Goal: Task Accomplishment & Management: Manage account settings

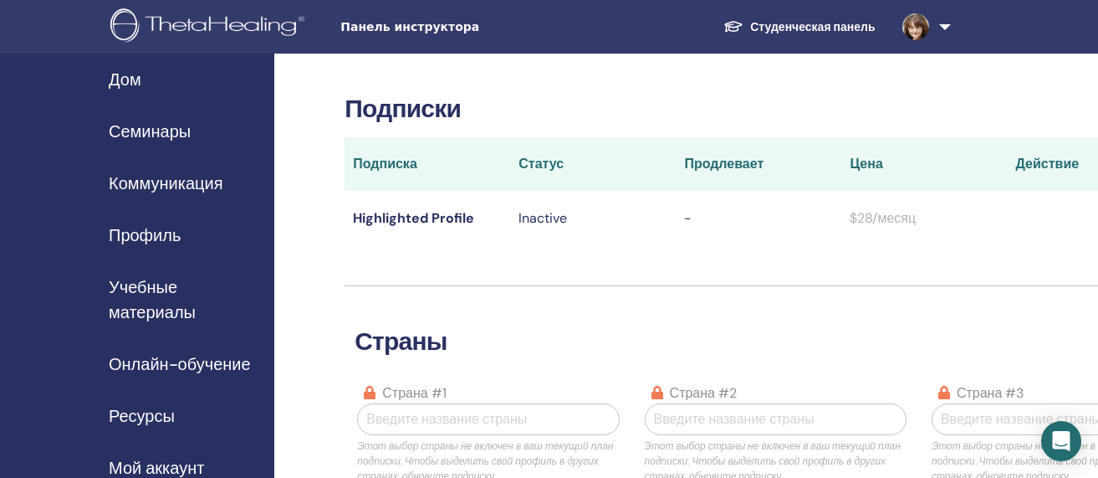
scroll to position [72, 0]
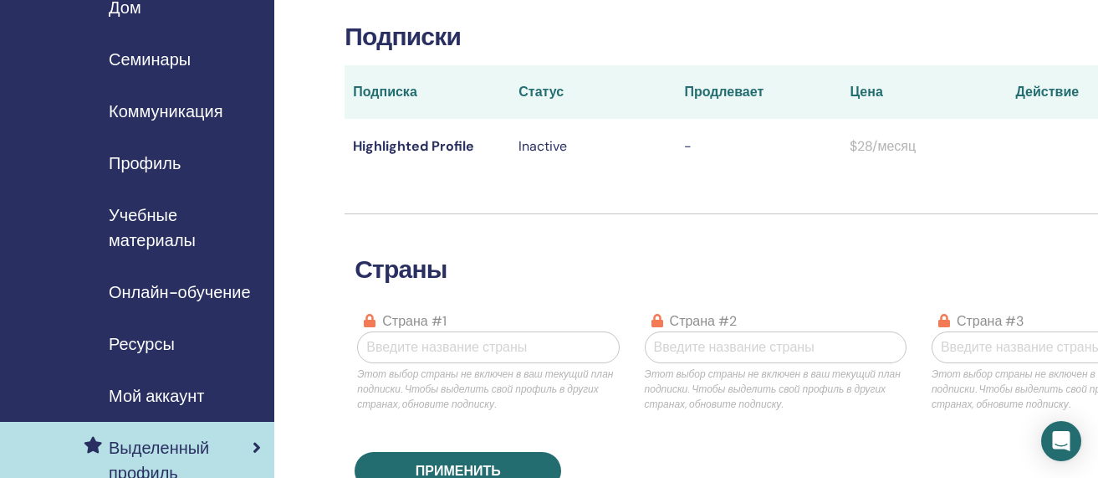
click at [141, 62] on span "Семинары" at bounding box center [150, 59] width 82 height 25
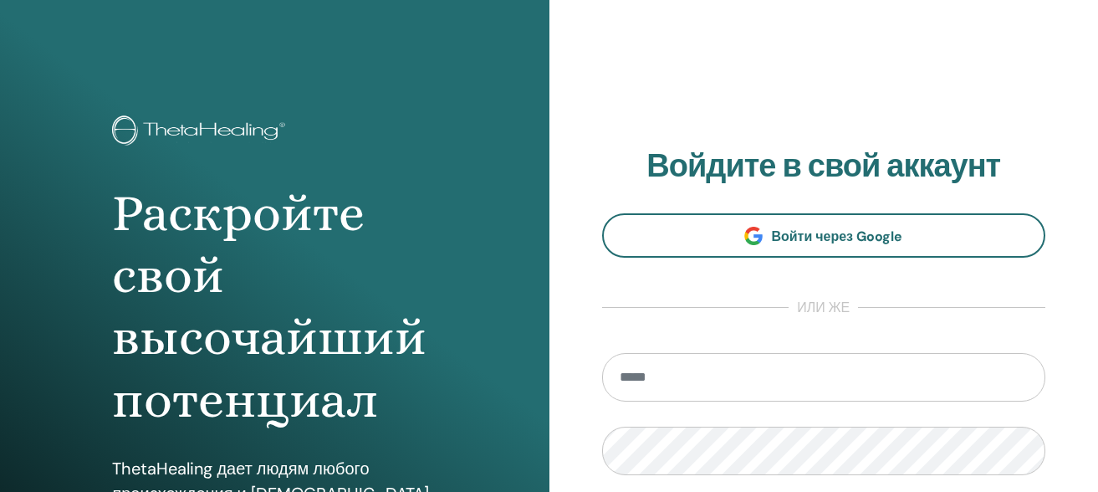
click at [653, 379] on input "email" at bounding box center [824, 377] width 444 height 49
type input "**********"
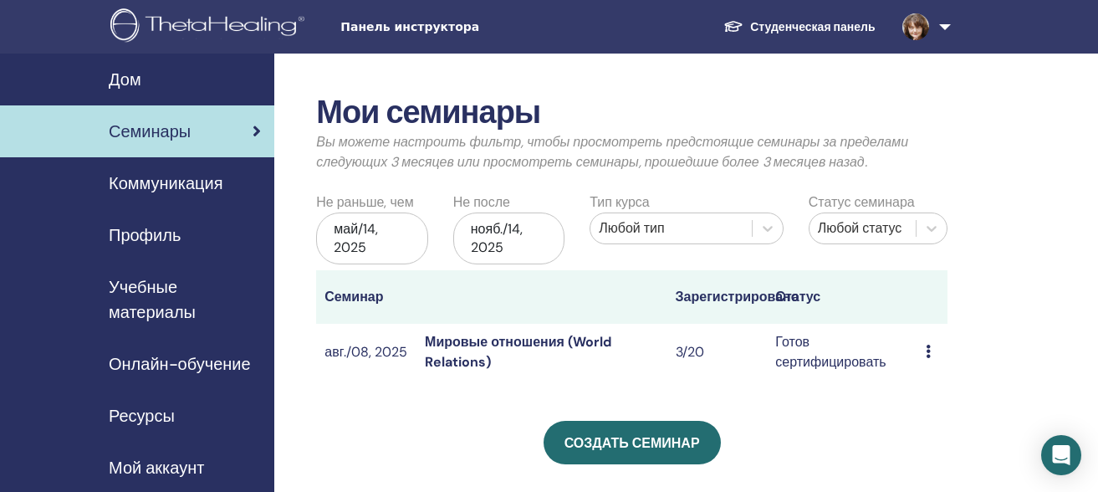
click at [928, 351] on icon at bounding box center [928, 351] width 5 height 13
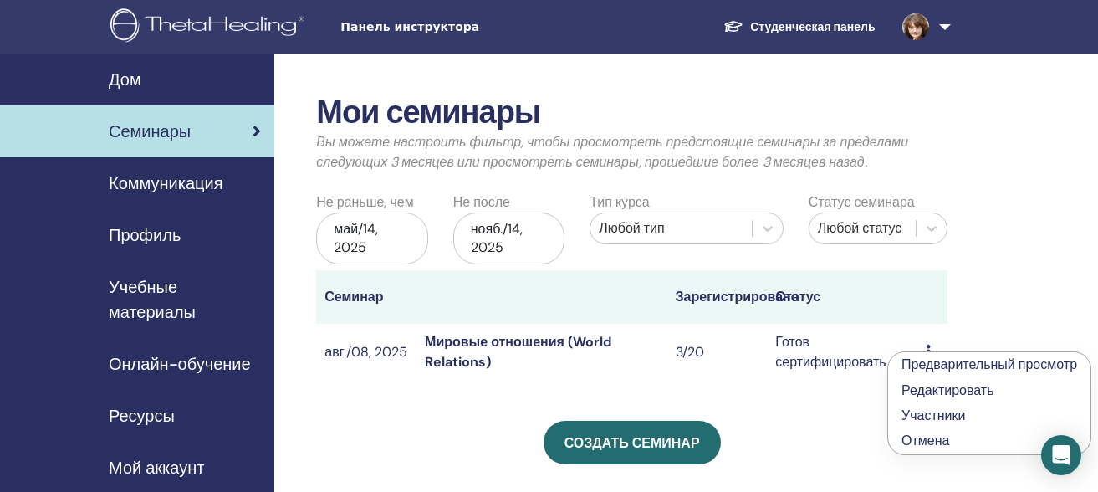
click at [933, 365] on link "Предварительный просмотр" at bounding box center [990, 364] width 176 height 18
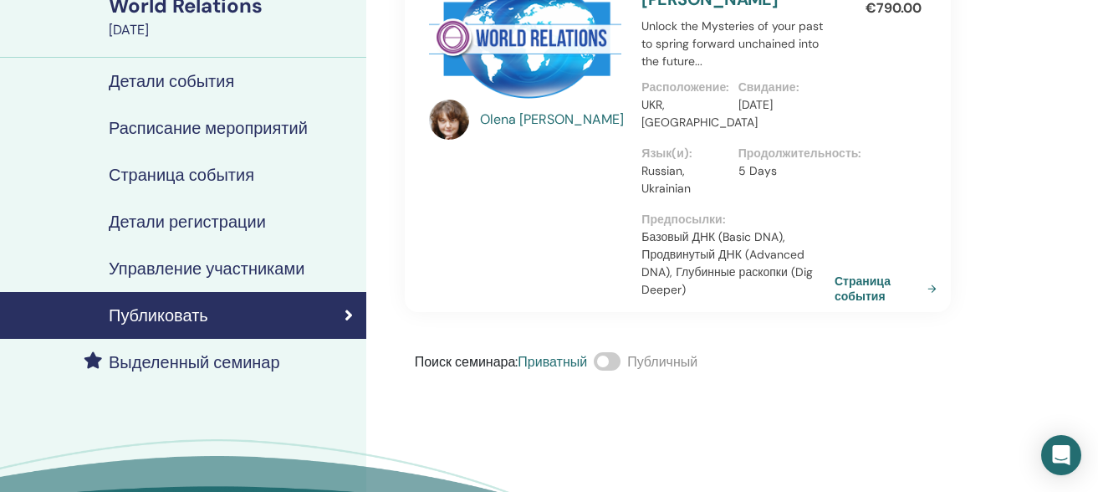
scroll to position [180, 0]
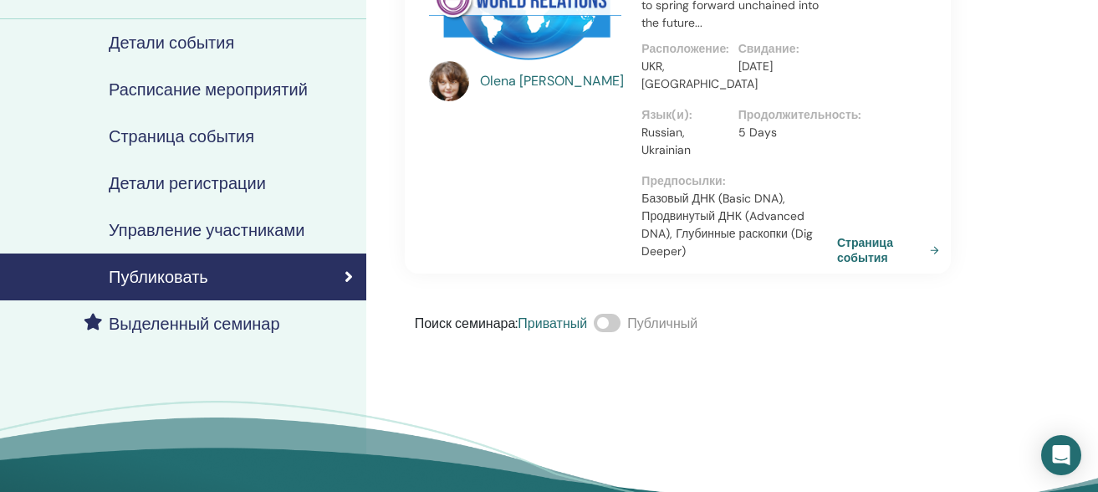
click at [849, 252] on link "Страница события" at bounding box center [891, 250] width 109 height 30
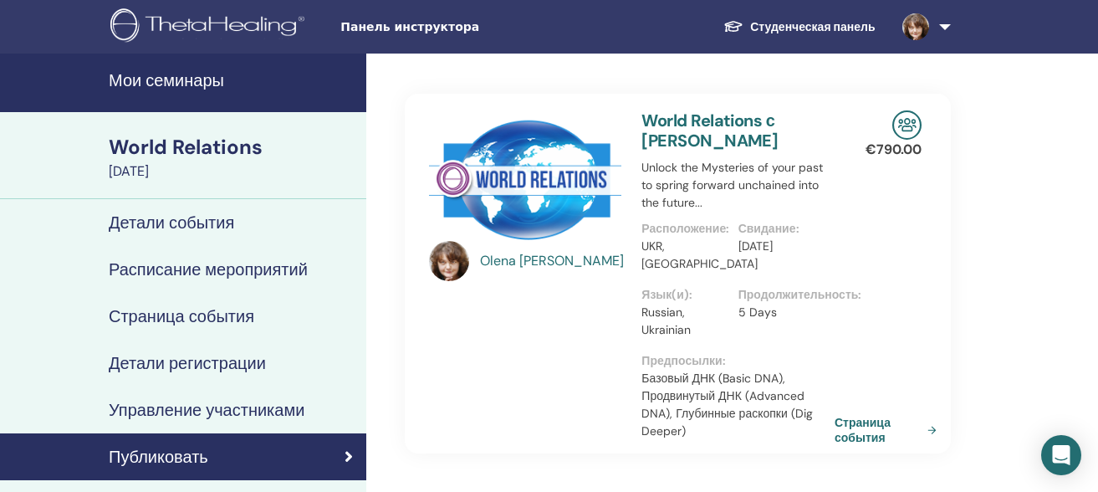
click at [190, 225] on h4 "Детали события" at bounding box center [171, 222] width 125 height 20
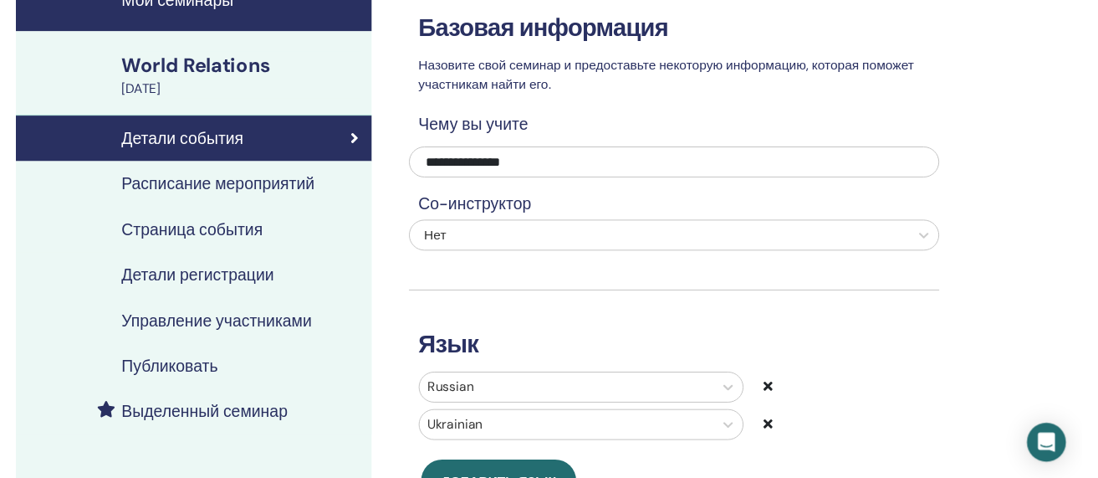
scroll to position [74, 0]
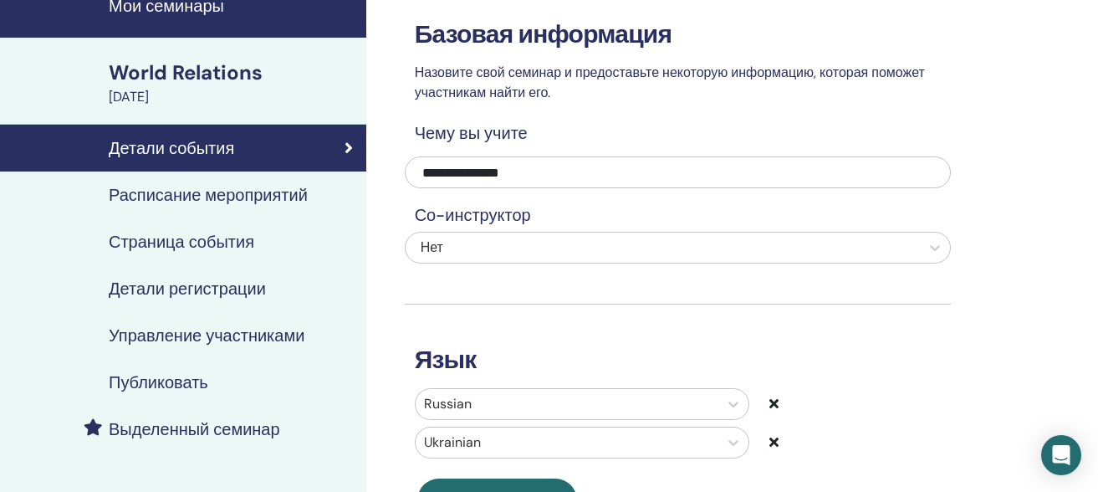
click at [253, 197] on h4 "Расписание мероприятий" at bounding box center [208, 195] width 199 height 20
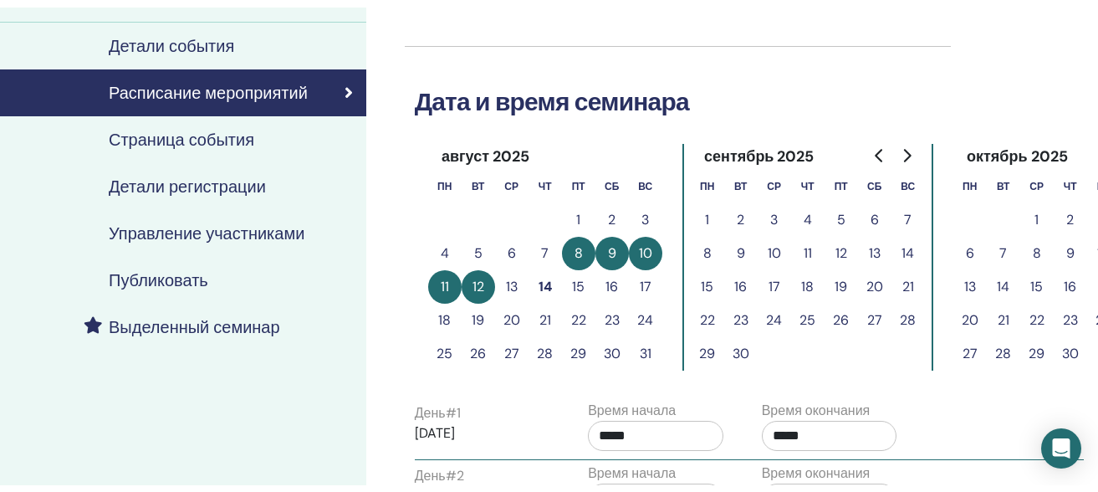
scroll to position [176, 0]
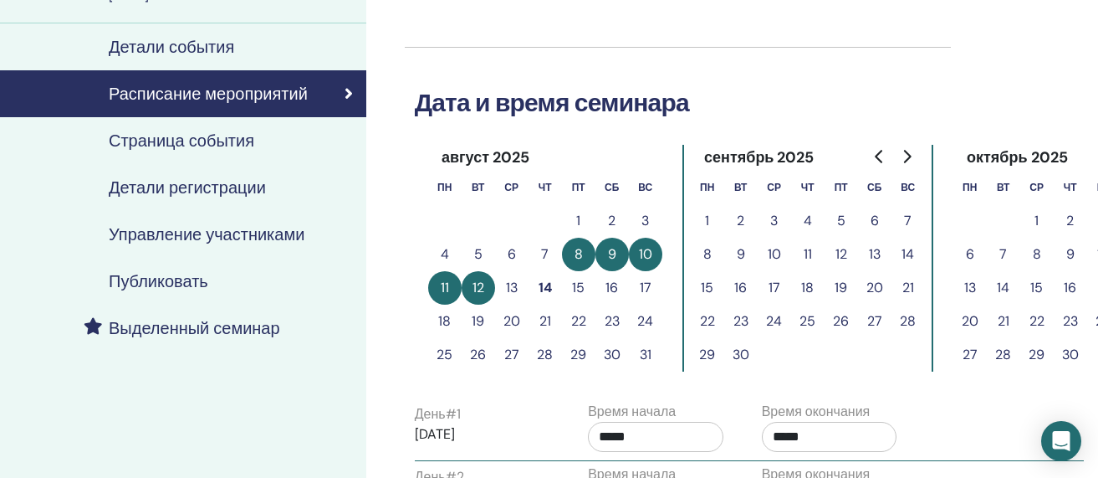
click at [229, 140] on h4 "Страница события" at bounding box center [182, 140] width 146 height 20
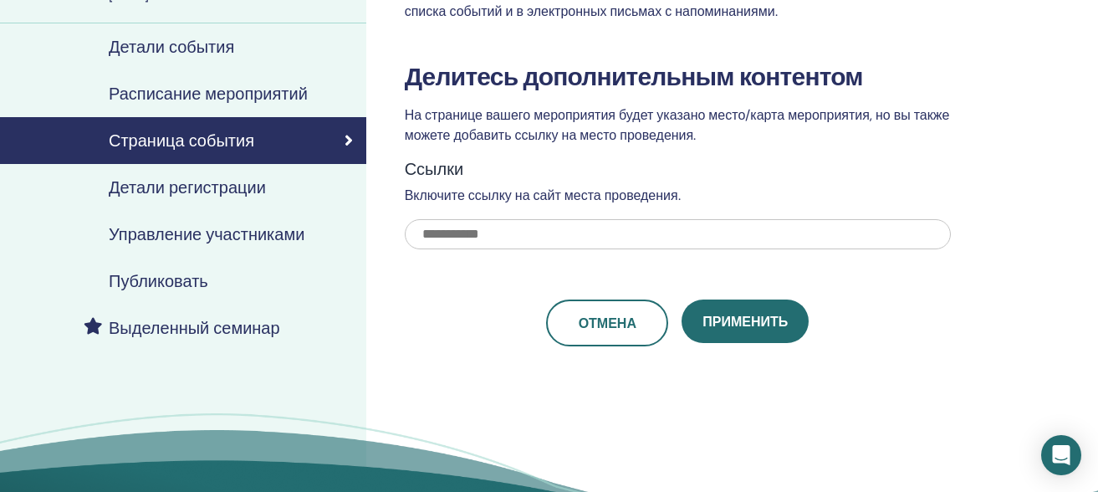
click at [227, 186] on h4 "Детали регистрации" at bounding box center [187, 187] width 157 height 20
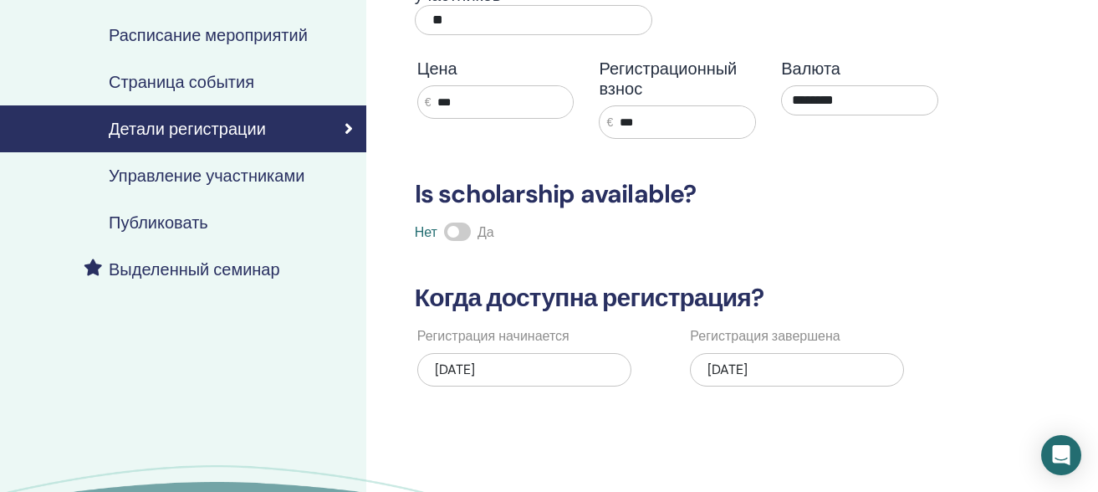
scroll to position [232, 0]
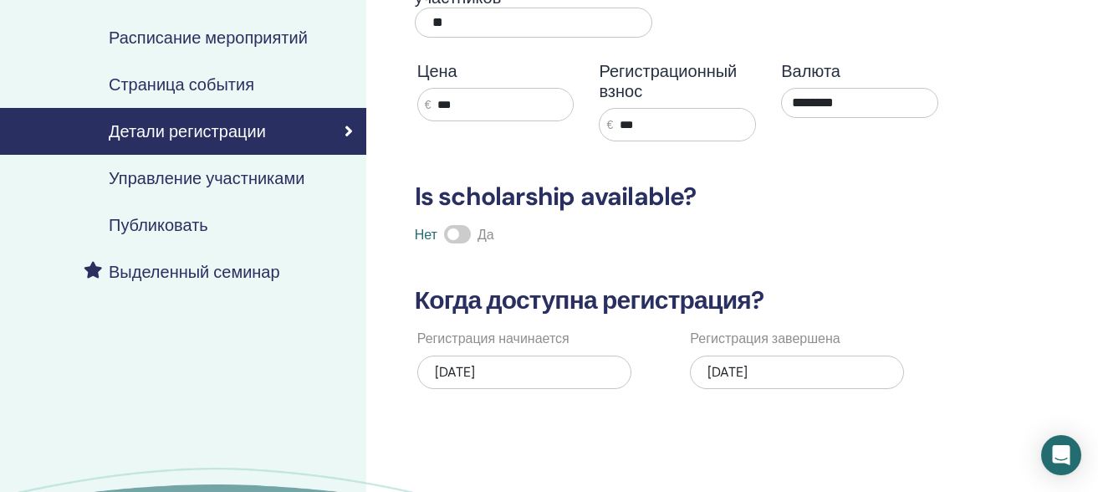
click at [272, 182] on h4 "Управление участниками" at bounding box center [207, 178] width 196 height 20
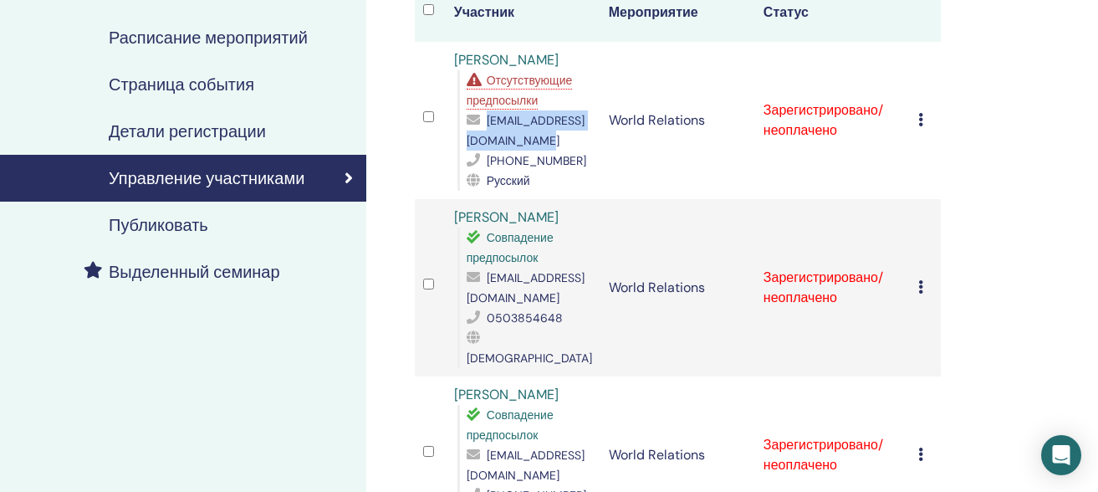
drag, startPoint x: 621, startPoint y: 142, endPoint x: 467, endPoint y: 146, distance: 153.9
click at [467, 146] on span "nataliia.pakhniuk@gmail.com" at bounding box center [526, 130] width 118 height 35
copy span "nataliia.pakhniuk@gmail.com"
drag, startPoint x: 585, startPoint y: 160, endPoint x: 462, endPoint y: 143, distance: 124.1
click at [462, 143] on div "Отсутствующие предпосылки nataliia.pakhniuk@gmail.com +380672252160 Русский" at bounding box center [524, 130] width 135 height 120
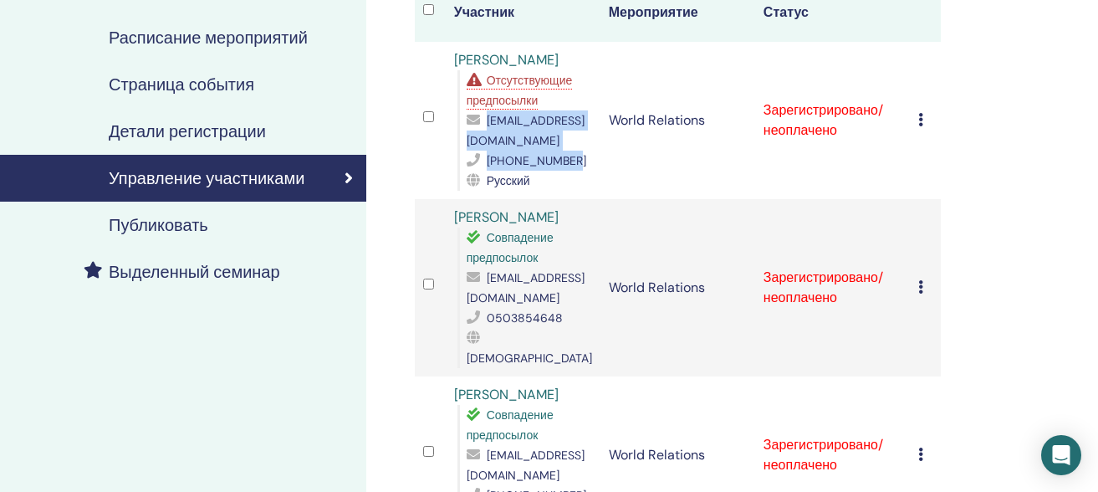
copy div "nataliia.pakhniuk@gmail.com +380672252160"
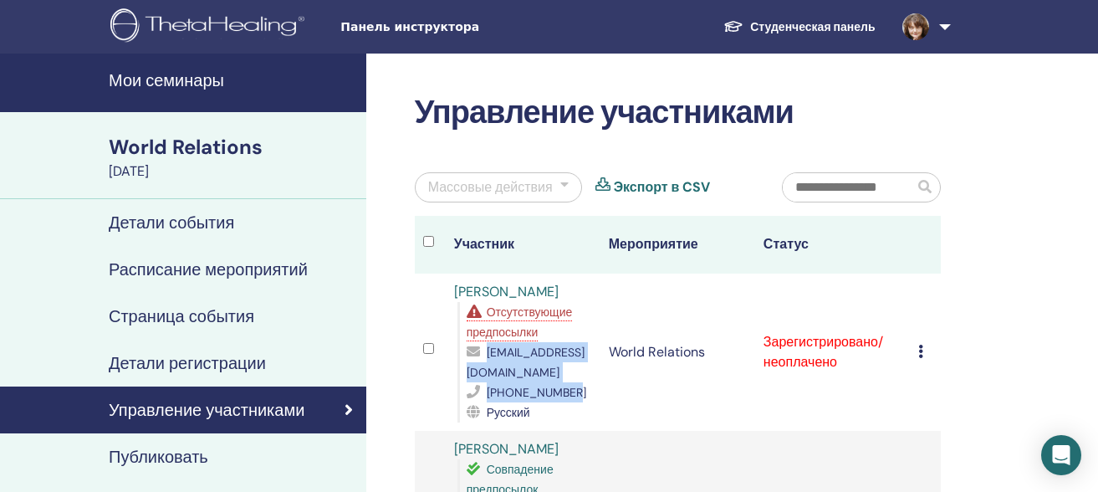
click at [553, 387] on span "+380672252160" at bounding box center [537, 392] width 100 height 15
drag, startPoint x: 621, startPoint y: 370, endPoint x: 468, endPoint y: 379, distance: 153.3
click at [468, 379] on span "nataliia.pakhniuk@gmail.com" at bounding box center [526, 362] width 118 height 35
copy span "nataliia.pakhniuk@gmail.com"
click at [348, 403] on icon at bounding box center [349, 409] width 8 height 17
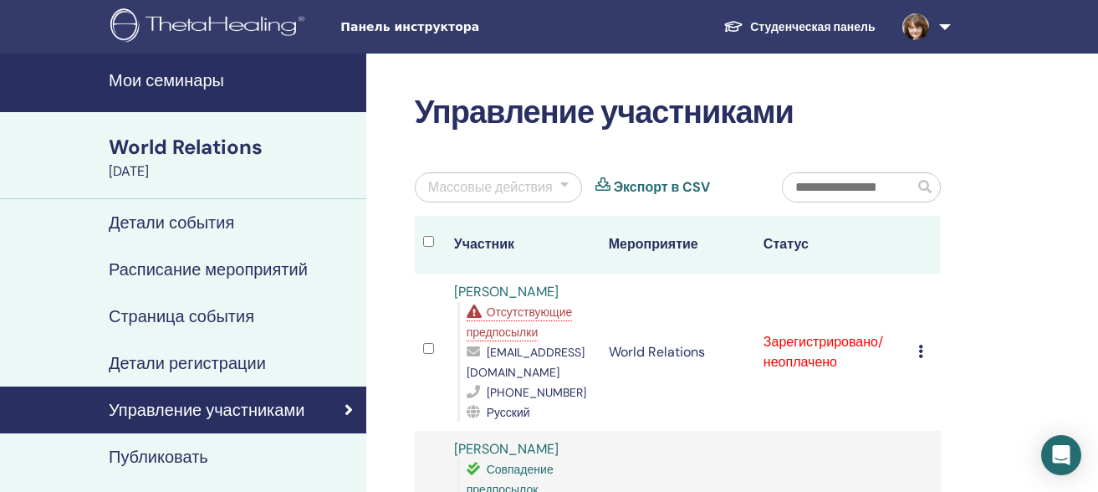
click at [561, 184] on div at bounding box center [564, 187] width 8 height 20
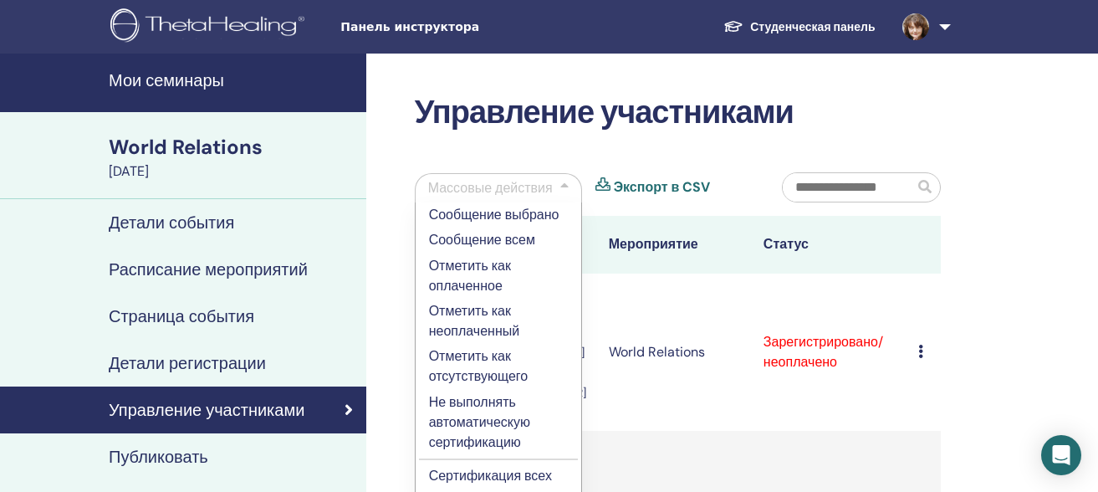
click at [861, 187] on input "text" at bounding box center [848, 187] width 131 height 28
click at [922, 181] on span at bounding box center [924, 186] width 13 height 13
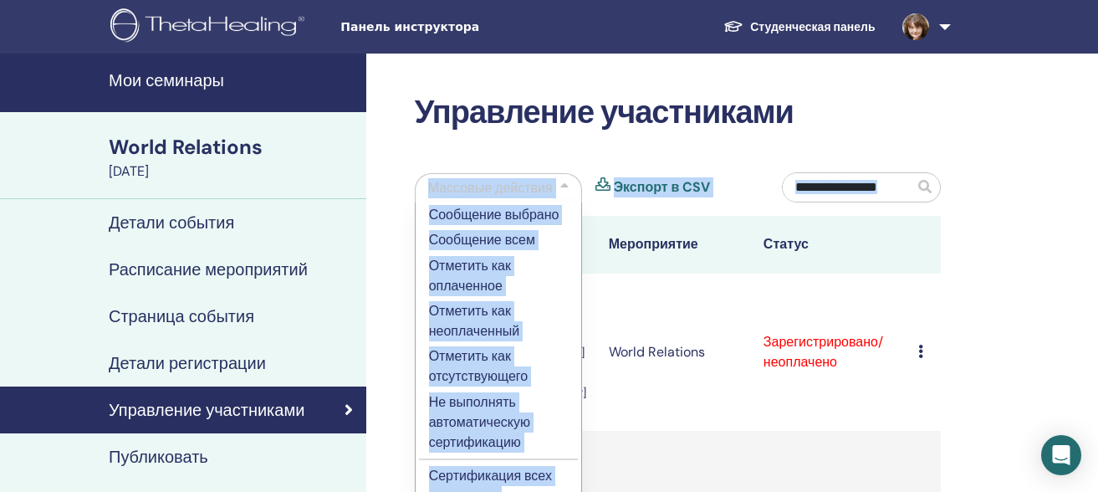
click at [922, 181] on span at bounding box center [924, 186] width 13 height 13
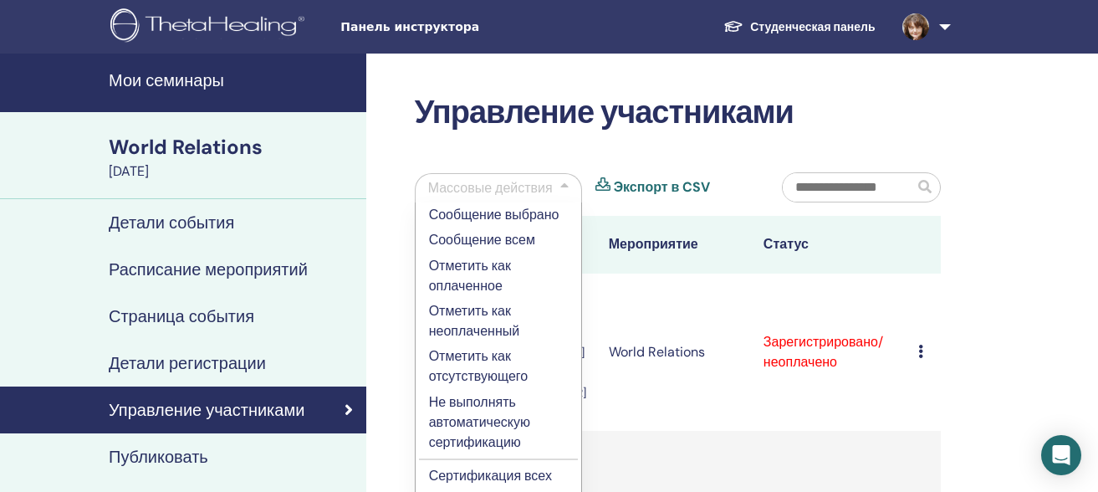
click at [902, 132] on div "Управление участниками Массовые действия Сообщение выбрано Сообщение всем Отмет…" at bounding box center [678, 463] width 546 height 738
click at [192, 85] on h4 "Мои семинары" at bounding box center [233, 80] width 248 height 20
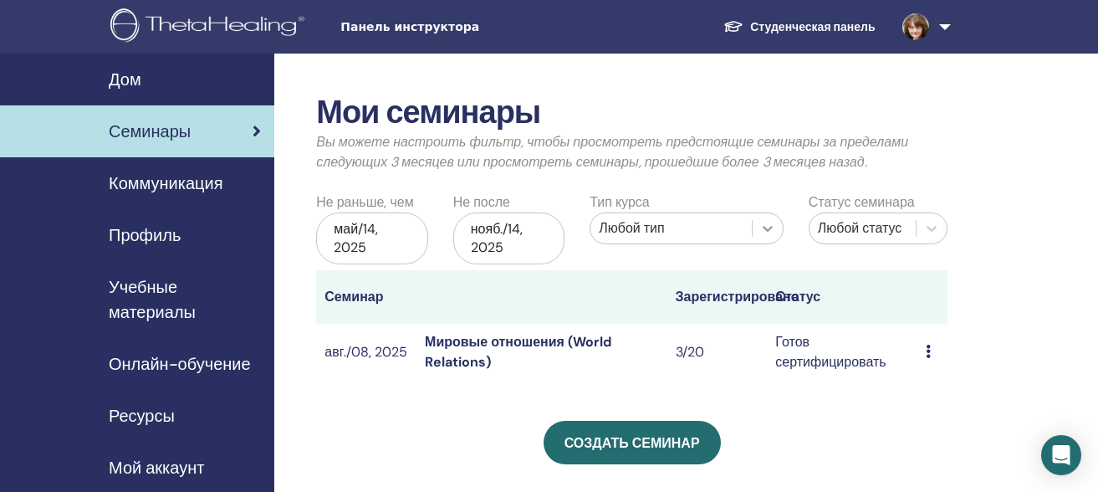
click at [766, 227] on icon at bounding box center [767, 228] width 17 height 17
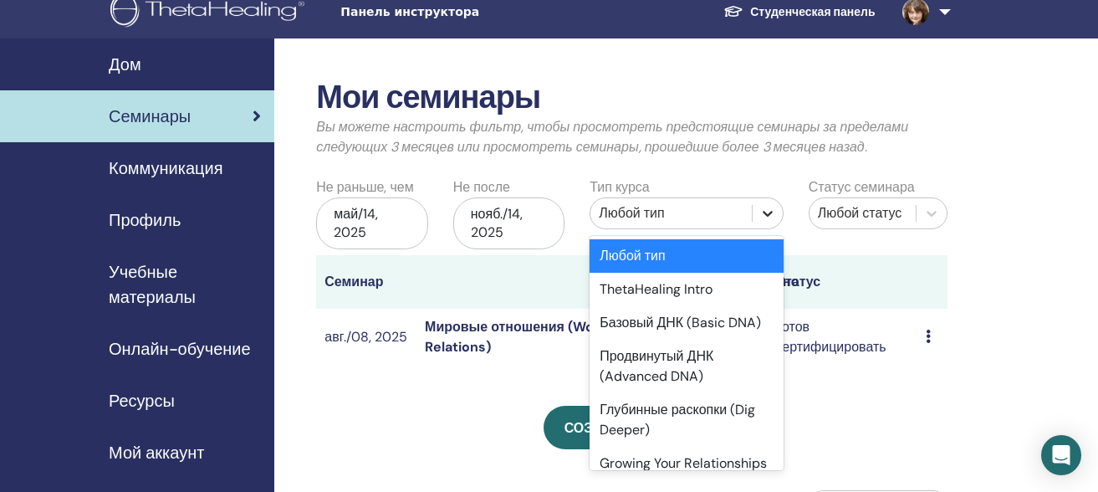
scroll to position [16, 0]
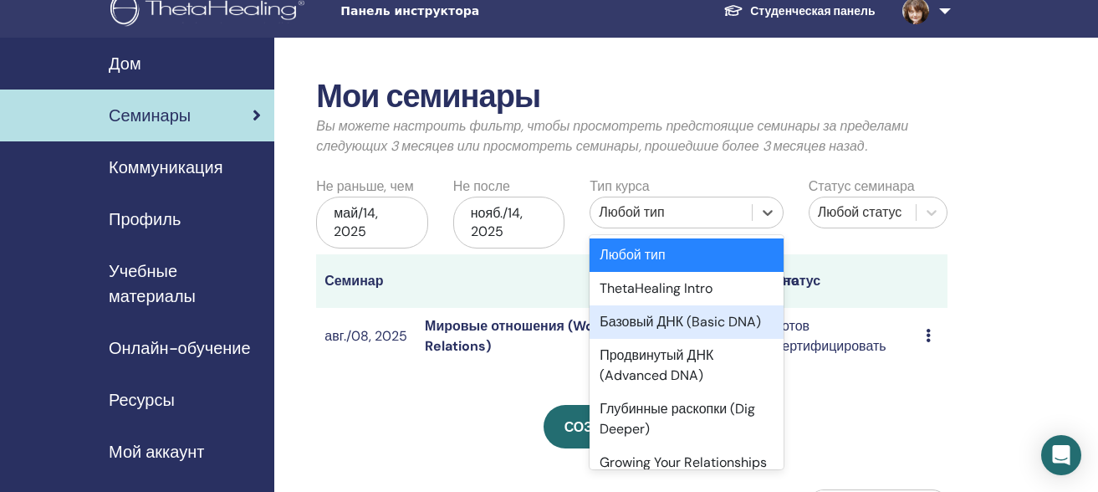
click at [698, 331] on div "Базовый ДНК (Basic DNA)" at bounding box center [687, 321] width 194 height 33
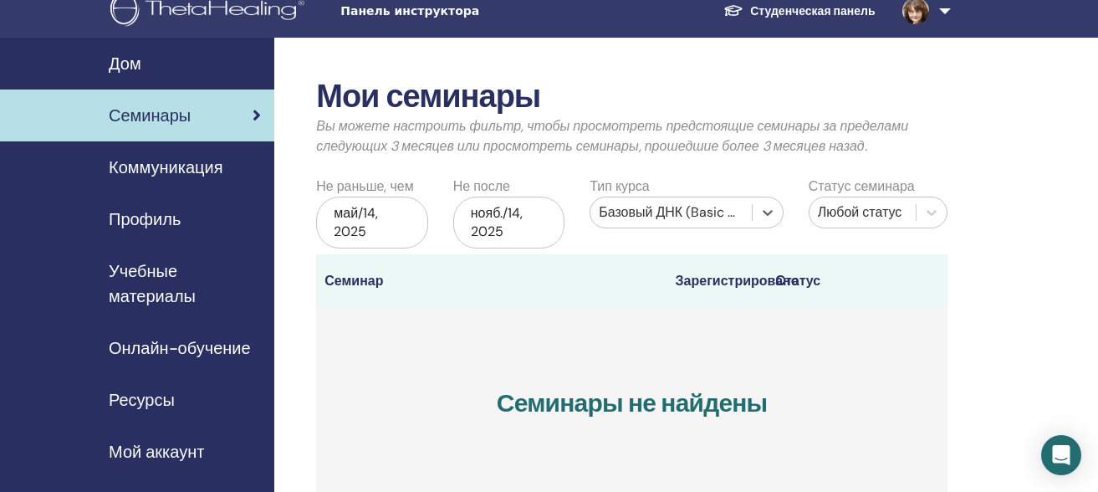
click at [392, 217] on div "май/14, 2025" at bounding box center [371, 223] width 111 height 52
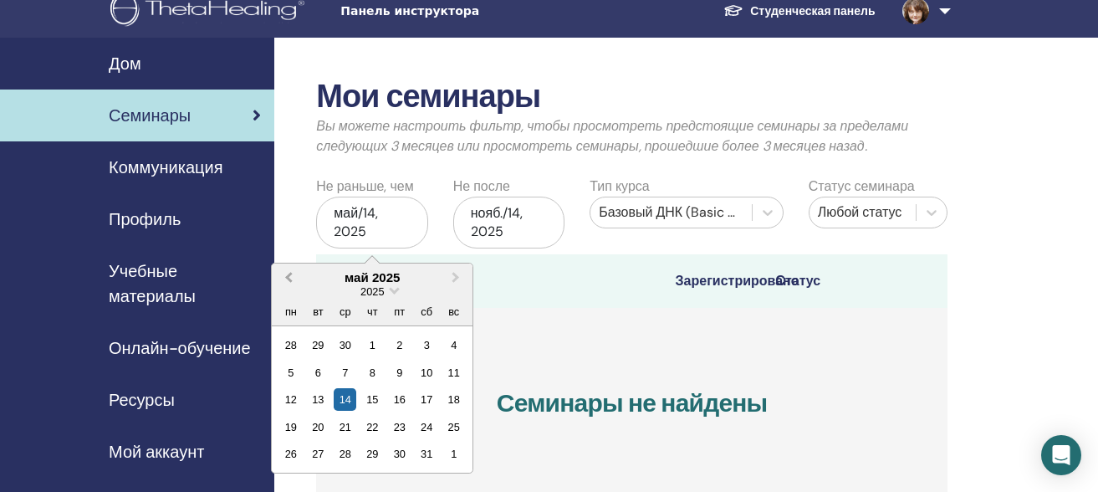
click at [289, 279] on span "Previous Month" at bounding box center [289, 277] width 0 height 18
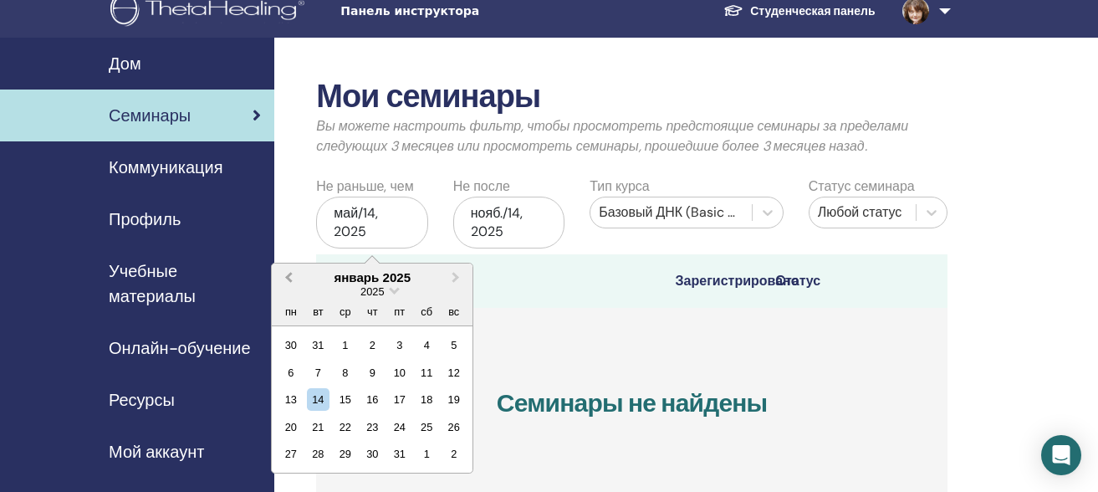
click at [289, 279] on span "Previous Month" at bounding box center [289, 277] width 0 height 18
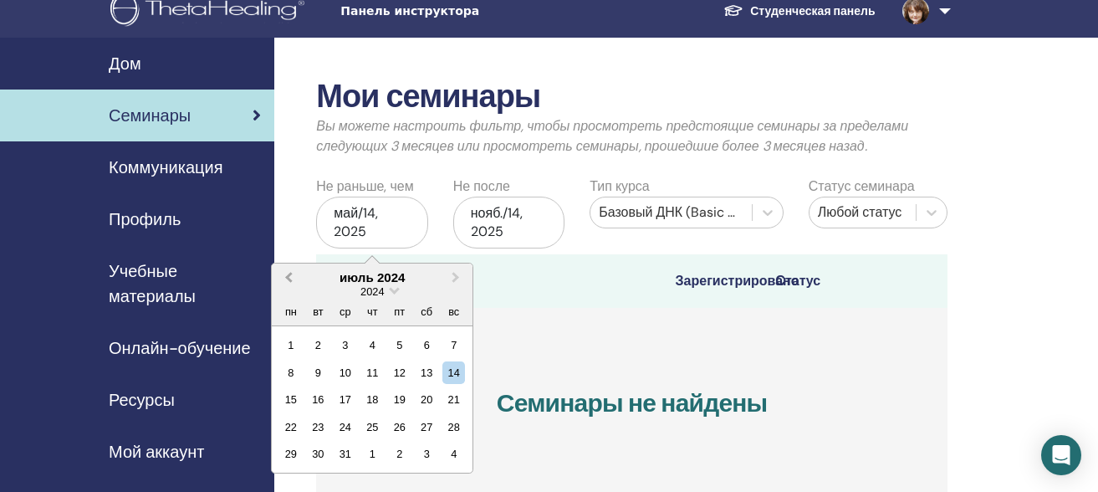
click at [289, 279] on span "Previous Month" at bounding box center [289, 277] width 0 height 18
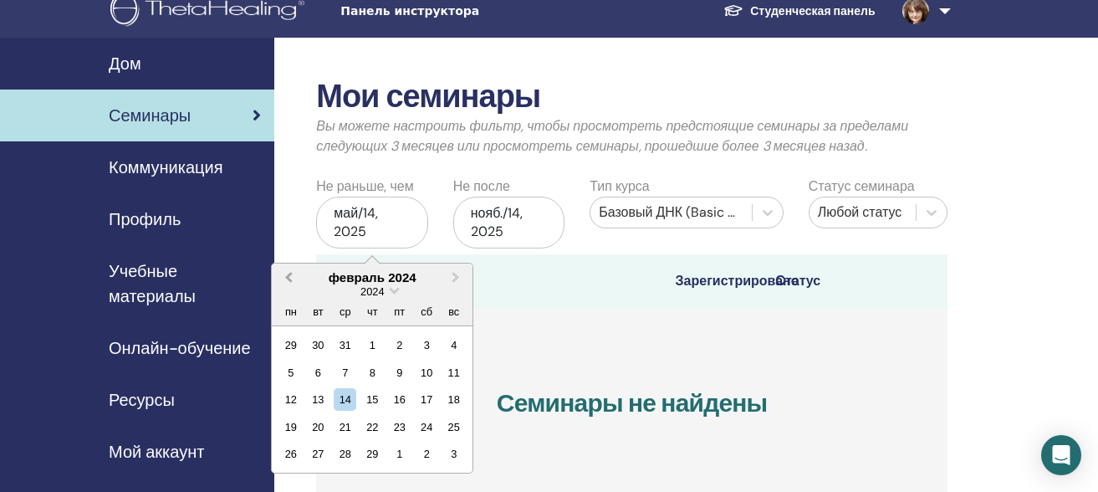
click at [289, 279] on span "Previous Month" at bounding box center [289, 277] width 0 height 18
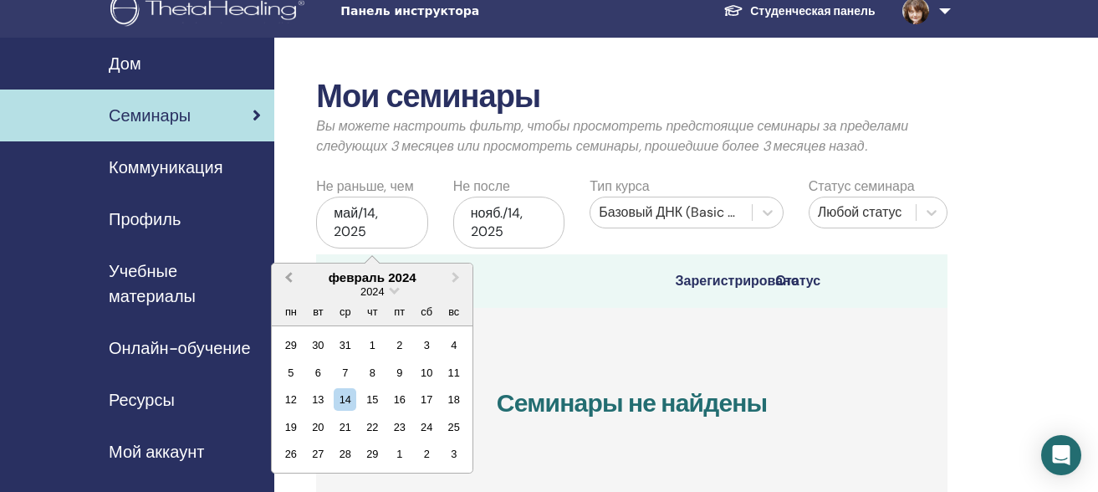
click at [289, 279] on span "Previous Month" at bounding box center [289, 277] width 0 height 18
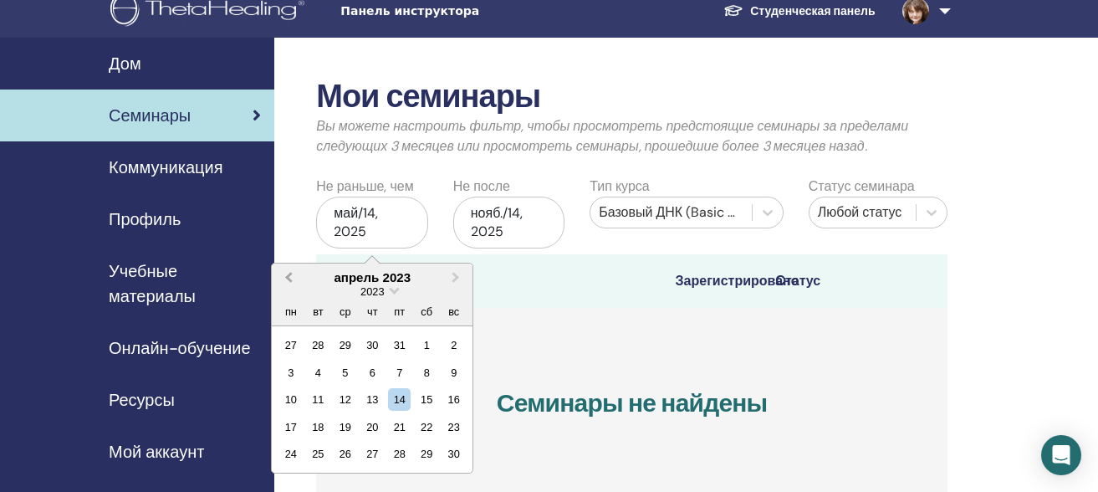
click at [289, 279] on span "Previous Month" at bounding box center [289, 277] width 0 height 18
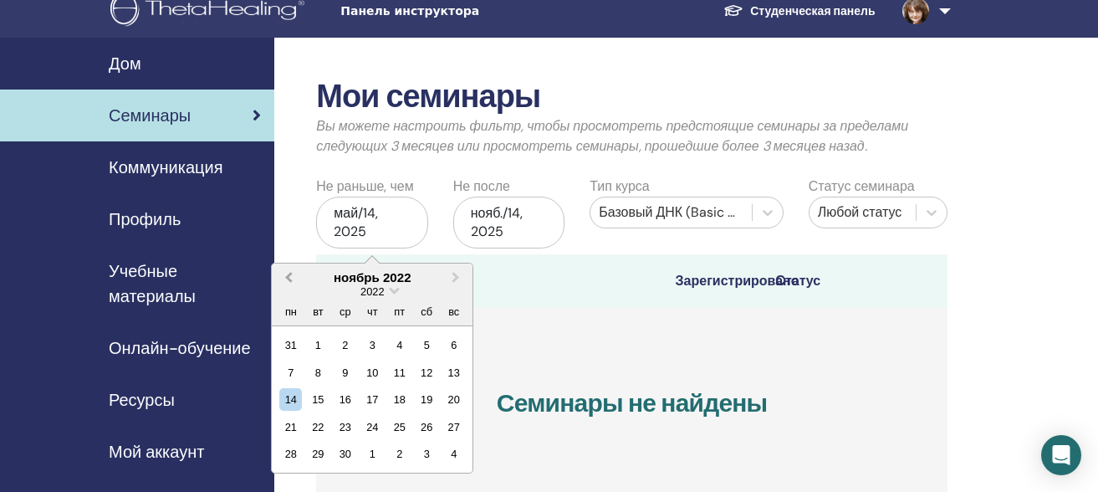
click at [289, 279] on span "Previous Month" at bounding box center [289, 277] width 0 height 18
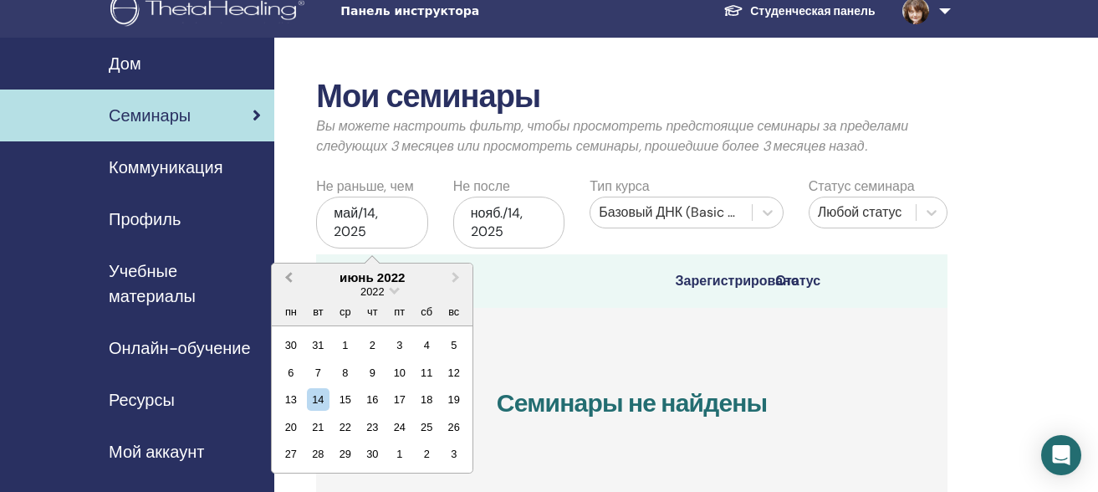
click at [289, 279] on span "Previous Month" at bounding box center [289, 277] width 0 height 18
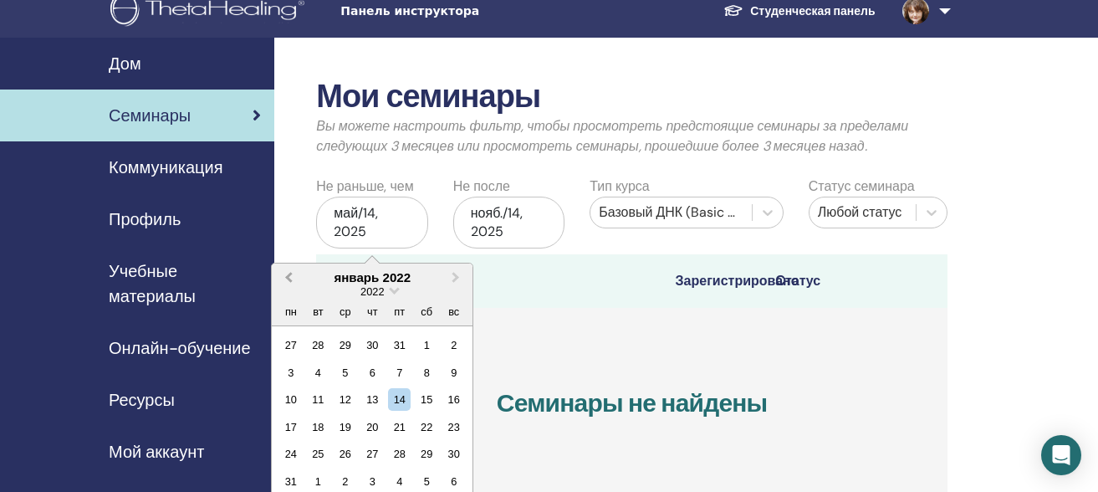
click at [289, 279] on span "Previous Month" at bounding box center [289, 277] width 0 height 18
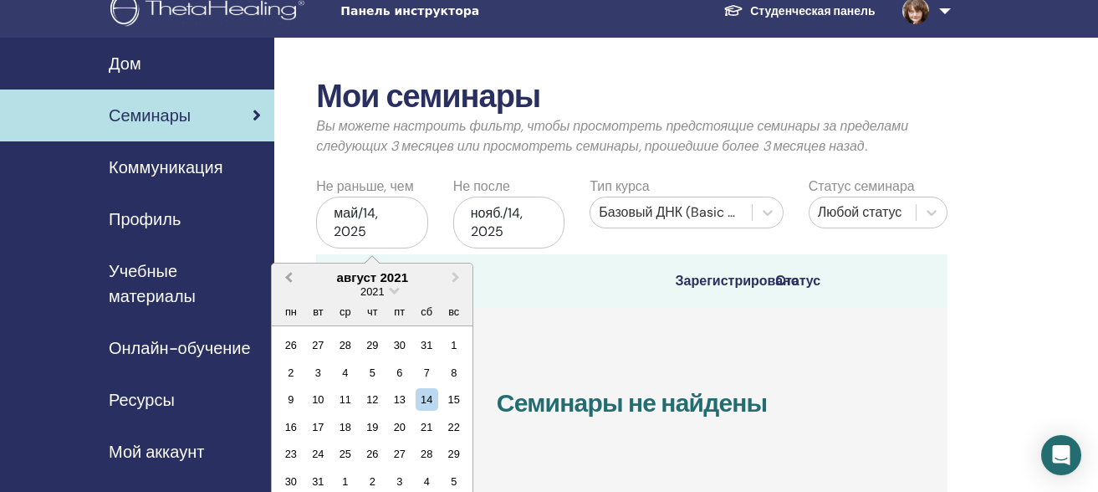
click at [289, 279] on span "Previous Month" at bounding box center [289, 277] width 0 height 18
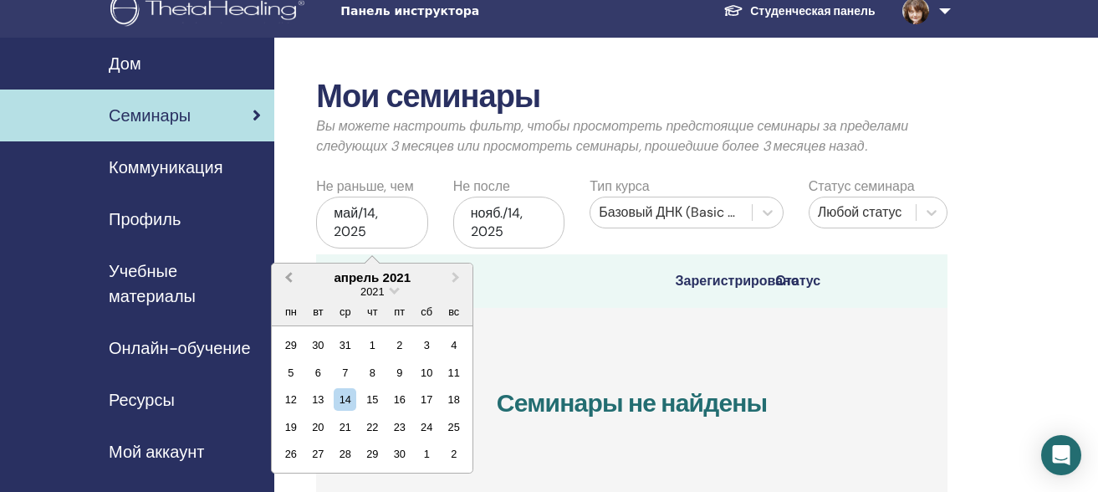
click at [289, 279] on span "Previous Month" at bounding box center [289, 277] width 0 height 18
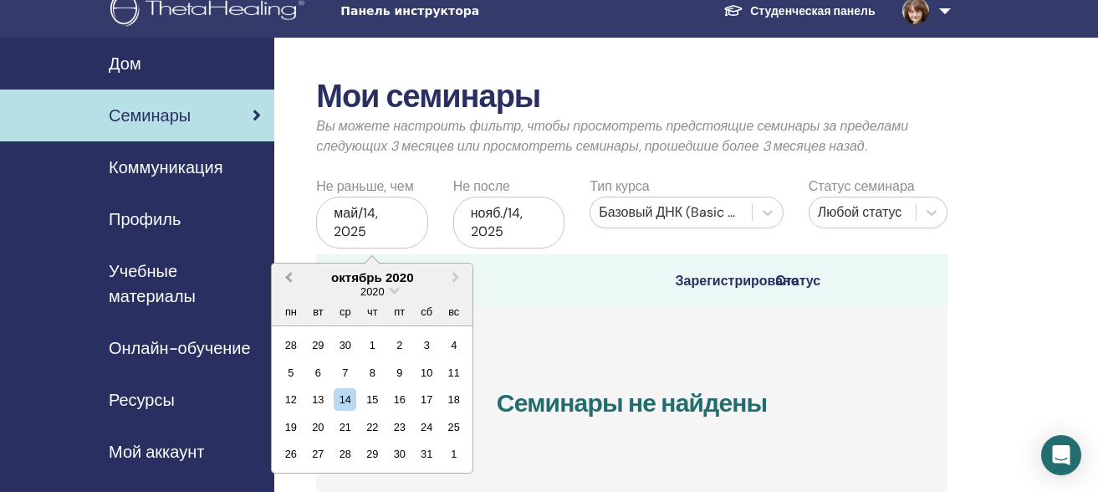
click at [289, 279] on span "Previous Month" at bounding box center [289, 277] width 0 height 18
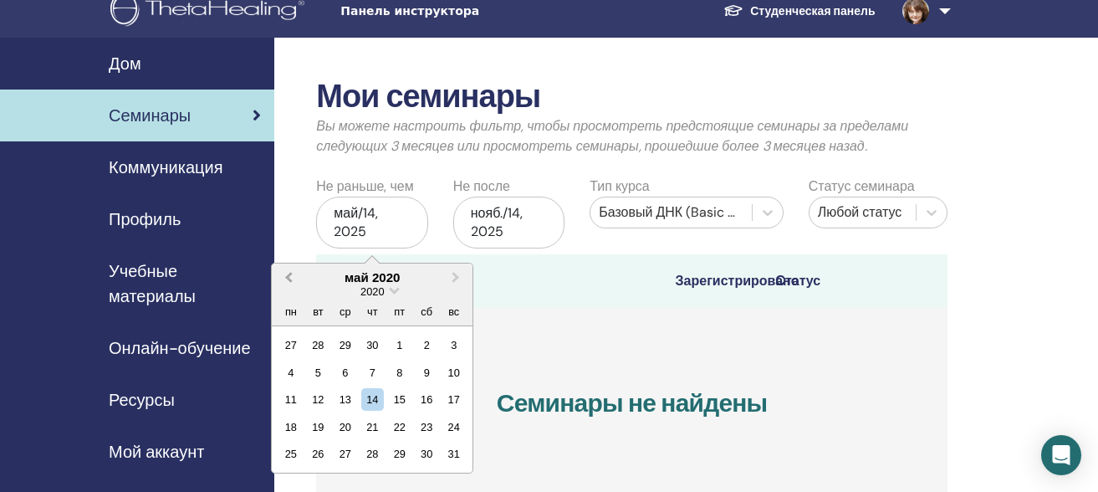
click at [289, 279] on span "Previous Month" at bounding box center [289, 277] width 0 height 18
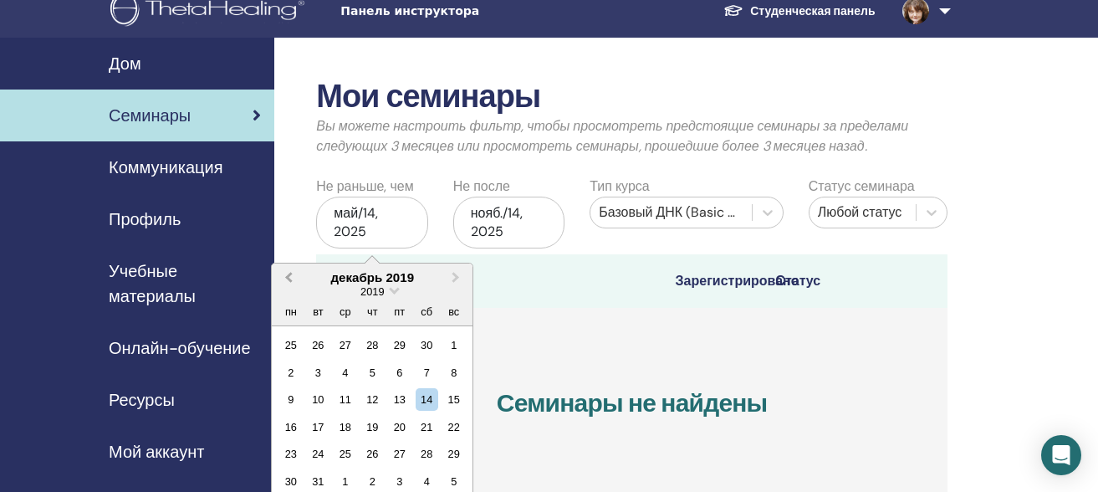
click at [289, 279] on span "Previous Month" at bounding box center [289, 277] width 0 height 18
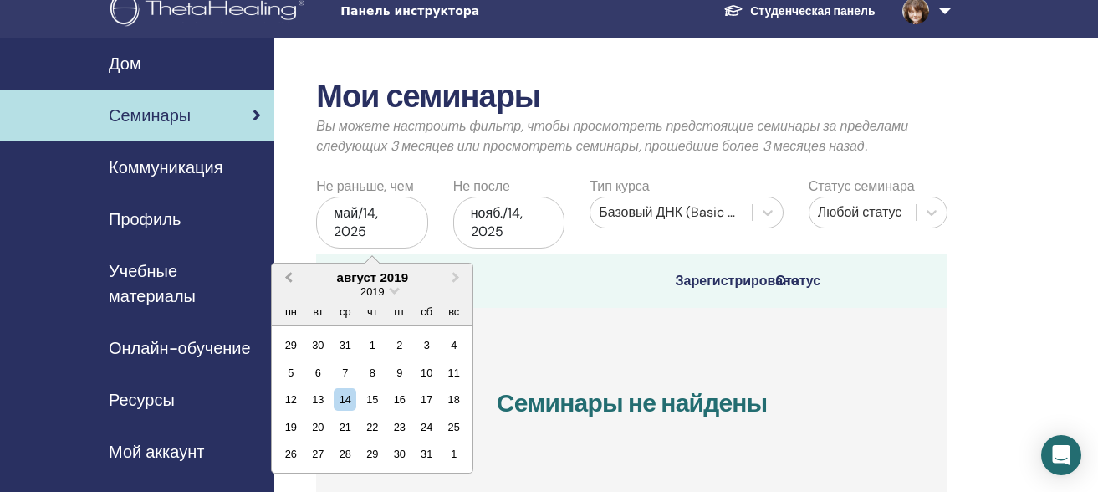
click at [289, 279] on span "Previous Month" at bounding box center [289, 277] width 0 height 18
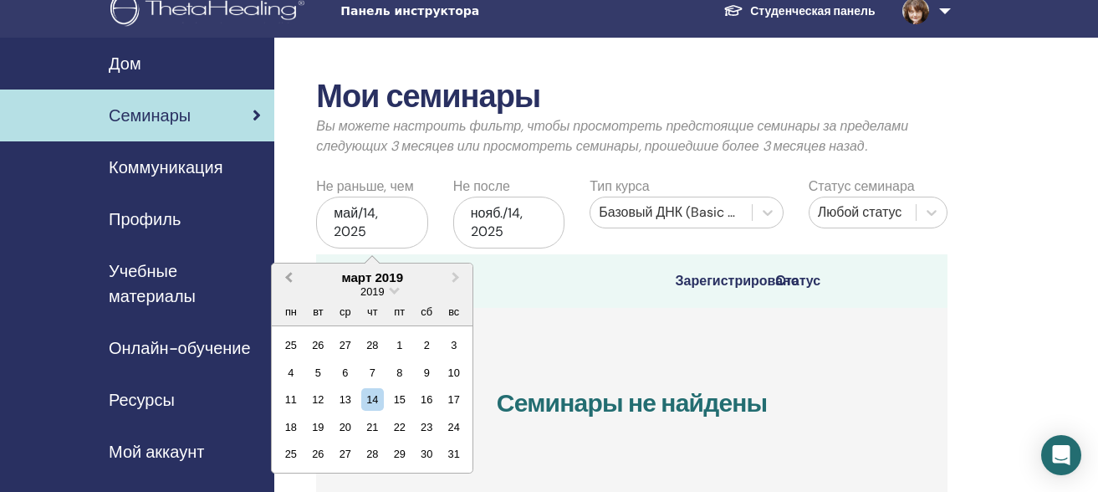
click at [289, 279] on span "Previous Month" at bounding box center [289, 277] width 0 height 18
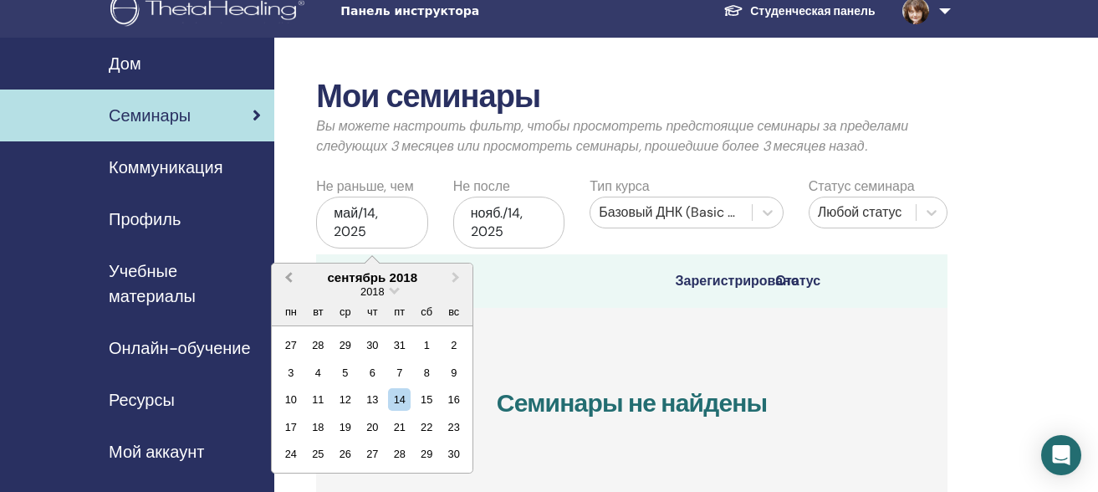
click at [289, 279] on span "Previous Month" at bounding box center [289, 277] width 0 height 18
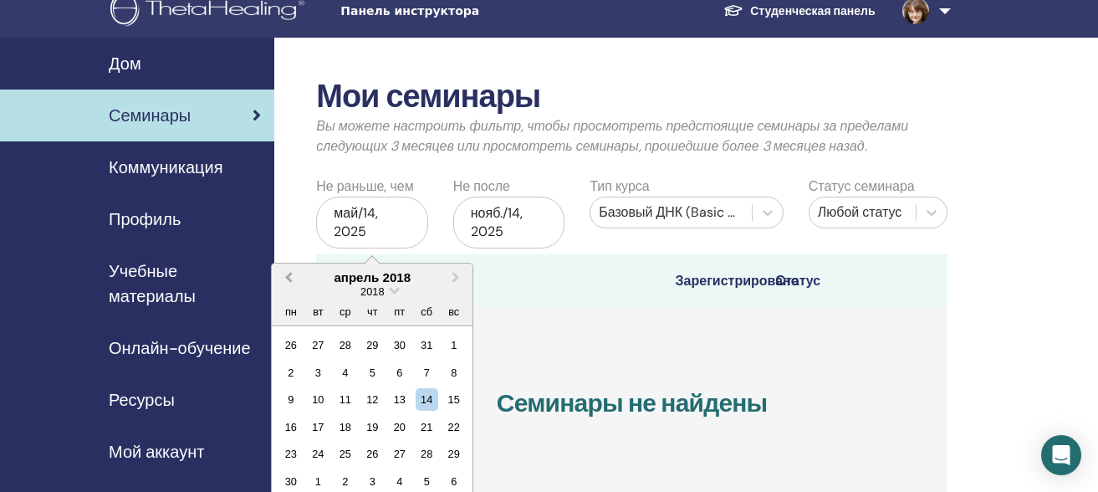
click at [289, 279] on span "Previous Month" at bounding box center [289, 277] width 0 height 18
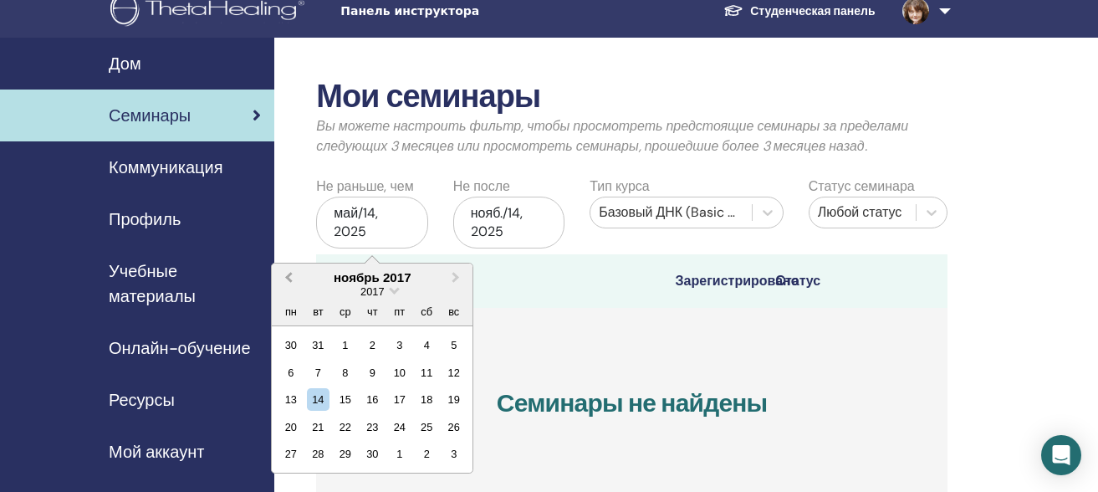
click at [289, 279] on span "Previous Month" at bounding box center [289, 277] width 0 height 18
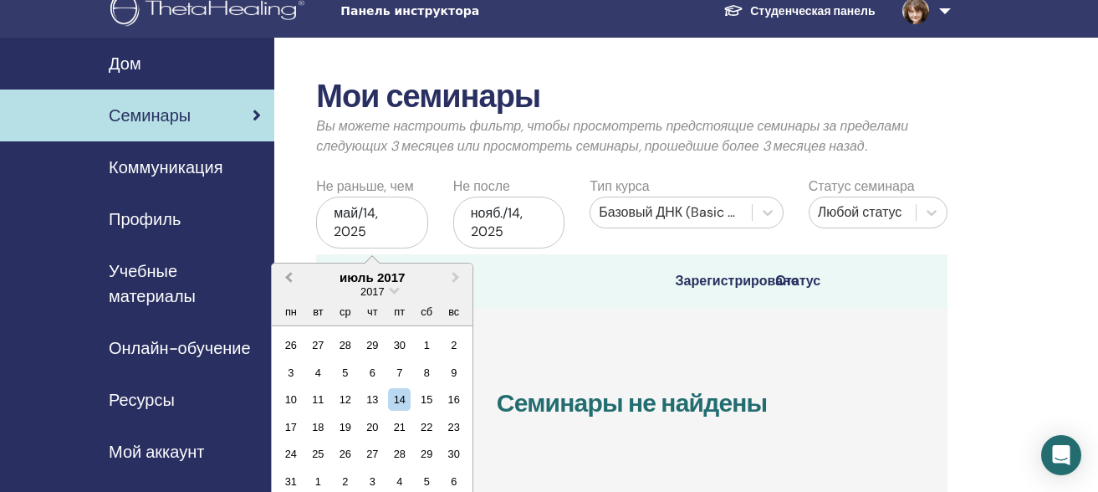
click at [289, 279] on span "Previous Month" at bounding box center [289, 277] width 0 height 18
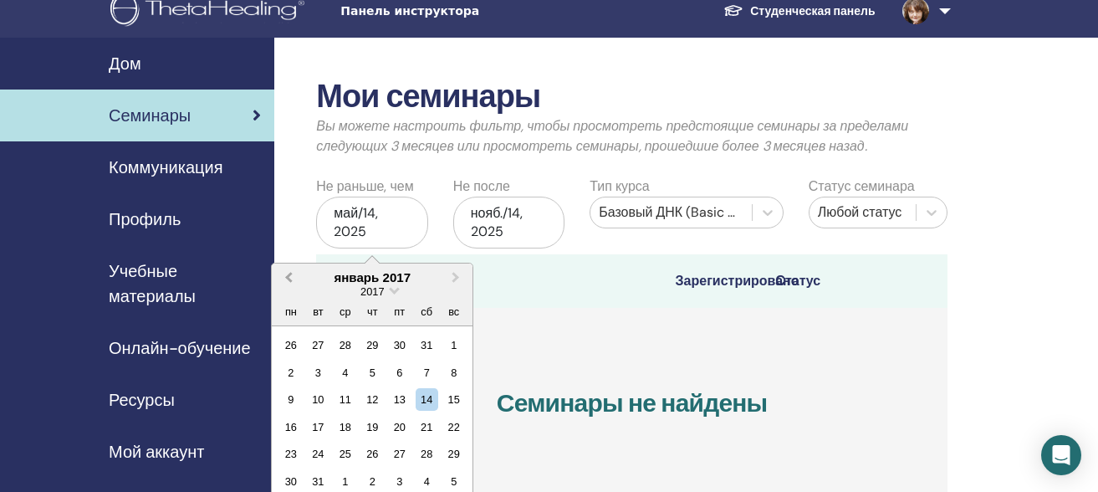
click at [289, 279] on span "Previous Month" at bounding box center [289, 277] width 0 height 18
click at [524, 220] on div "нояб./14, 2025" at bounding box center [508, 223] width 111 height 52
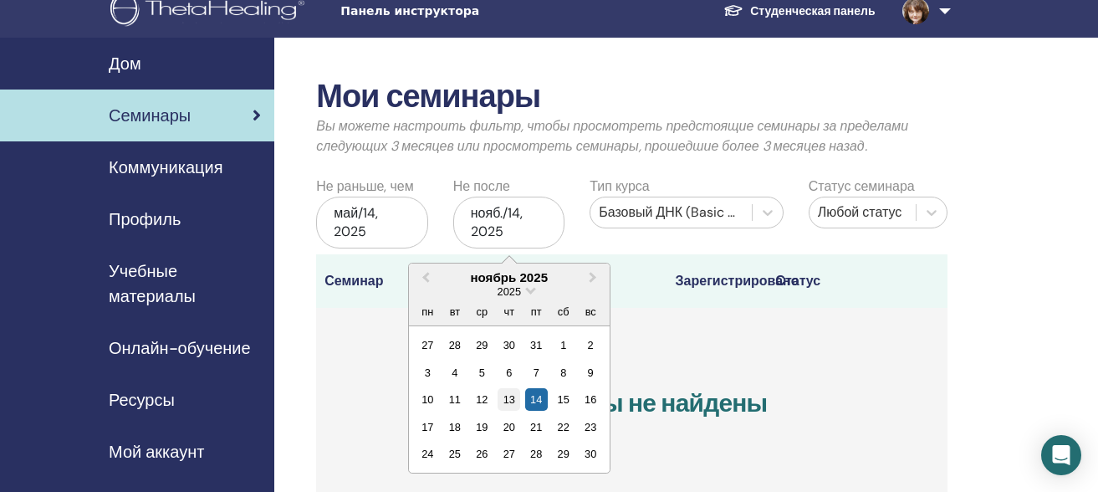
click at [507, 401] on div "13" at bounding box center [509, 399] width 23 height 23
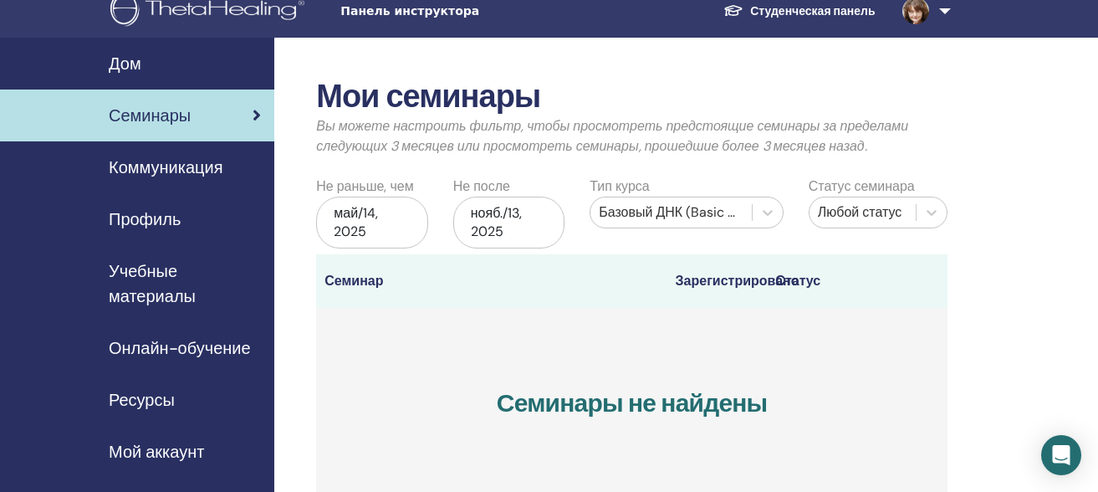
click at [512, 228] on div "нояб./13, 2025" at bounding box center [508, 223] width 111 height 52
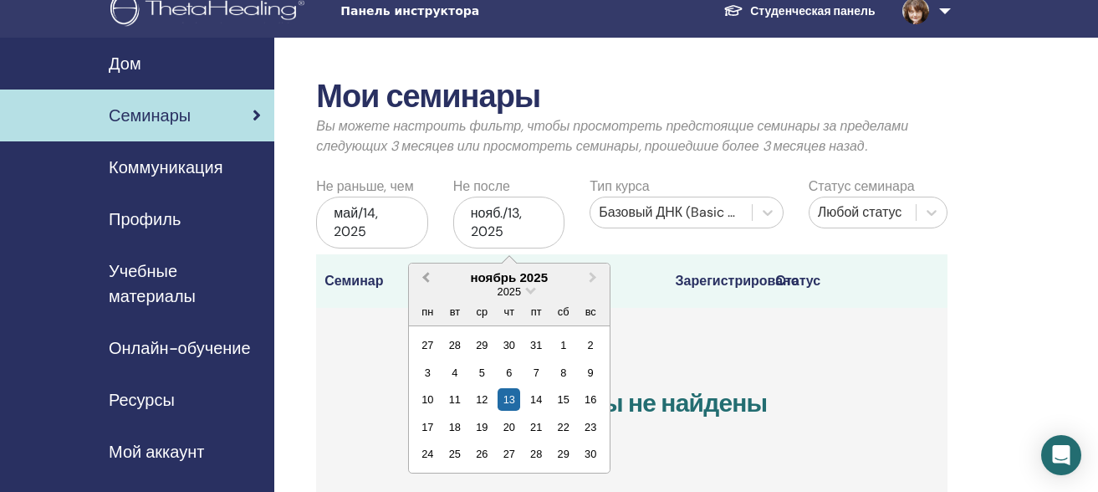
click at [426, 273] on span "Previous Month" at bounding box center [426, 277] width 0 height 18
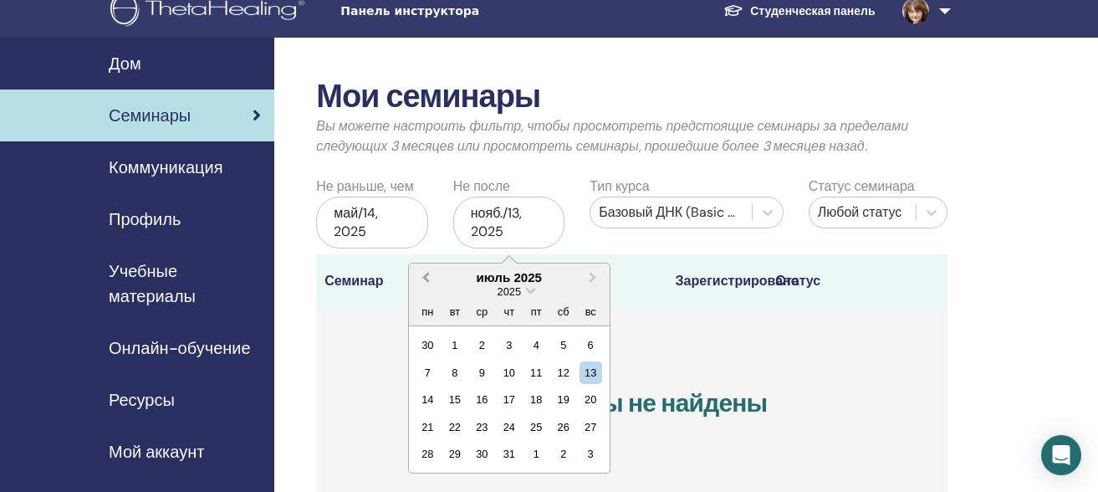
click at [426, 273] on span "Previous Month" at bounding box center [426, 277] width 0 height 18
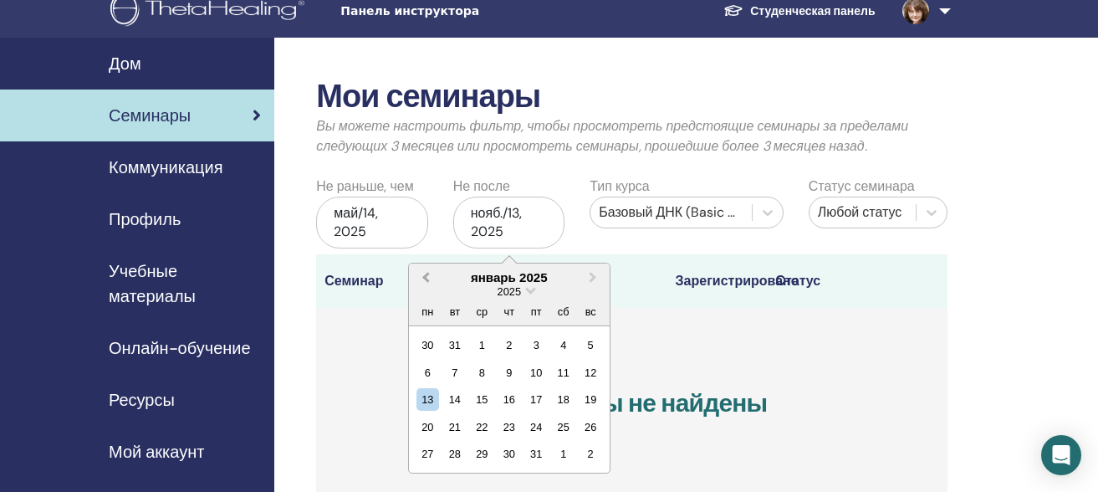
click at [426, 273] on span "Previous Month" at bounding box center [426, 277] width 0 height 18
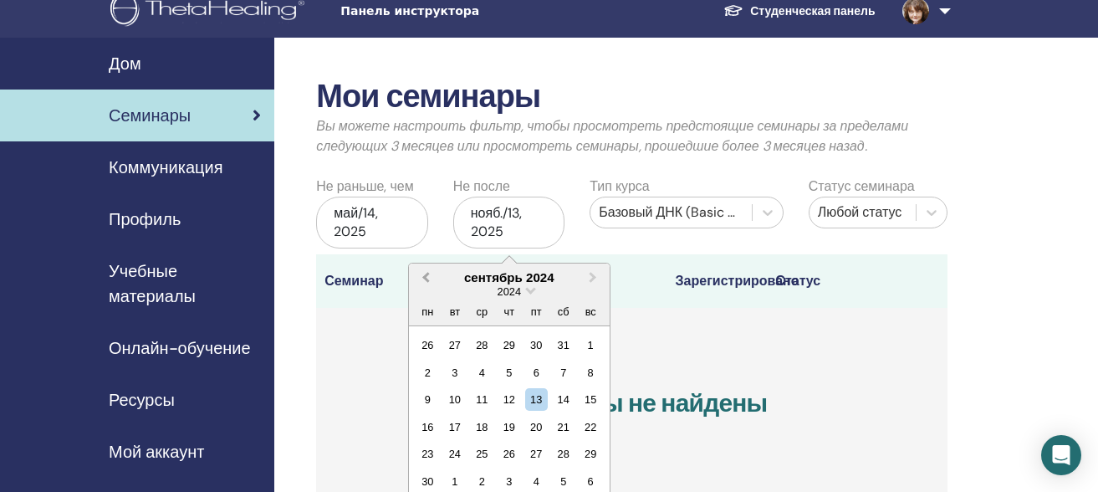
click at [426, 273] on span "Previous Month" at bounding box center [426, 277] width 0 height 18
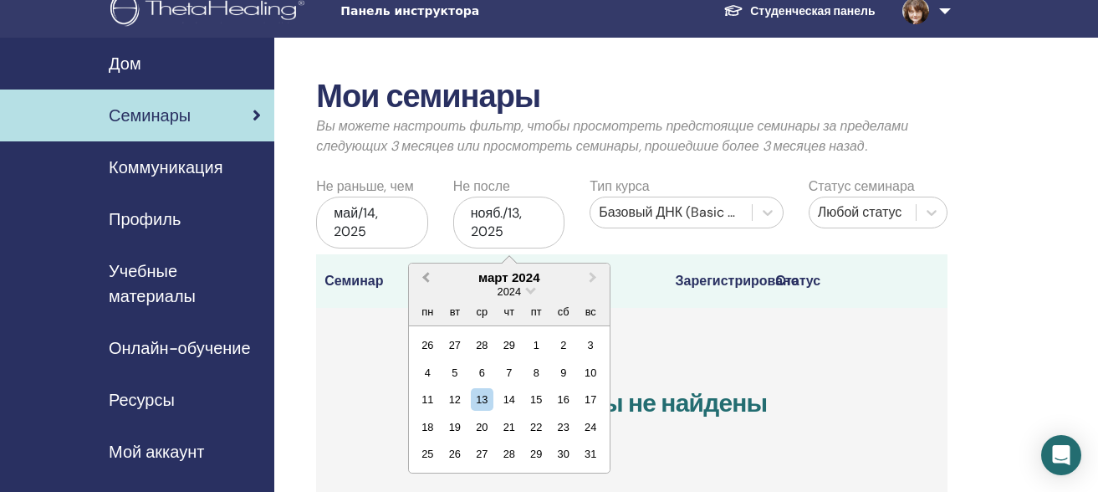
click at [426, 273] on span "Previous Month" at bounding box center [426, 277] width 0 height 18
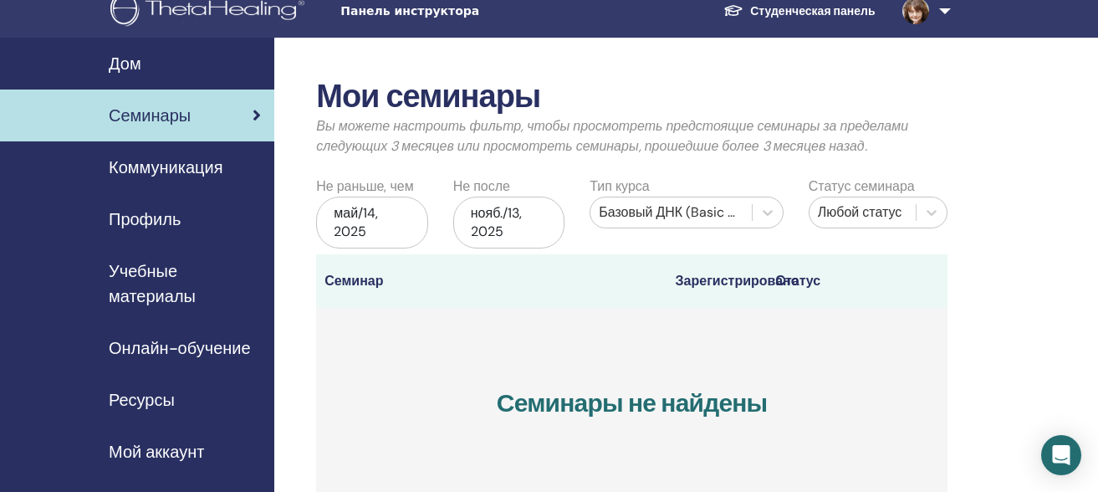
click at [679, 344] on h3 "Семинары не найдены" at bounding box center [631, 403] width 631 height 191
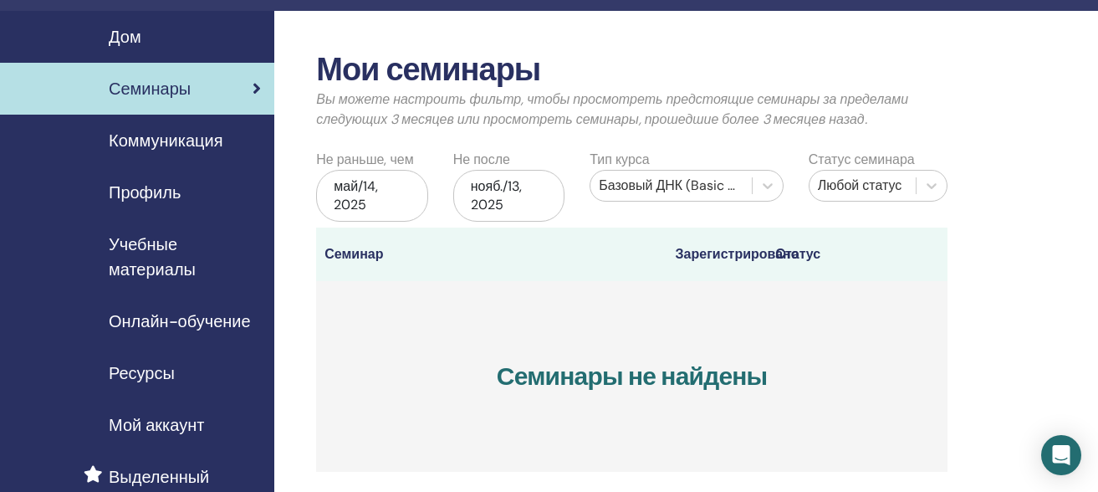
scroll to position [38, 0]
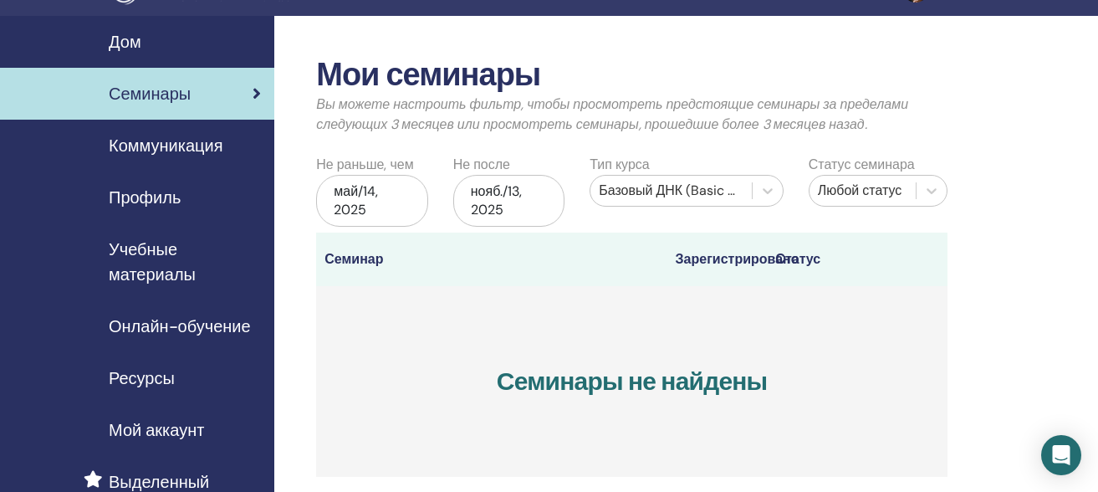
click at [519, 207] on div "нояб./13, 2025" at bounding box center [508, 201] width 111 height 52
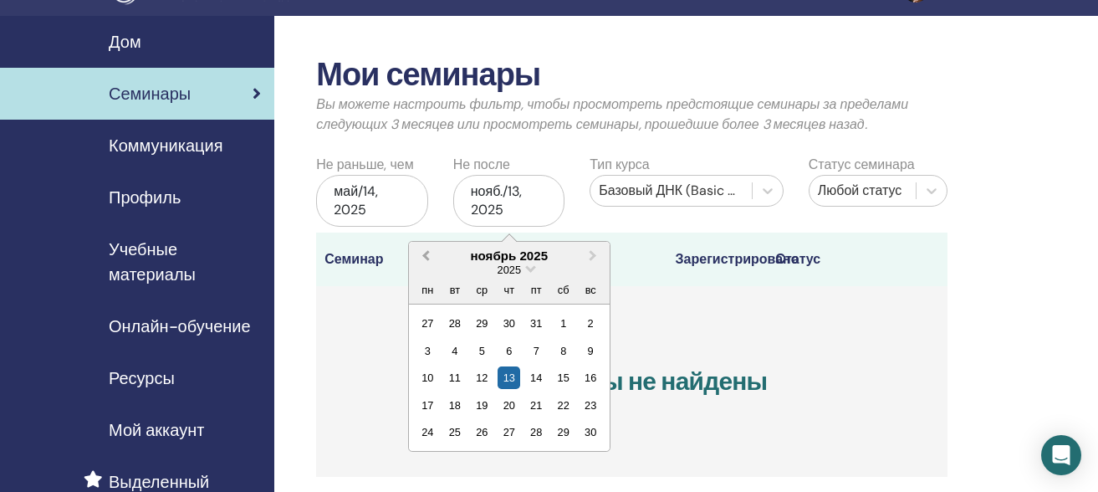
click at [423, 259] on button "Previous Month" at bounding box center [424, 256] width 27 height 27
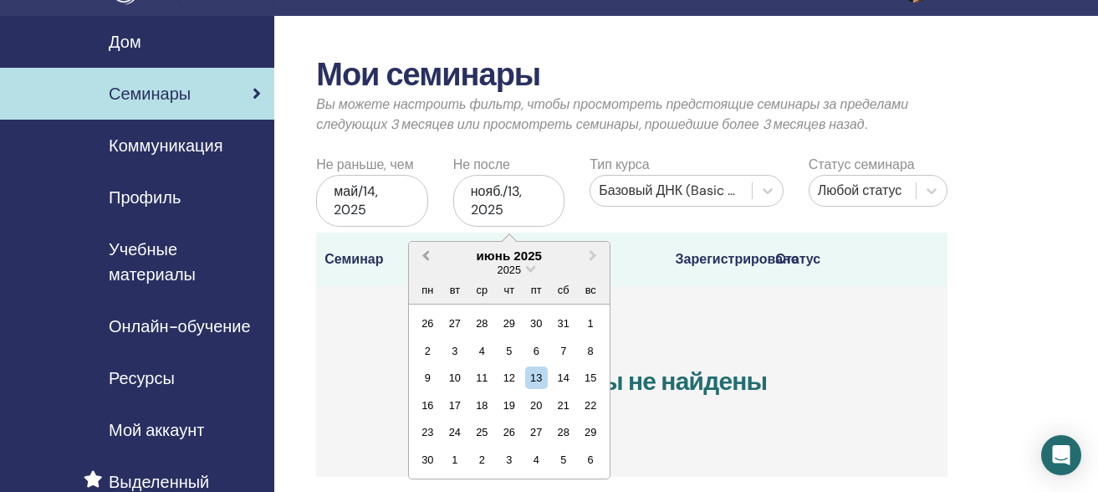
click at [423, 259] on button "Previous Month" at bounding box center [424, 256] width 27 height 27
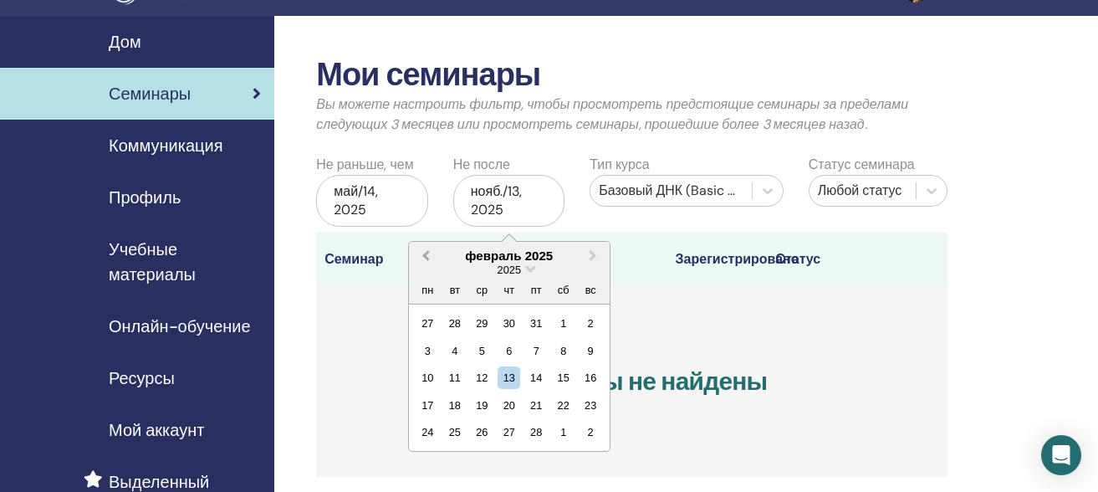
click at [423, 259] on button "Previous Month" at bounding box center [424, 256] width 27 height 27
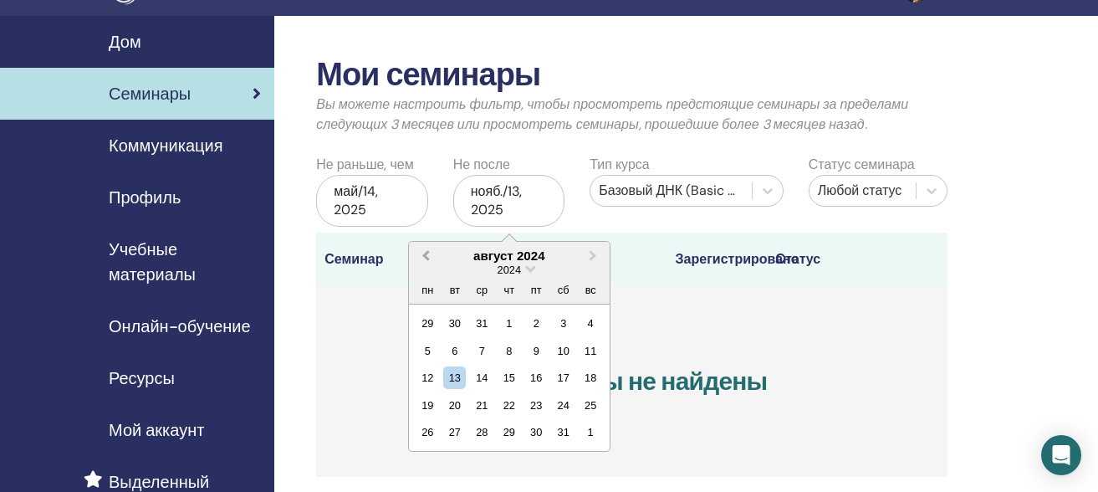
click at [423, 259] on button "Previous Month" at bounding box center [424, 256] width 27 height 27
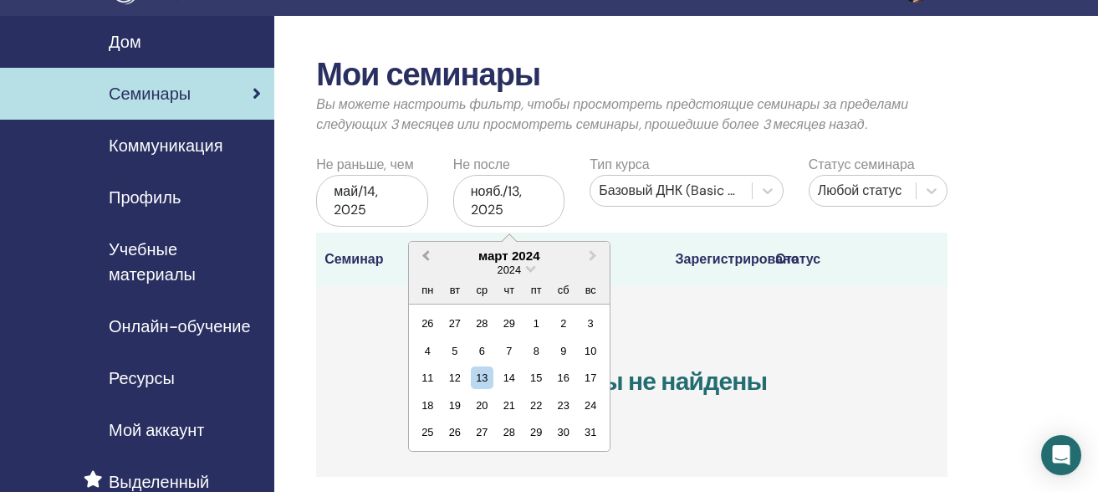
click at [423, 259] on button "Previous Month" at bounding box center [424, 256] width 27 height 27
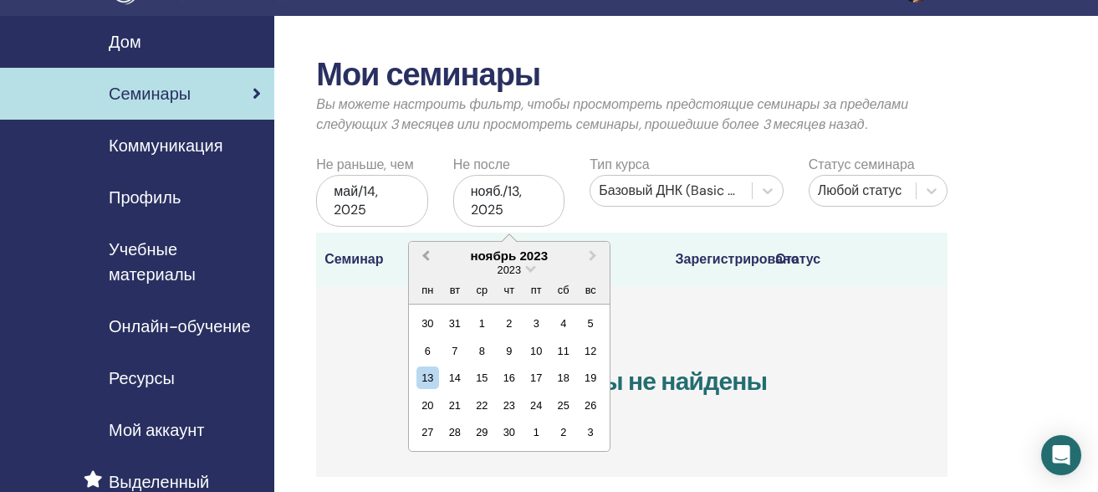
click at [423, 259] on button "Previous Month" at bounding box center [424, 256] width 27 height 27
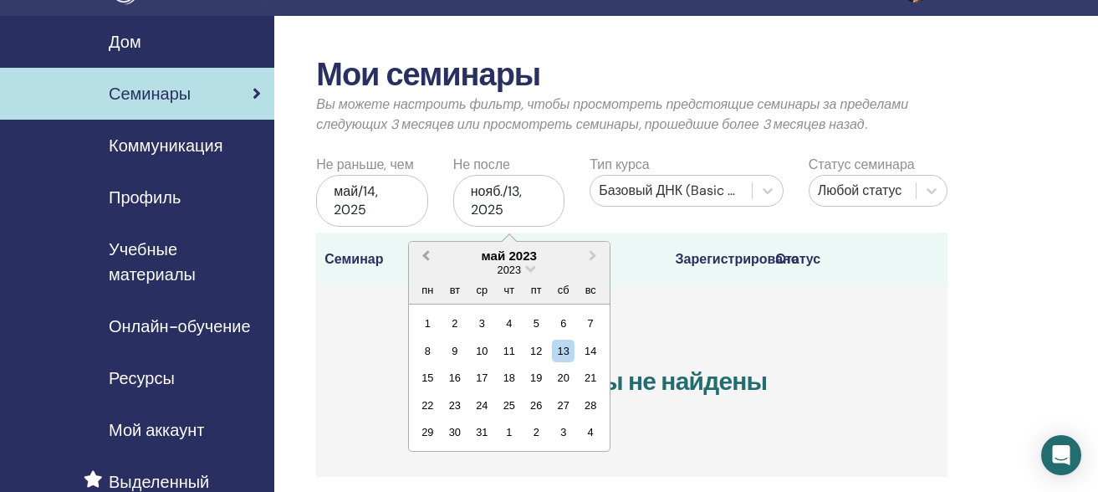
click at [423, 259] on button "Previous Month" at bounding box center [424, 256] width 27 height 27
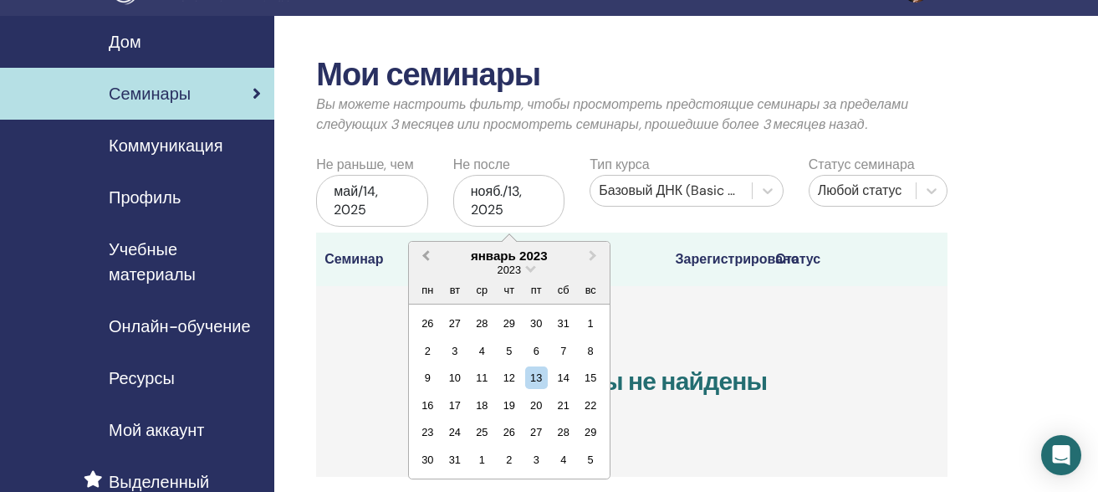
click at [423, 259] on button "Previous Month" at bounding box center [424, 256] width 27 height 27
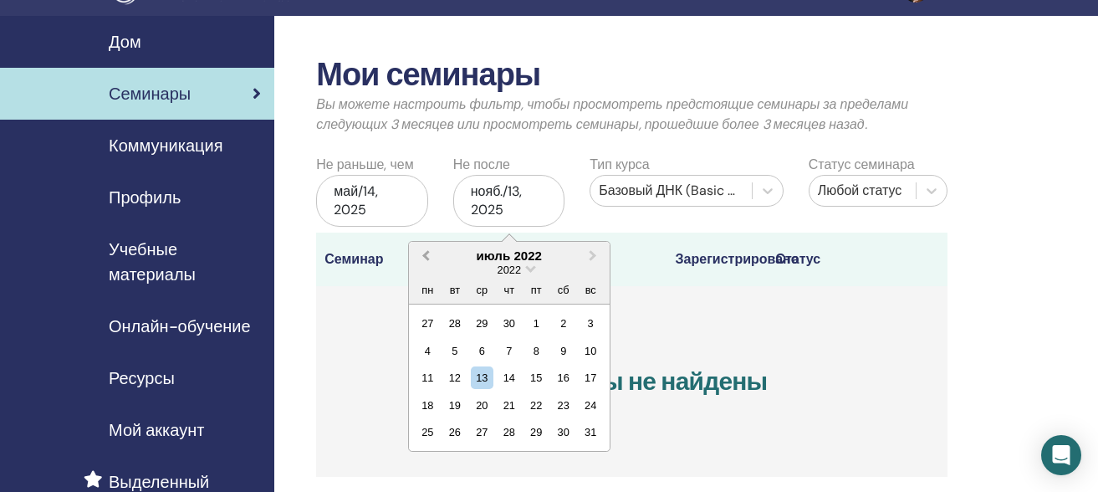
click at [423, 259] on button "Previous Month" at bounding box center [424, 256] width 27 height 27
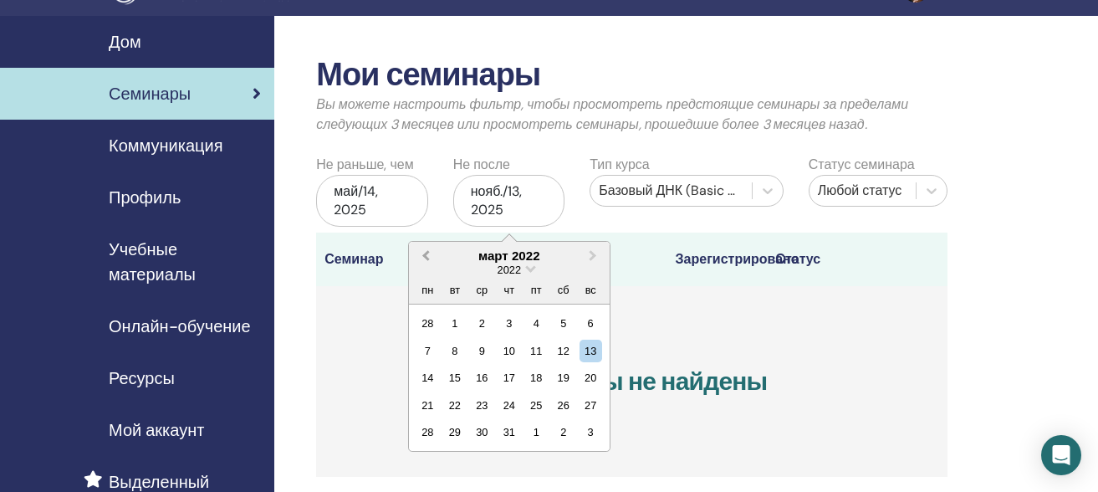
click at [423, 259] on button "Previous Month" at bounding box center [424, 256] width 27 height 27
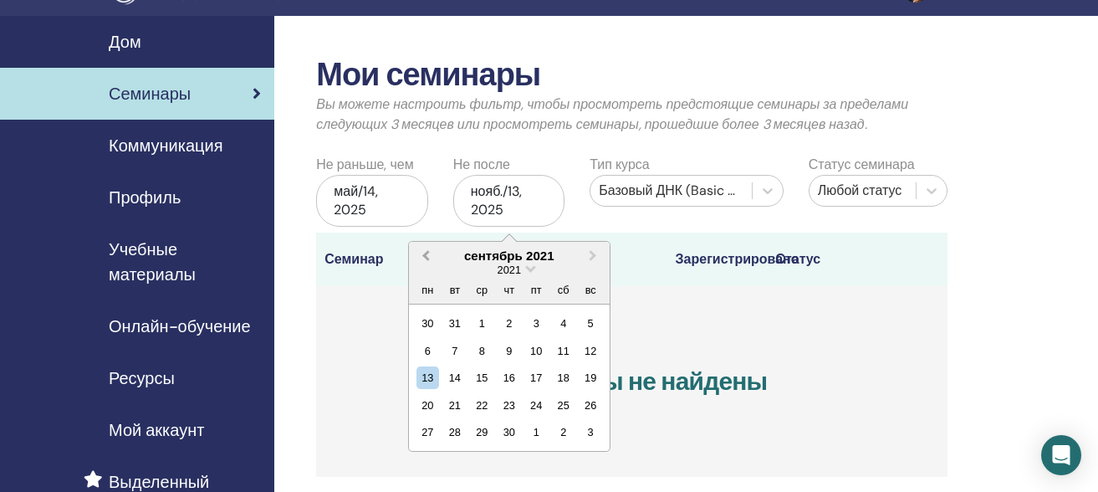
click at [423, 259] on button "Previous Month" at bounding box center [424, 256] width 27 height 27
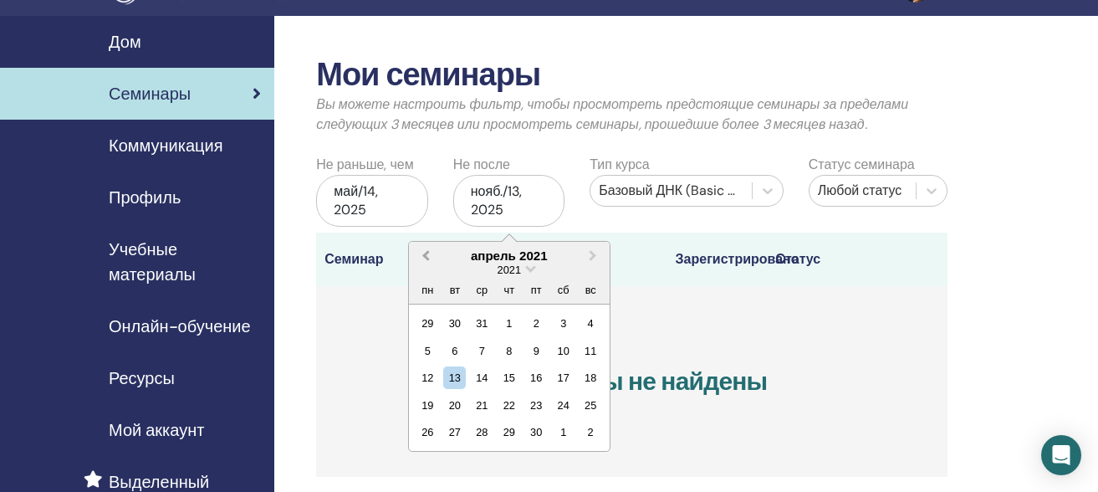
click at [423, 259] on button "Previous Month" at bounding box center [424, 256] width 27 height 27
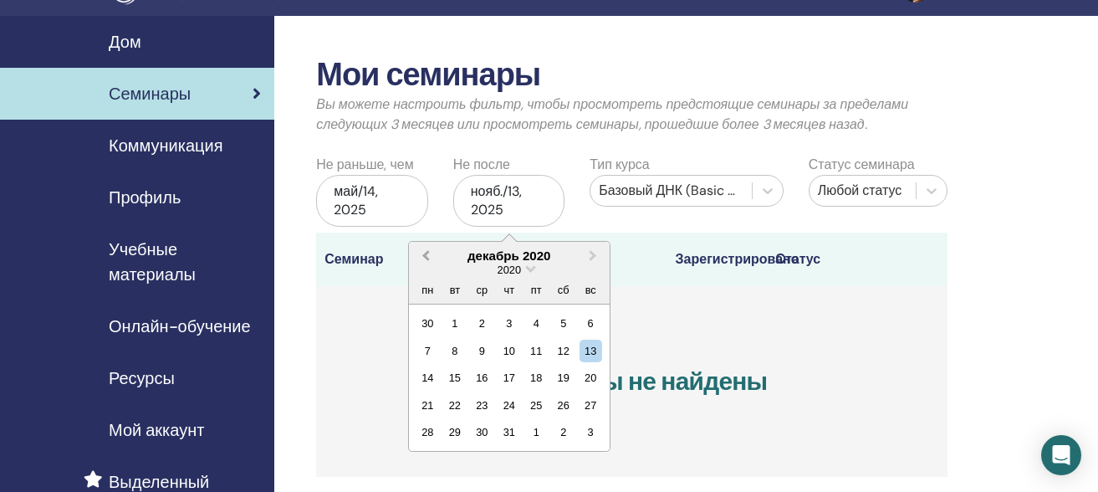
click at [423, 259] on button "Previous Month" at bounding box center [424, 256] width 27 height 27
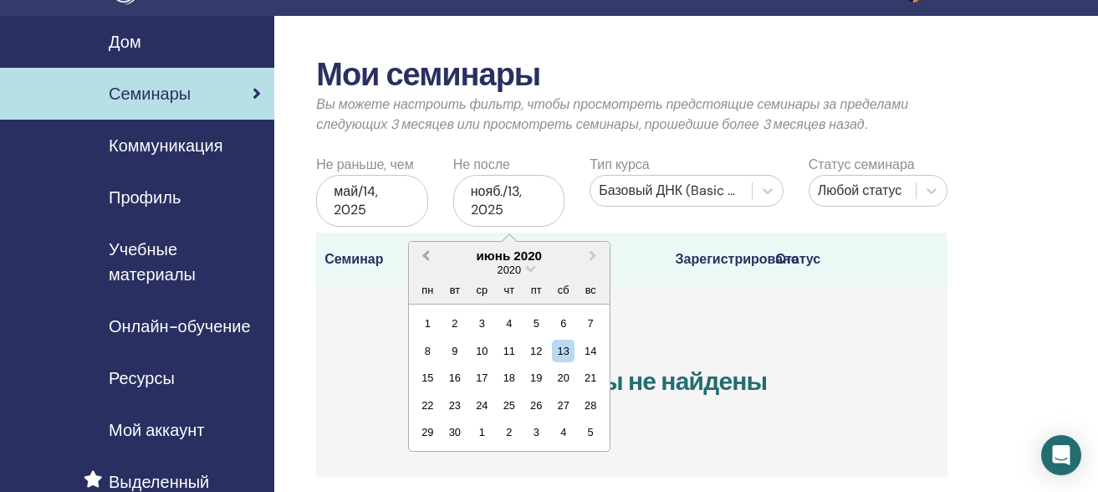
click at [423, 259] on button "Previous Month" at bounding box center [424, 256] width 27 height 27
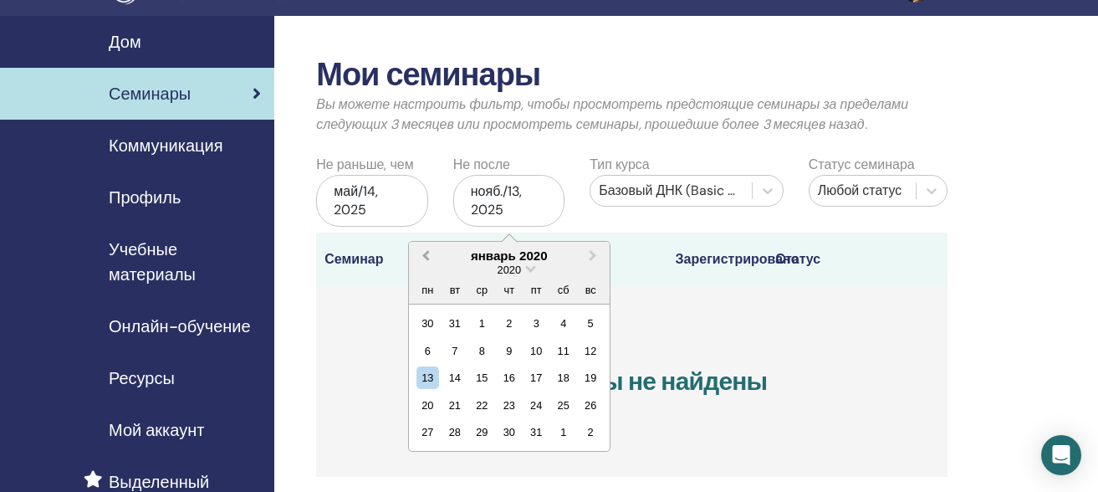
click at [423, 259] on button "Previous Month" at bounding box center [424, 256] width 27 height 27
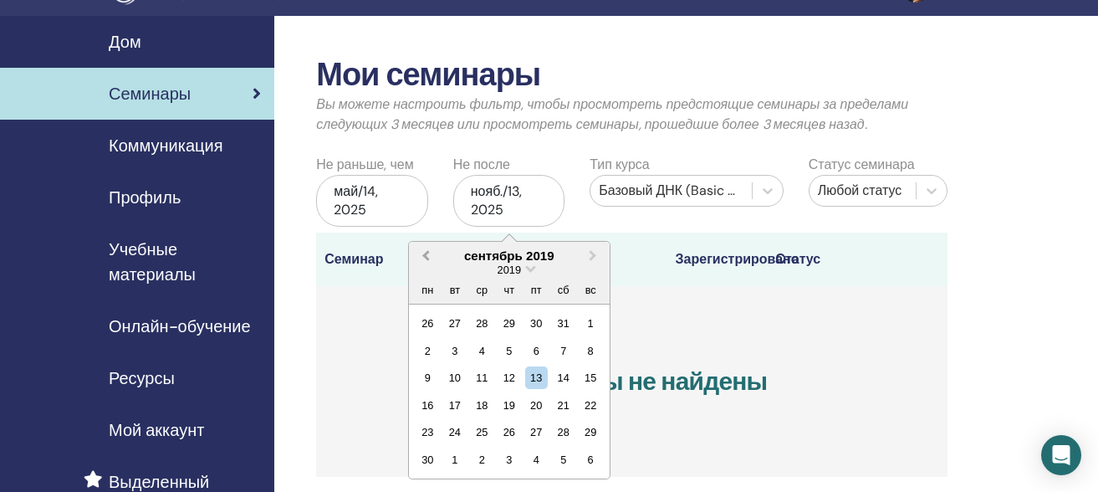
click at [423, 259] on button "Previous Month" at bounding box center [424, 256] width 27 height 27
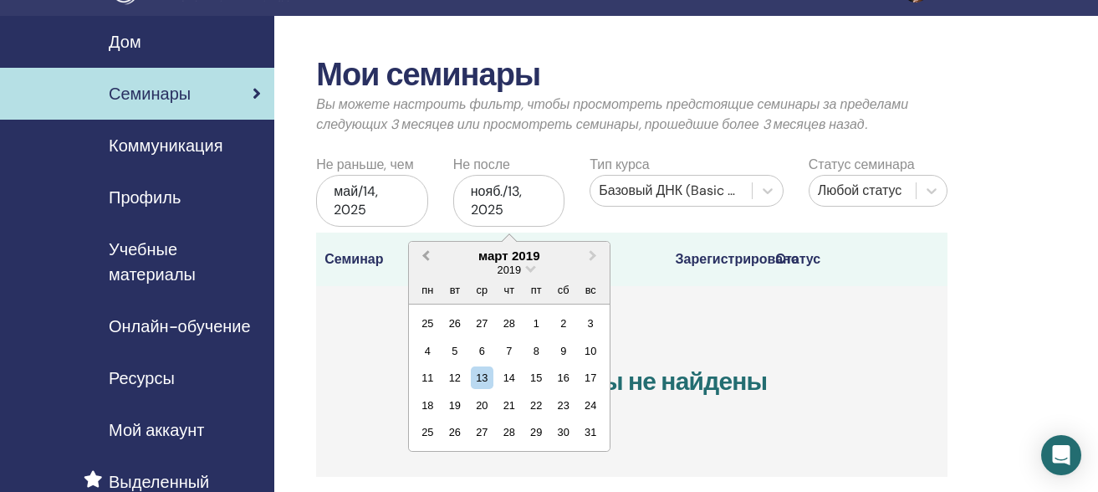
click at [423, 259] on button "Previous Month" at bounding box center [424, 256] width 27 height 27
click at [929, 195] on icon at bounding box center [931, 190] width 17 height 17
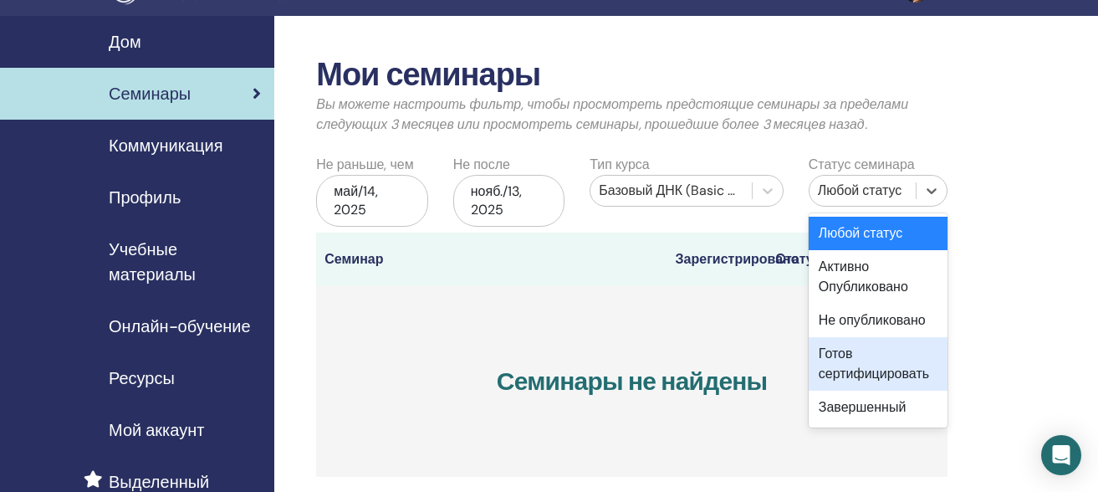
click at [486, 202] on div "нояб./13, 2025" at bounding box center [508, 201] width 111 height 52
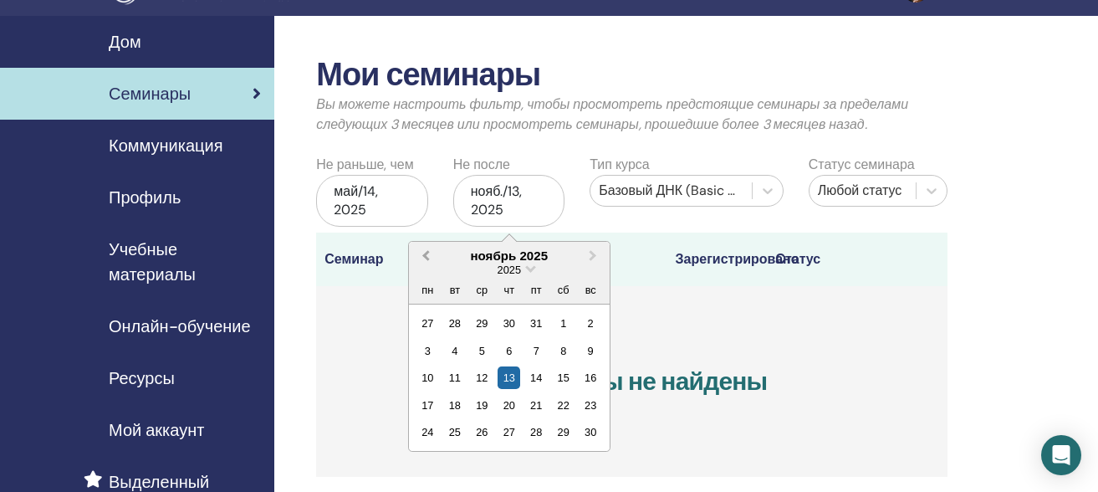
click at [424, 260] on button "Previous Month" at bounding box center [424, 256] width 27 height 27
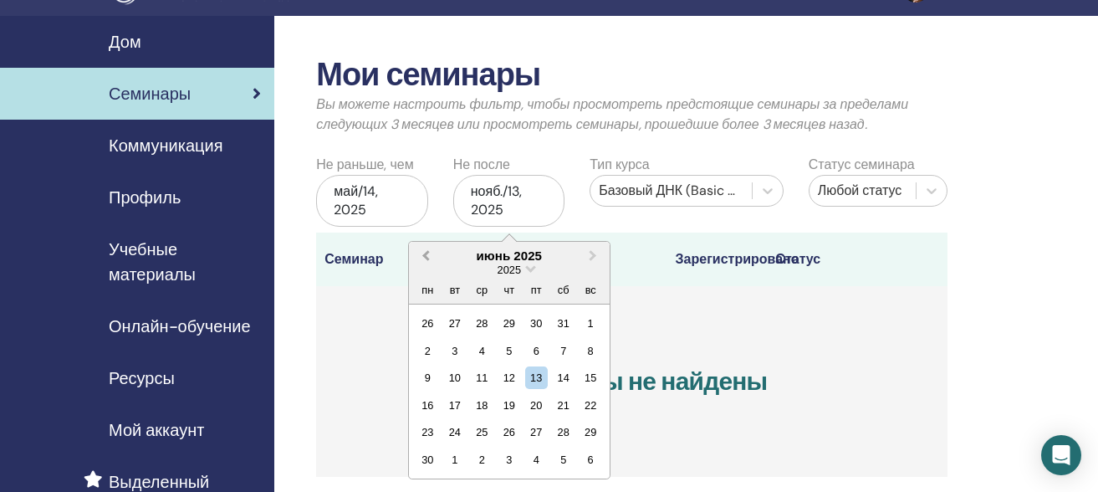
click at [424, 260] on button "Previous Month" at bounding box center [424, 256] width 27 height 27
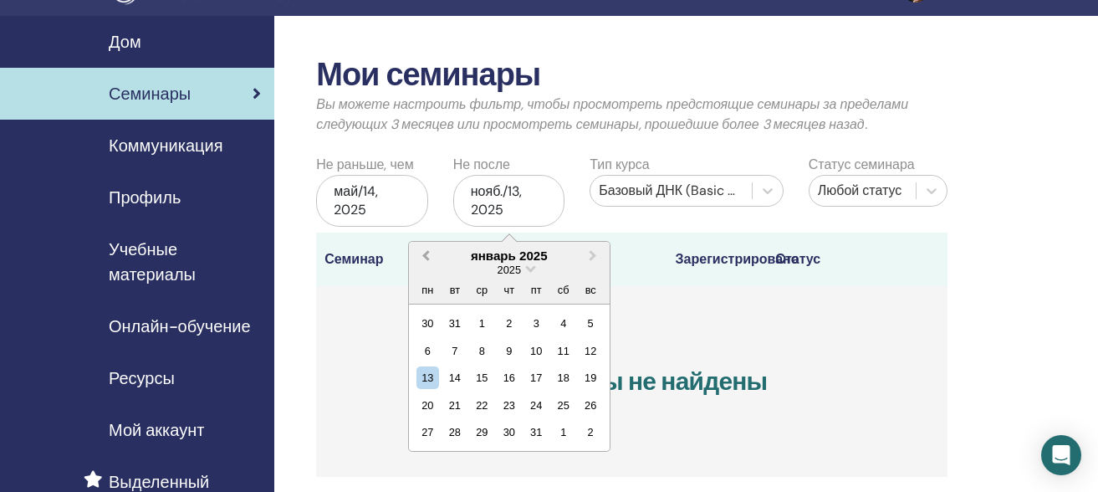
click at [424, 260] on button "Previous Month" at bounding box center [424, 256] width 27 height 27
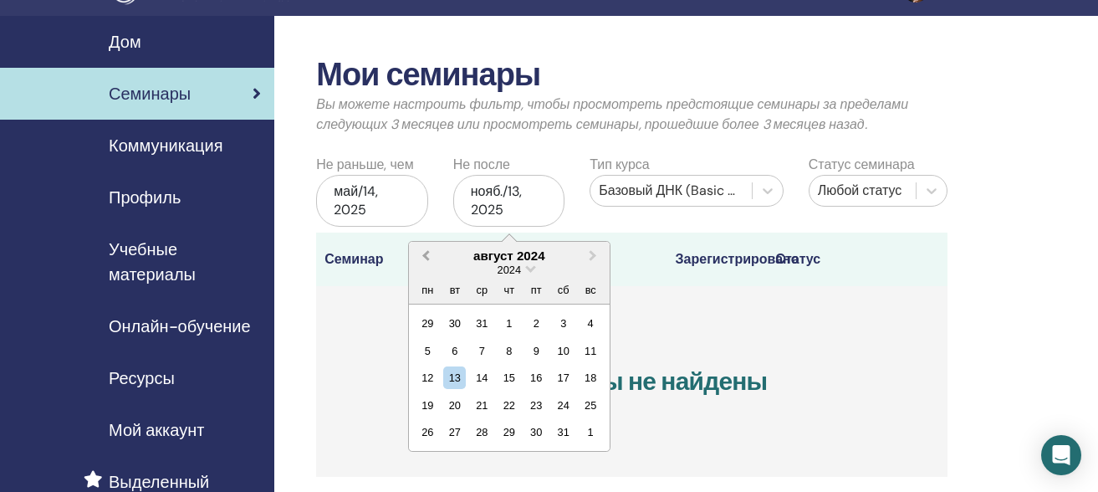
click at [424, 260] on button "Previous Month" at bounding box center [424, 256] width 27 height 27
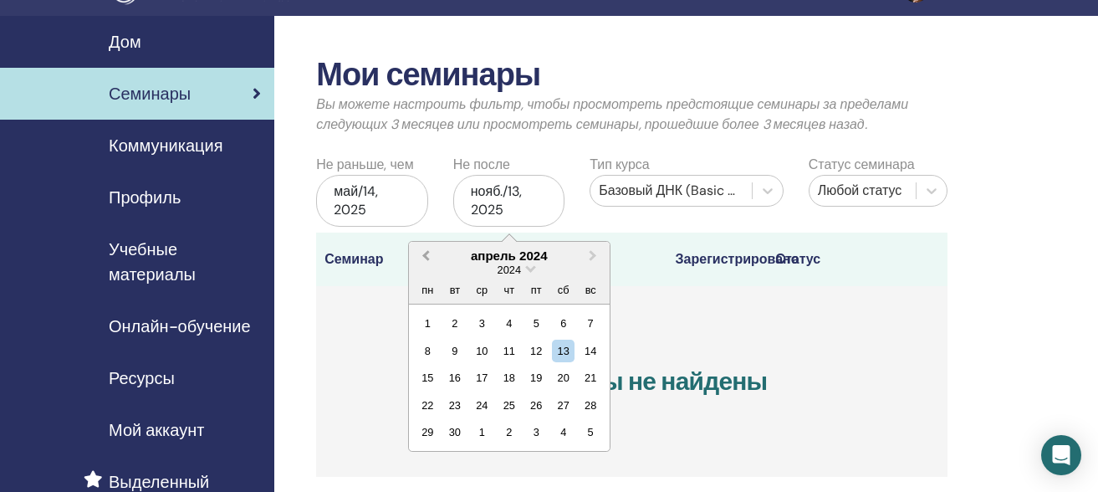
click at [424, 260] on button "Previous Month" at bounding box center [424, 256] width 27 height 27
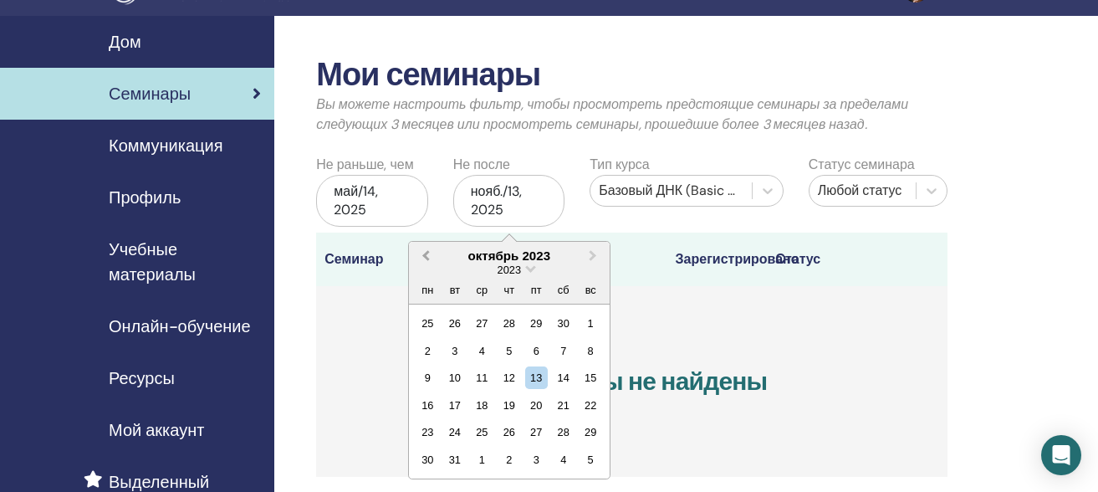
click at [424, 260] on button "Previous Month" at bounding box center [424, 256] width 27 height 27
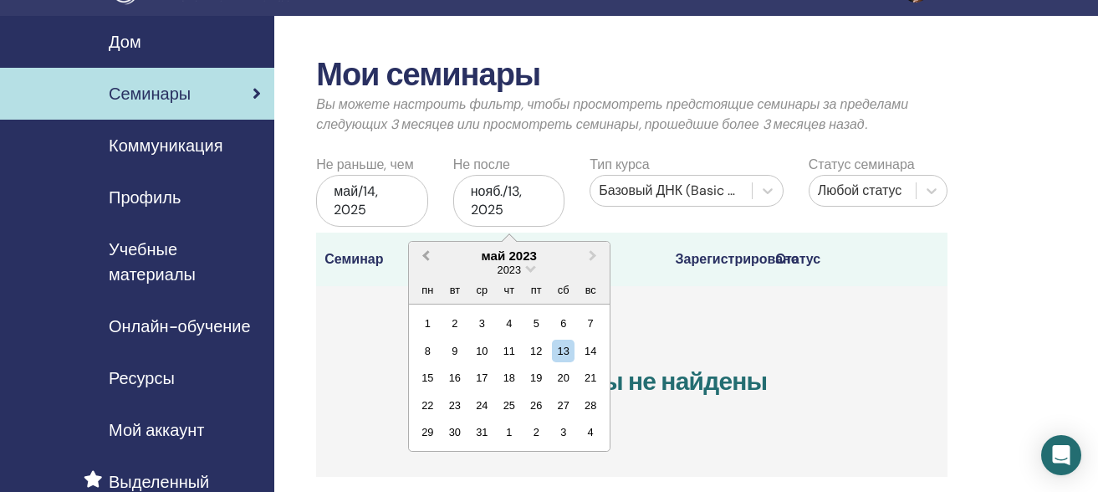
click at [424, 260] on button "Previous Month" at bounding box center [424, 256] width 27 height 27
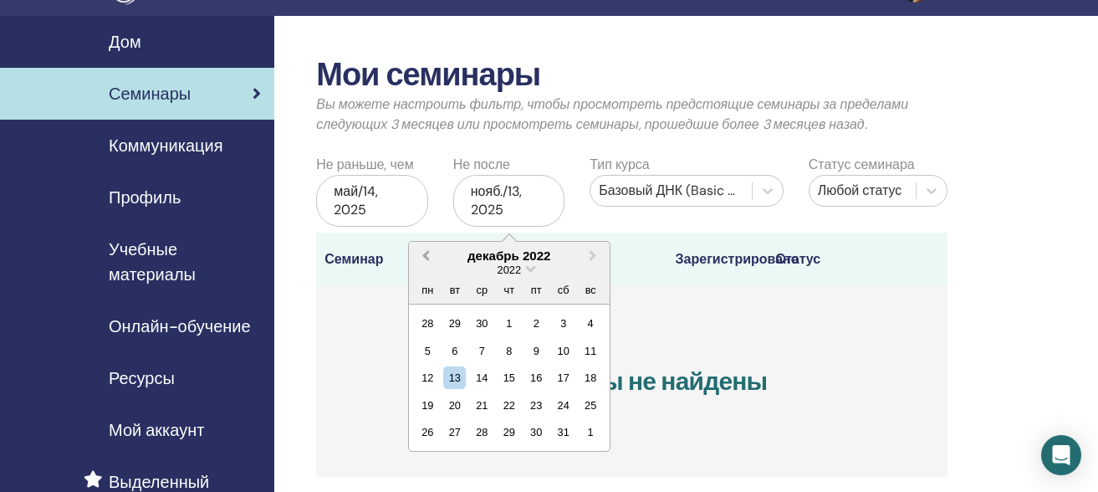
click at [424, 260] on button "Previous Month" at bounding box center [424, 256] width 27 height 27
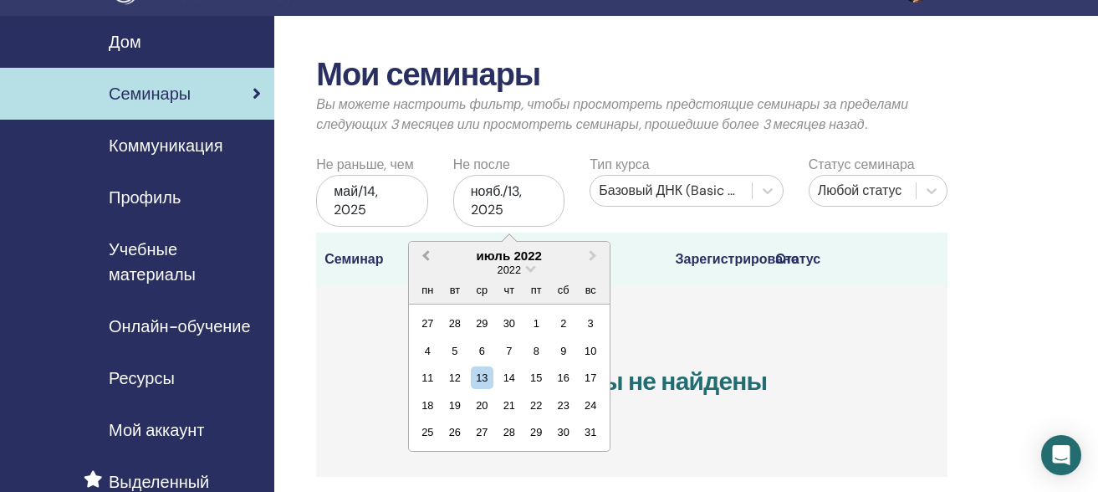
click at [424, 260] on button "Previous Month" at bounding box center [424, 256] width 27 height 27
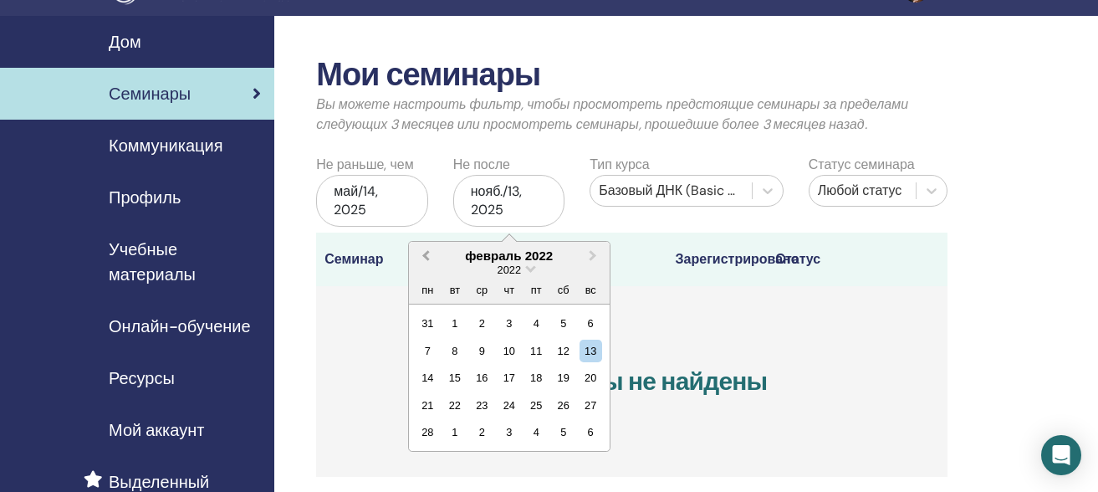
click at [424, 260] on button "Previous Month" at bounding box center [424, 256] width 27 height 27
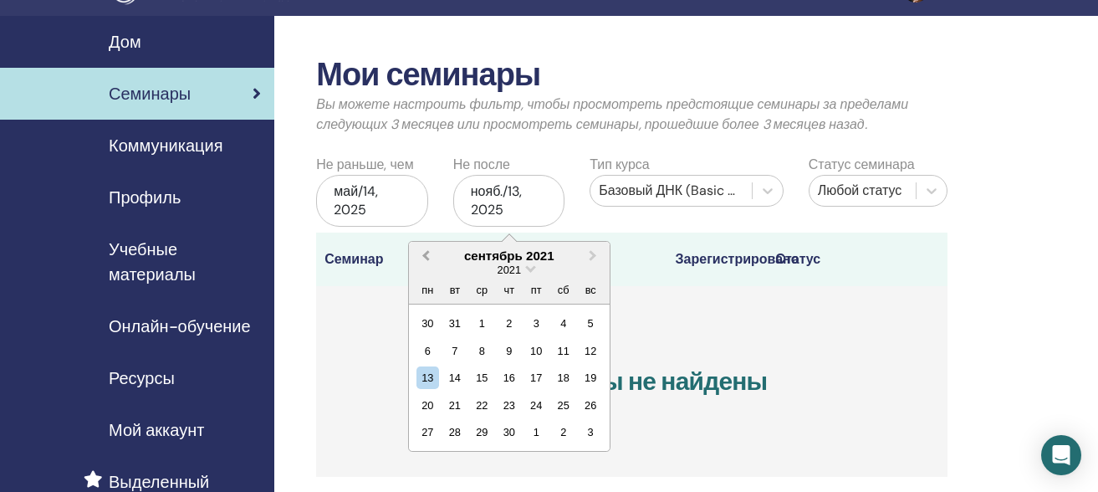
click at [424, 260] on button "Previous Month" at bounding box center [424, 256] width 27 height 27
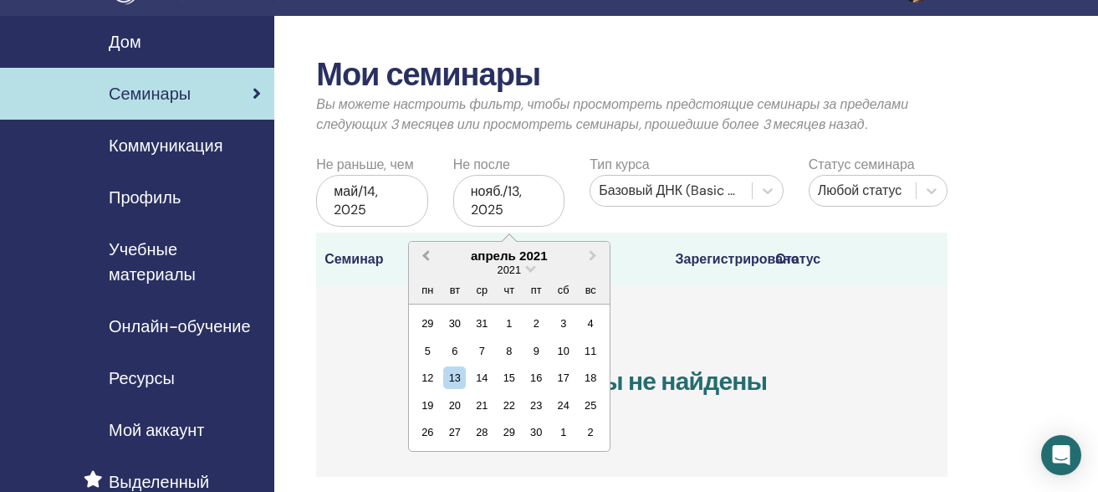
click at [424, 260] on button "Previous Month" at bounding box center [424, 256] width 27 height 27
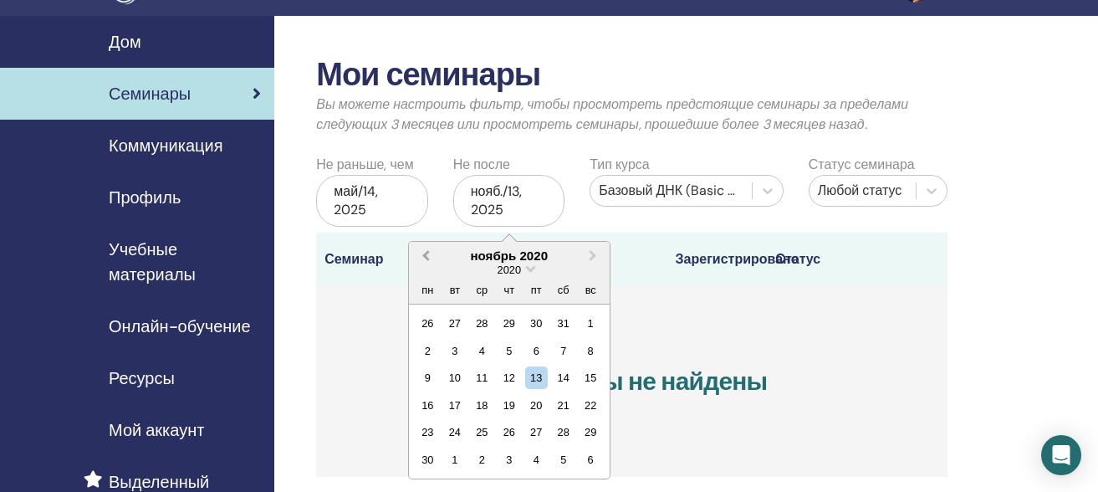
click at [424, 260] on button "Previous Month" at bounding box center [424, 256] width 27 height 27
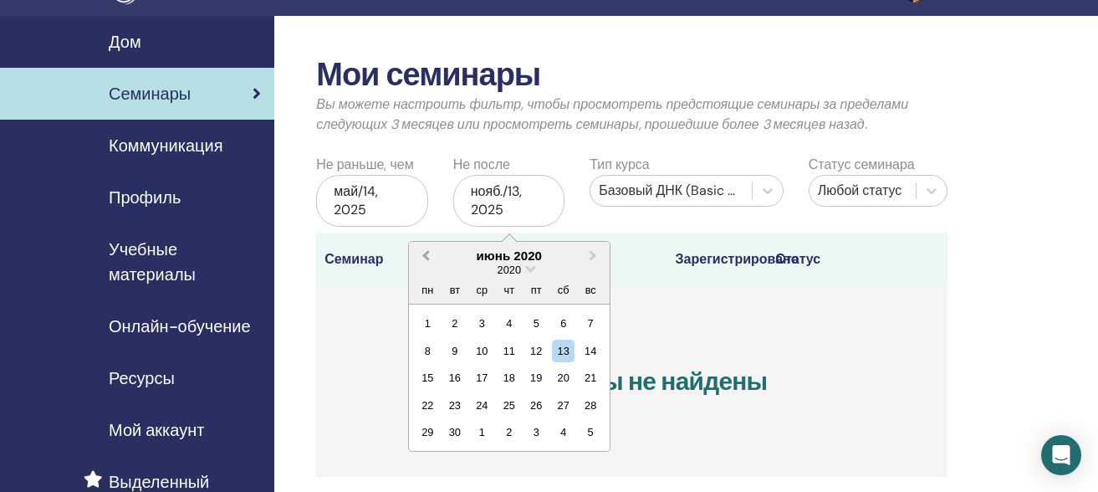
click at [424, 260] on button "Previous Month" at bounding box center [424, 256] width 27 height 27
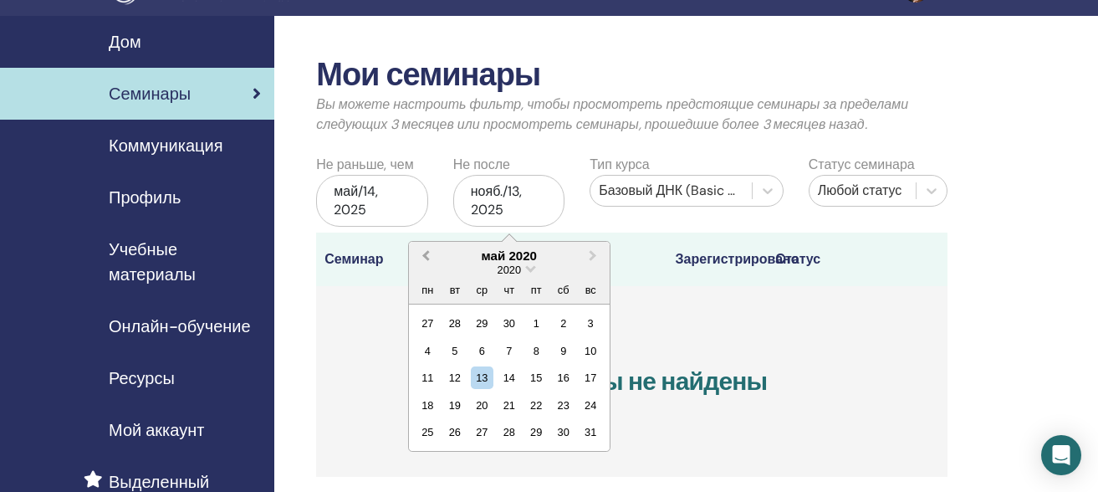
click at [424, 260] on button "Previous Month" at bounding box center [424, 256] width 27 height 27
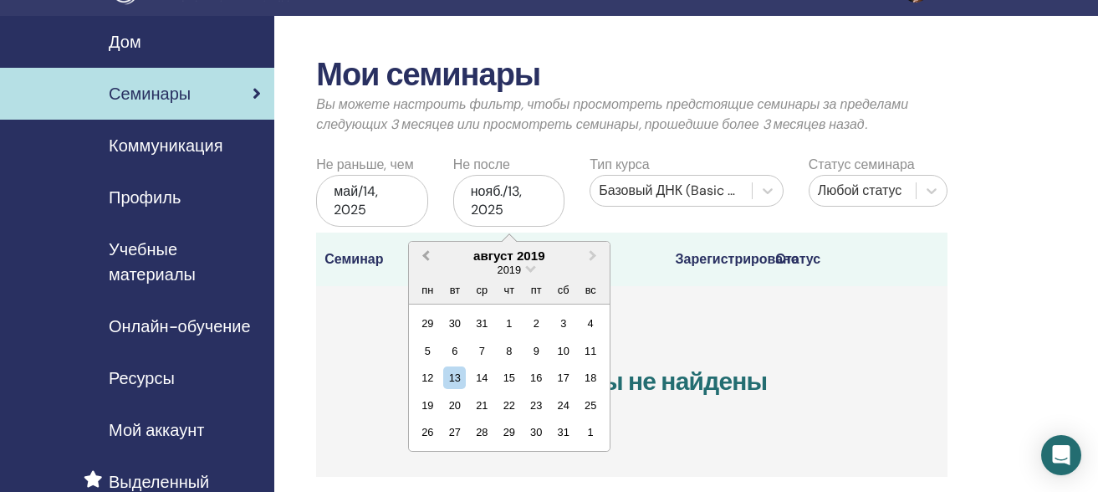
click at [424, 260] on button "Previous Month" at bounding box center [424, 256] width 27 height 27
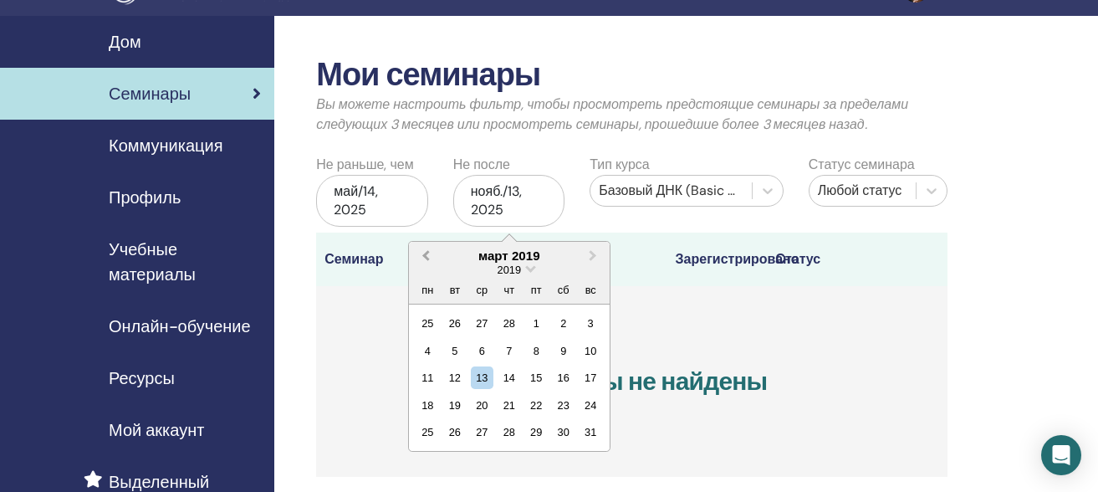
click at [424, 260] on button "Previous Month" at bounding box center [424, 256] width 27 height 27
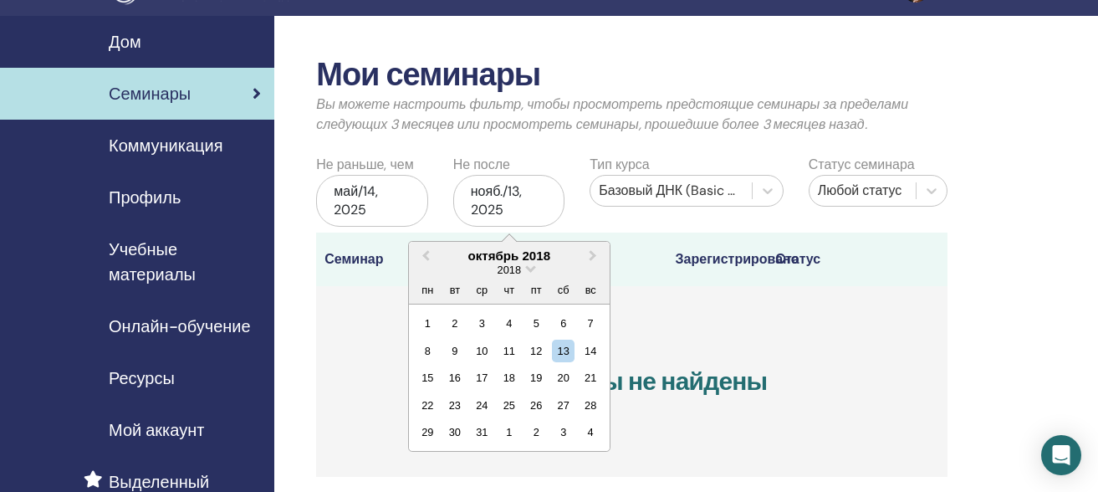
click at [369, 203] on div "май/14, 2025" at bounding box center [371, 201] width 111 height 52
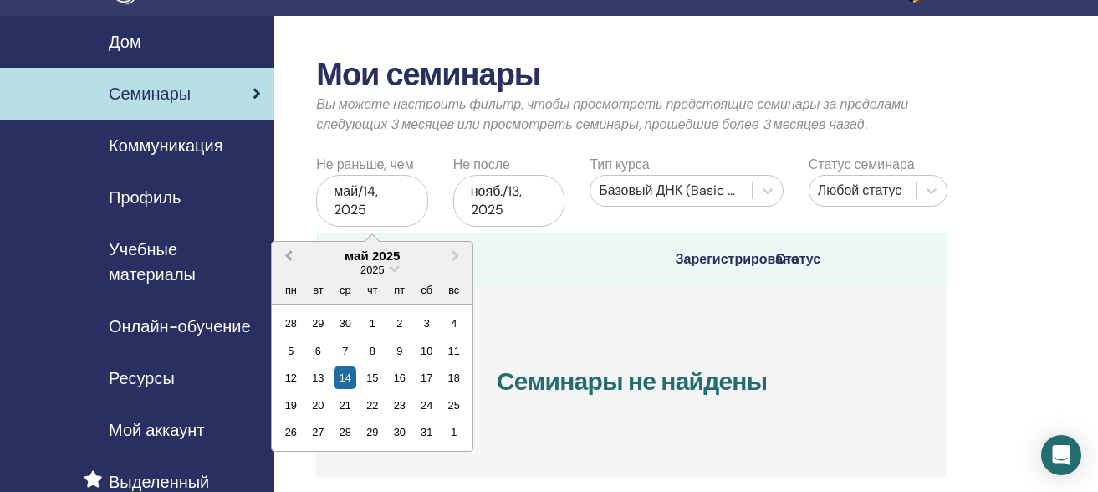
click at [289, 258] on span "Previous Month" at bounding box center [289, 256] width 0 height 18
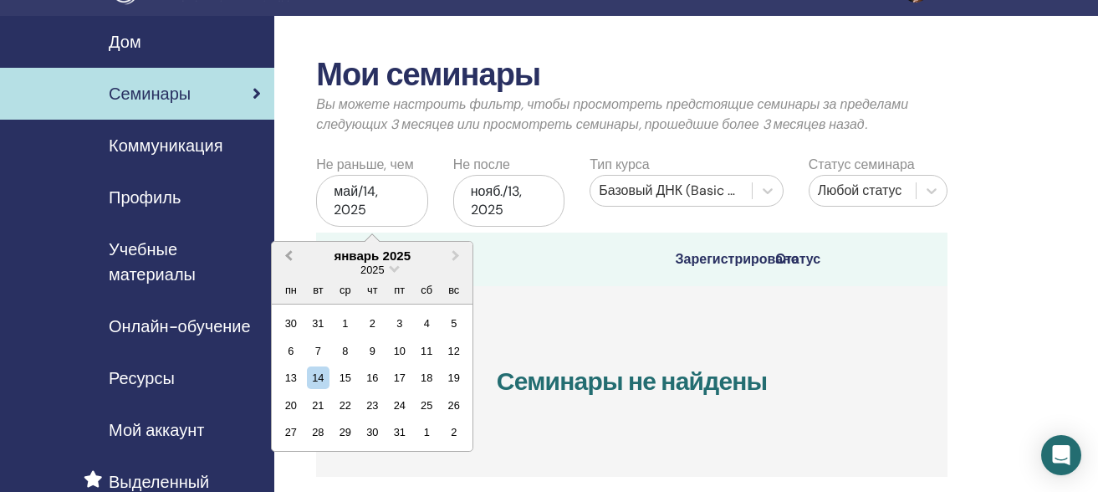
click at [289, 258] on span "Previous Month" at bounding box center [289, 256] width 0 height 18
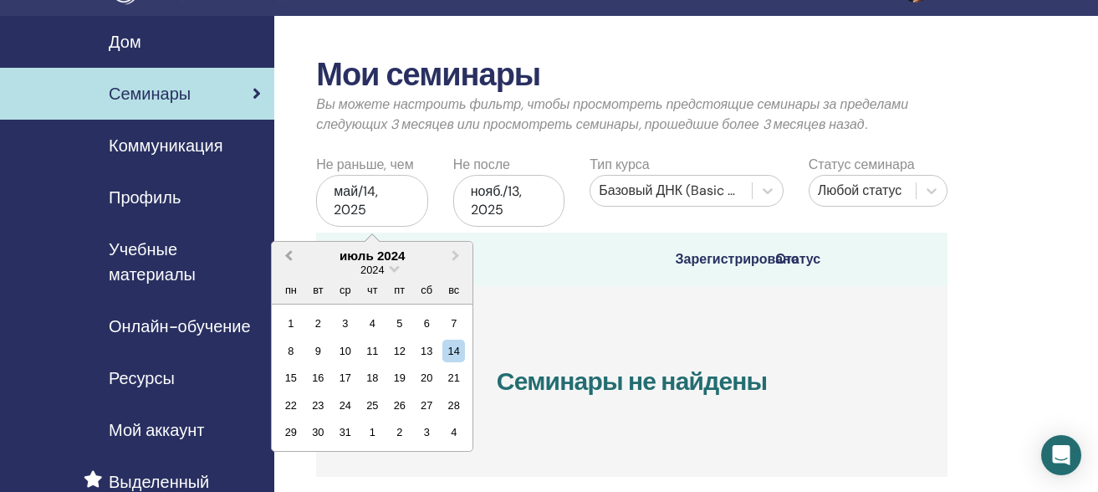
click at [289, 258] on span "Previous Month" at bounding box center [289, 256] width 0 height 18
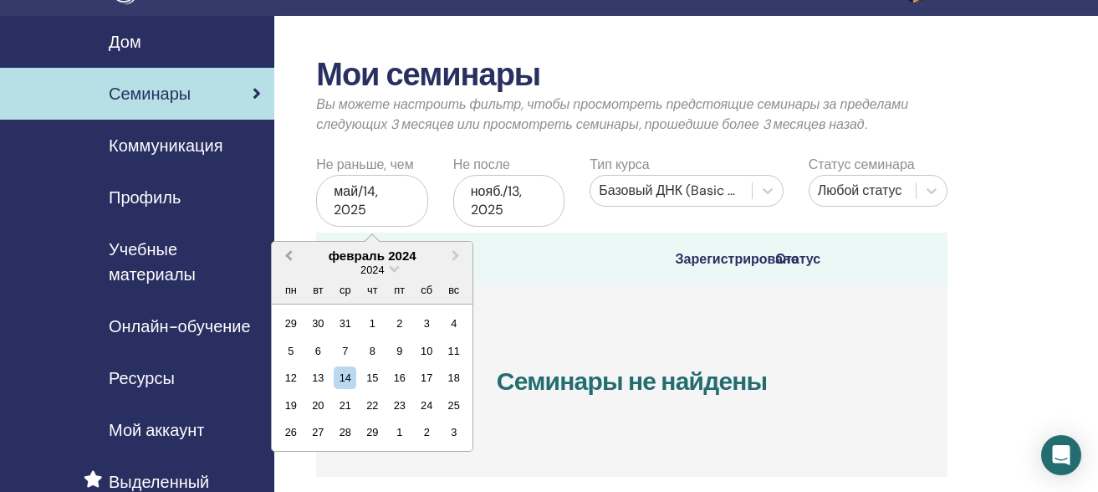
click at [289, 258] on span "Previous Month" at bounding box center [289, 256] width 0 height 18
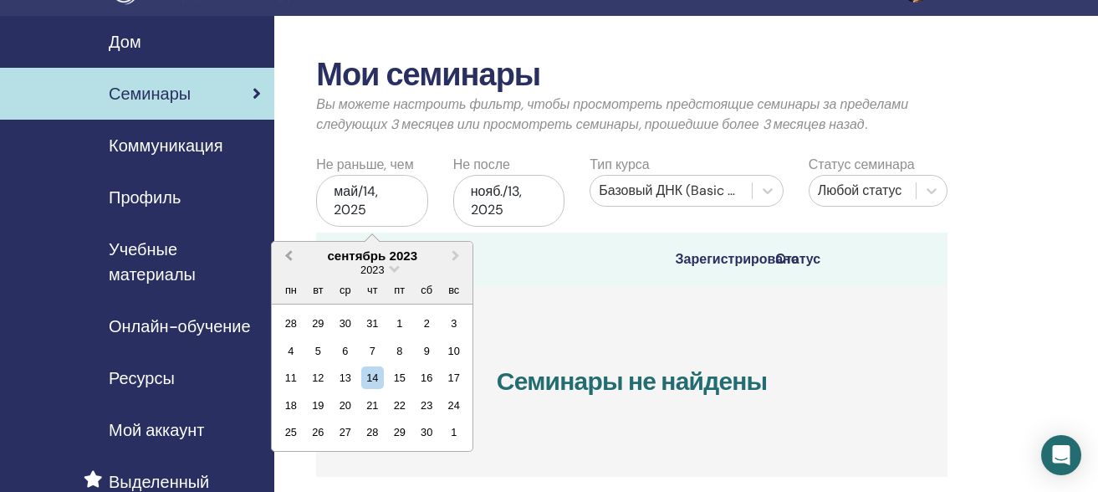
click at [289, 258] on span "Previous Month" at bounding box center [289, 256] width 0 height 18
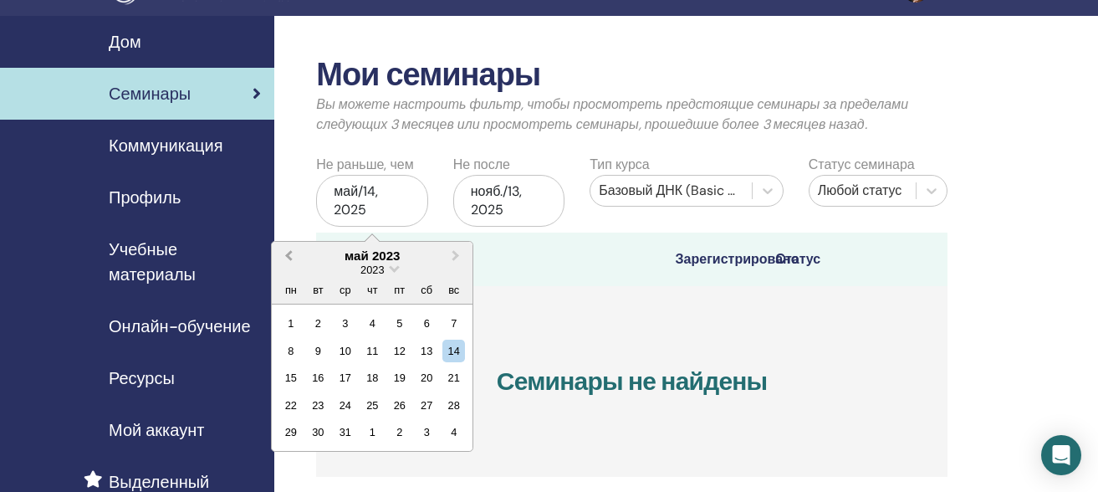
click at [289, 258] on span "Previous Month" at bounding box center [289, 256] width 0 height 18
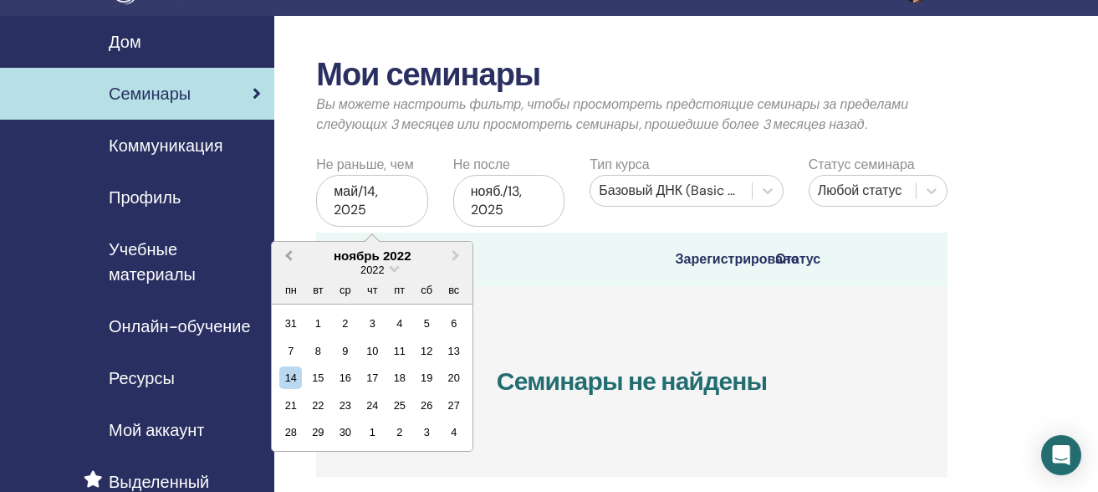
click at [289, 258] on span "Previous Month" at bounding box center [289, 256] width 0 height 18
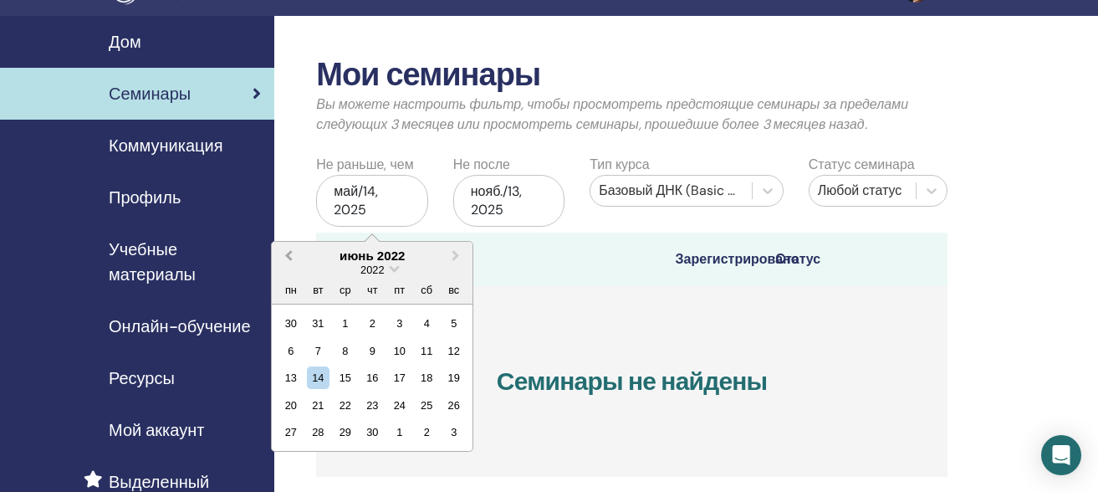
click at [289, 258] on span "Previous Month" at bounding box center [289, 256] width 0 height 18
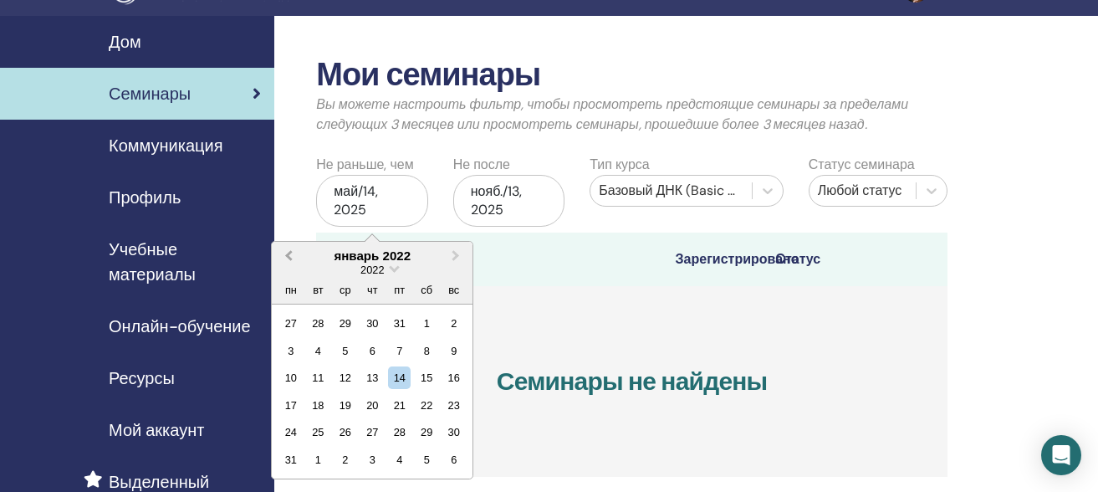
click at [289, 258] on span "Previous Month" at bounding box center [289, 256] width 0 height 18
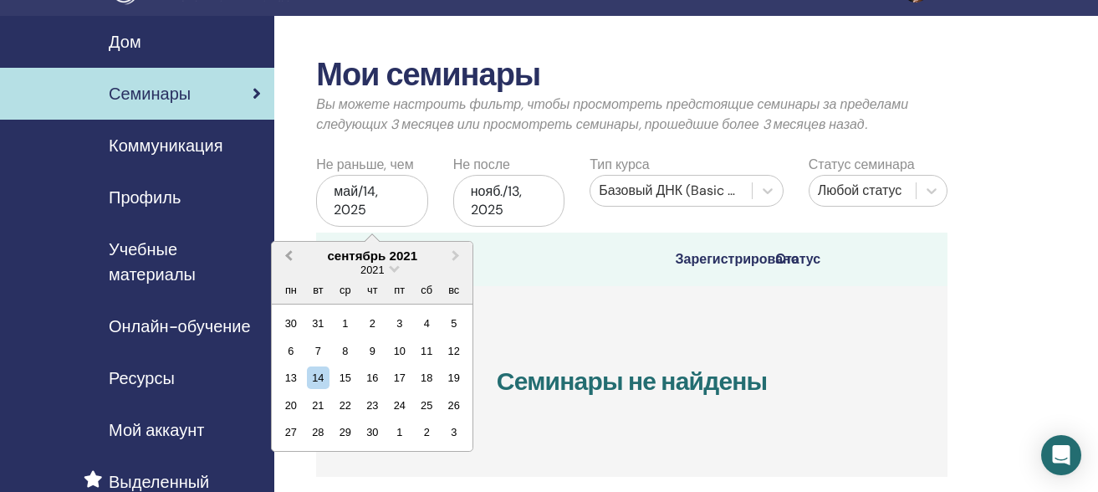
click at [289, 258] on span "Previous Month" at bounding box center [289, 256] width 0 height 18
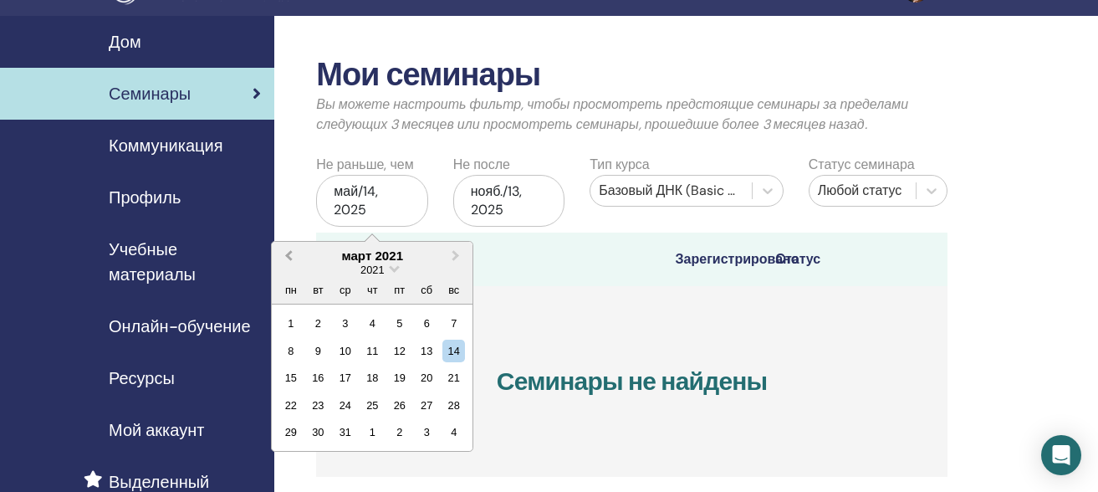
click at [289, 258] on span "Previous Month" at bounding box center [289, 256] width 0 height 18
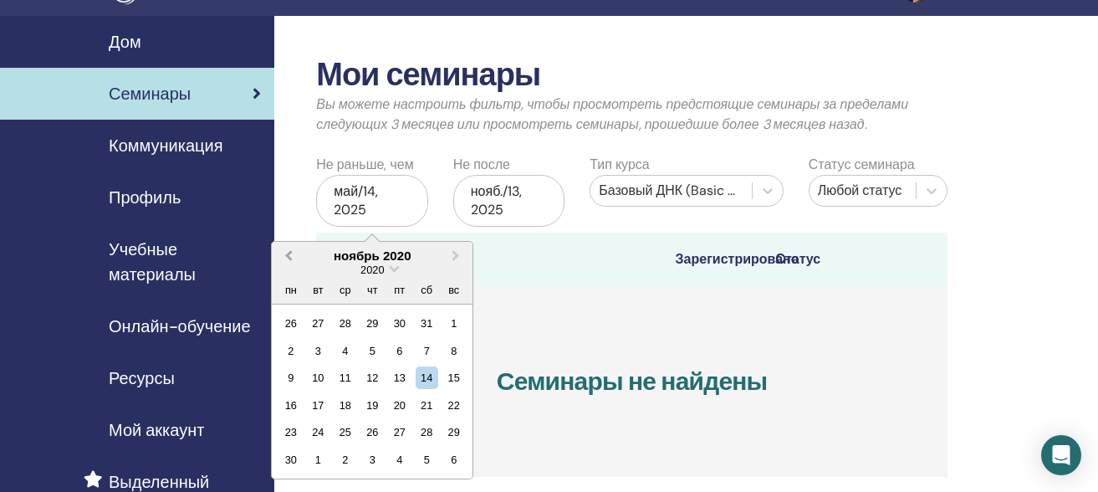
click at [289, 258] on span "Previous Month" at bounding box center [289, 256] width 0 height 18
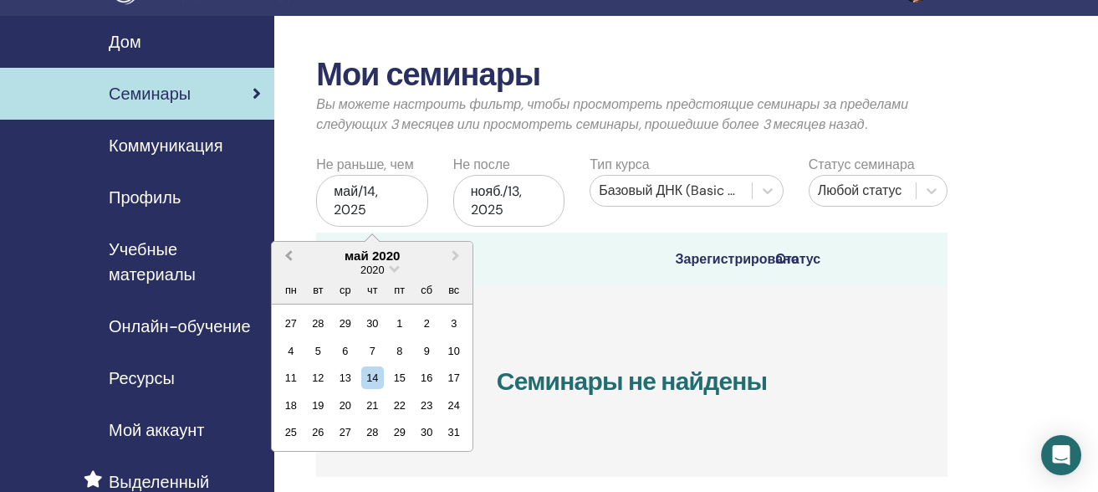
click at [289, 258] on span "Previous Month" at bounding box center [289, 256] width 0 height 18
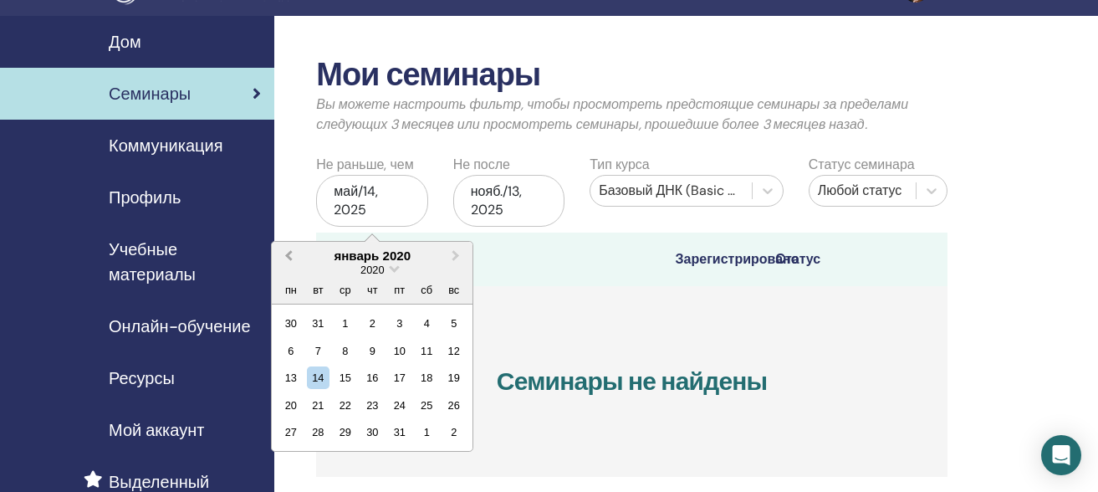
click at [289, 258] on span "Previous Month" at bounding box center [289, 256] width 0 height 18
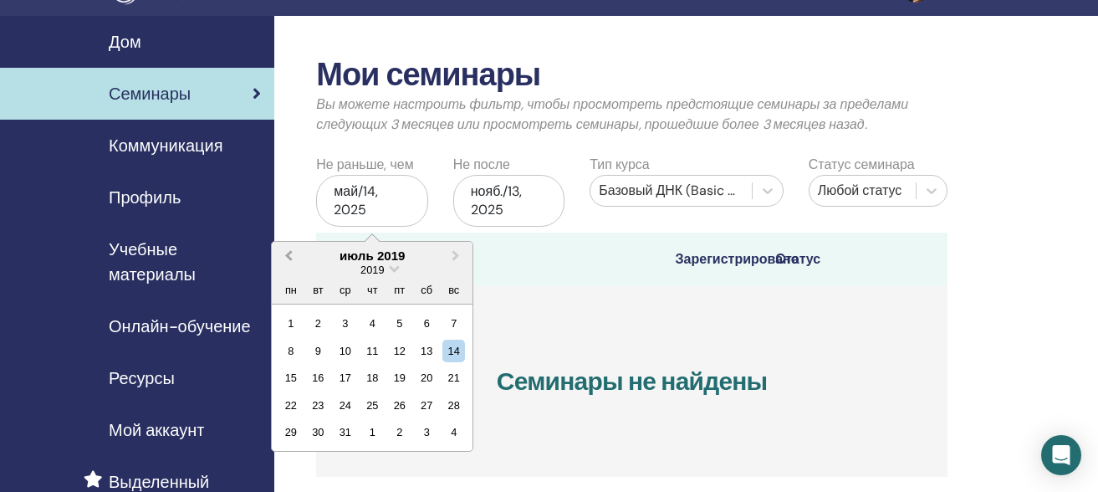
click at [289, 258] on span "Previous Month" at bounding box center [289, 256] width 0 height 18
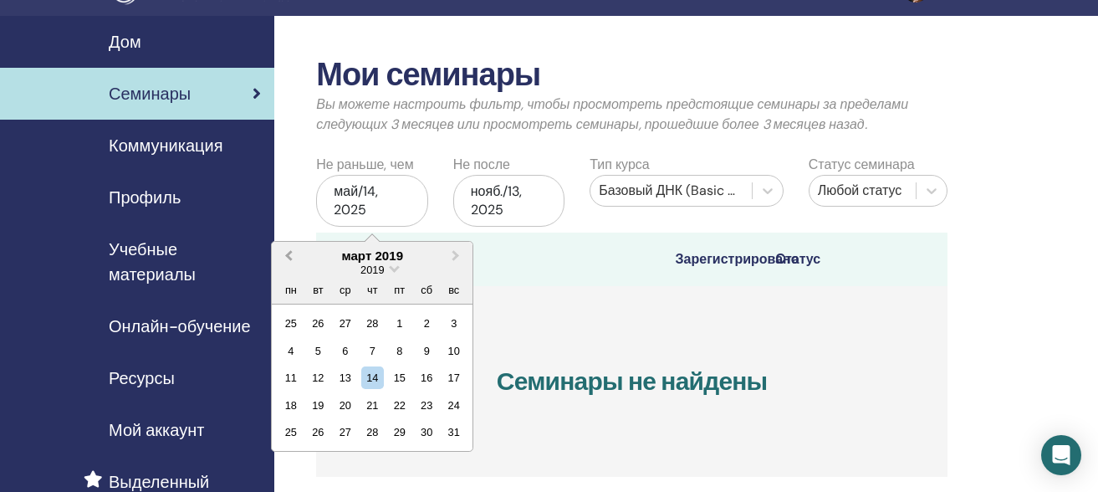
click at [289, 258] on span "Previous Month" at bounding box center [289, 256] width 0 height 18
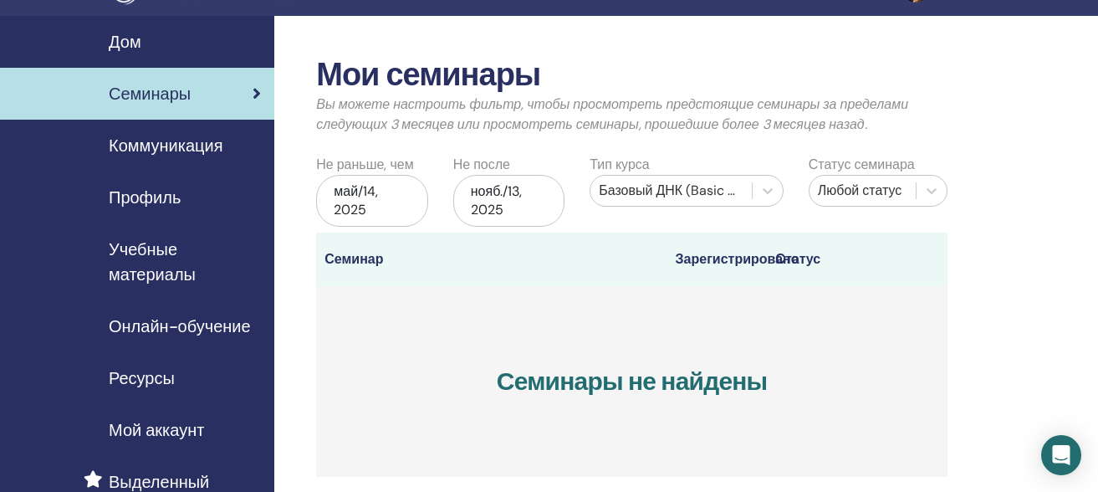
click at [718, 263] on th "Зарегистрировано" at bounding box center [717, 260] width 100 height 54
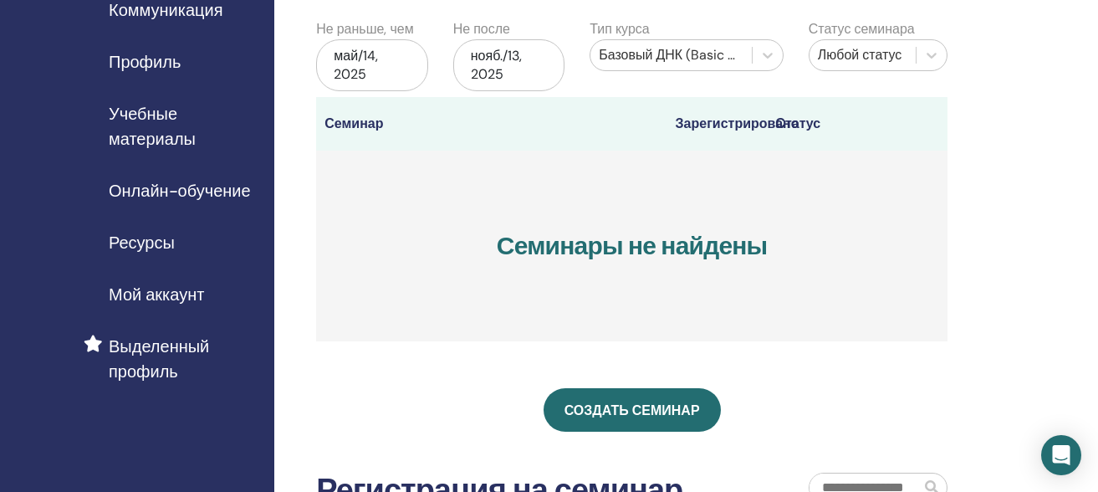
scroll to position [168, 0]
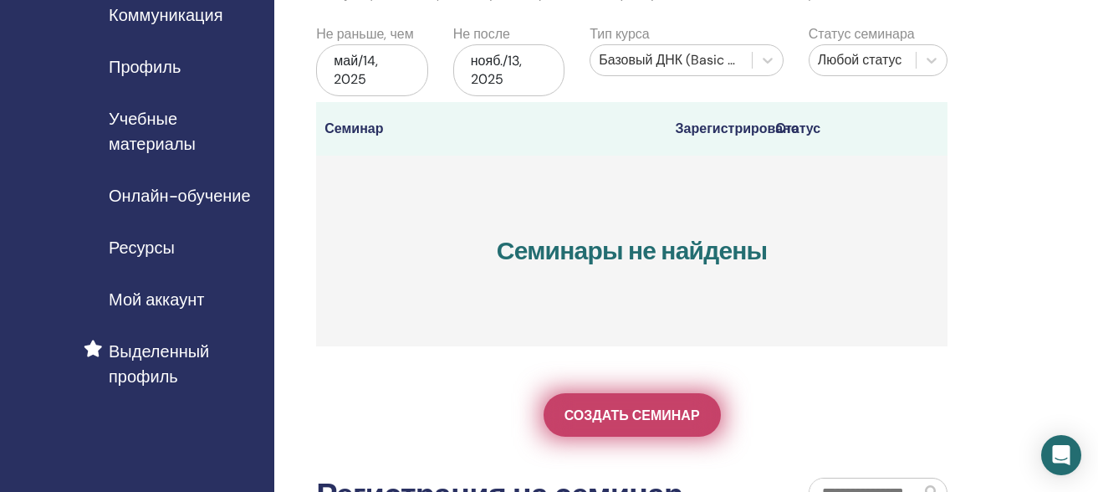
click at [637, 417] on span "Создать семинар" at bounding box center [632, 415] width 135 height 18
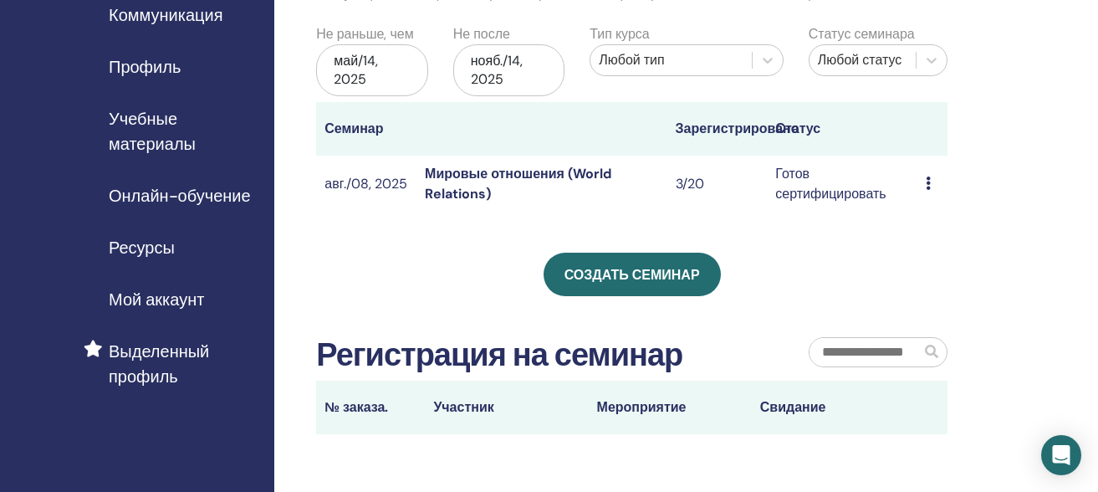
scroll to position [168, 0]
click at [356, 77] on div "май/14, 2025" at bounding box center [371, 70] width 111 height 52
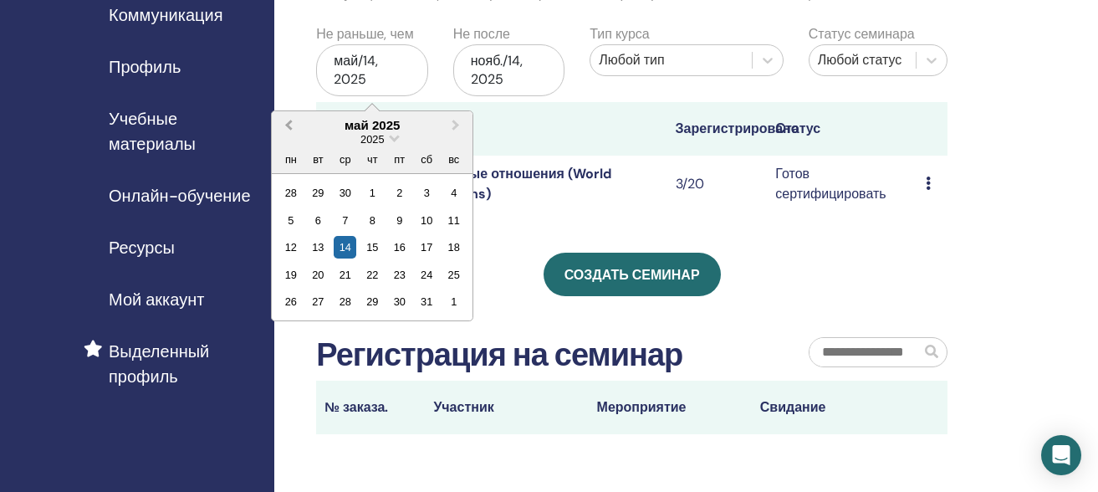
click at [289, 125] on span "Previous Month" at bounding box center [289, 125] width 0 height 18
click at [400, 248] on div "14" at bounding box center [399, 247] width 23 height 23
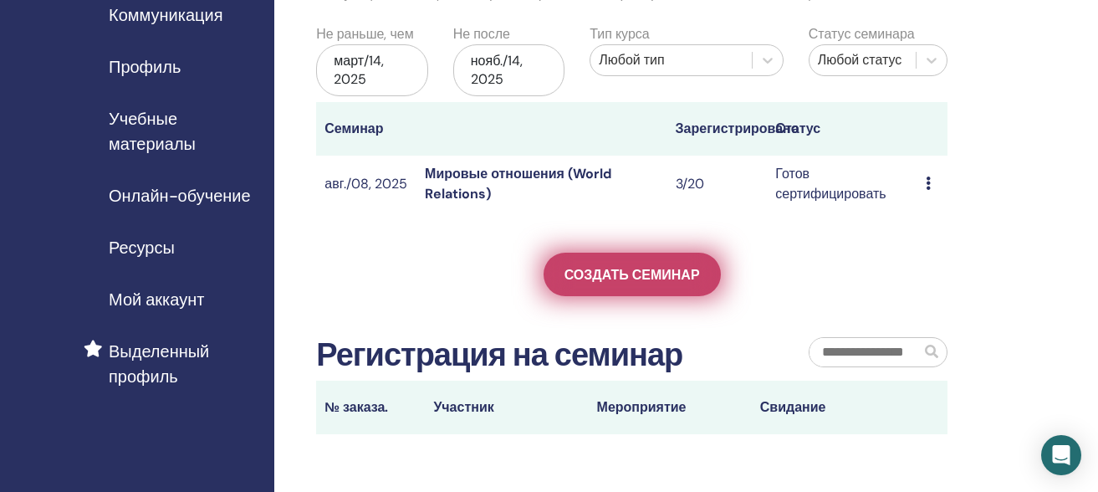
click at [611, 271] on span "Создать семинар" at bounding box center [632, 275] width 135 height 18
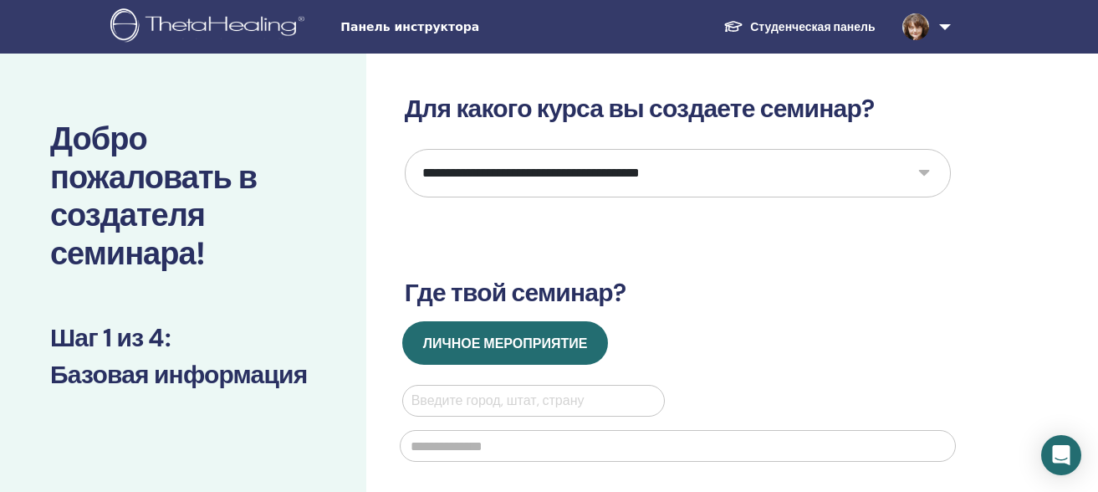
click at [925, 174] on select "**********" at bounding box center [678, 173] width 546 height 49
select select "*"
click at [405, 149] on select "**********" at bounding box center [678, 173] width 546 height 49
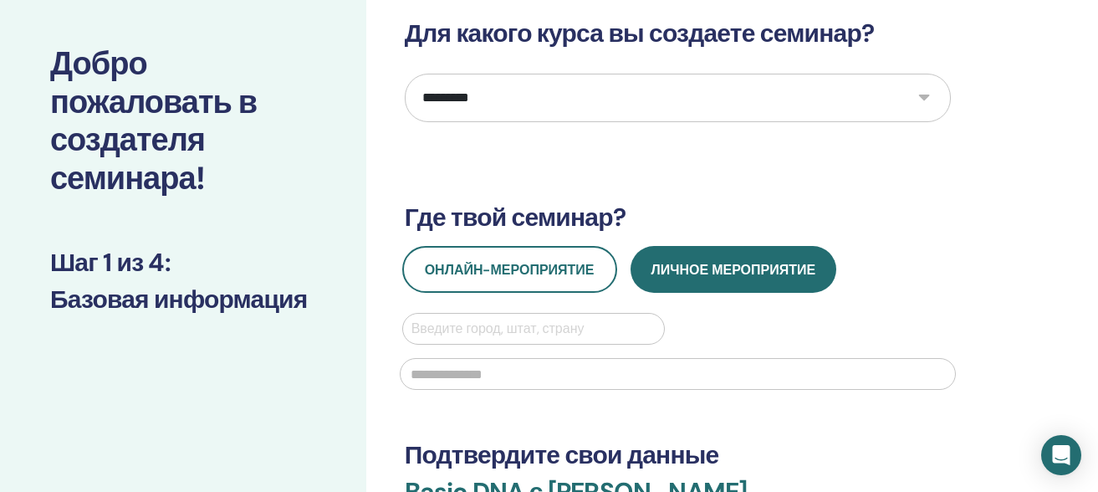
scroll to position [118, 0]
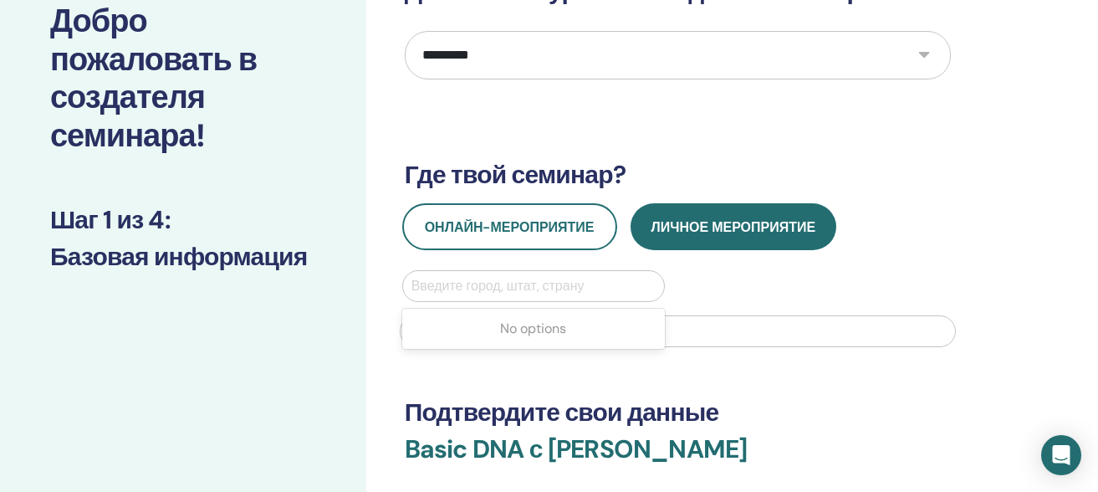
click at [528, 280] on div at bounding box center [533, 285] width 245 height 23
click at [716, 295] on div "Use Up and Down to choose options, press Enter to select the currently focused …" at bounding box center [678, 313] width 576 height 87
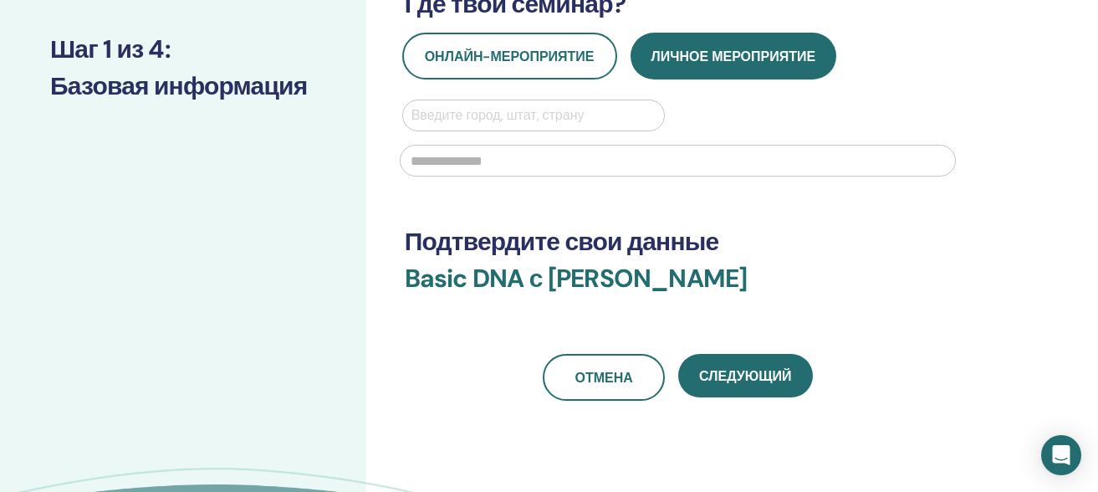
scroll to position [305, 0]
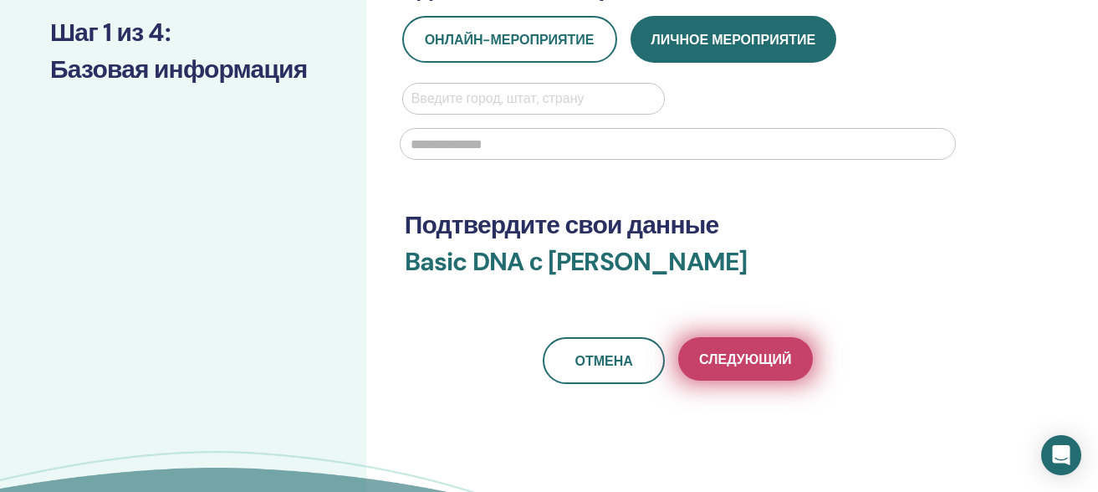
click at [737, 366] on span "Следующий" at bounding box center [745, 359] width 92 height 18
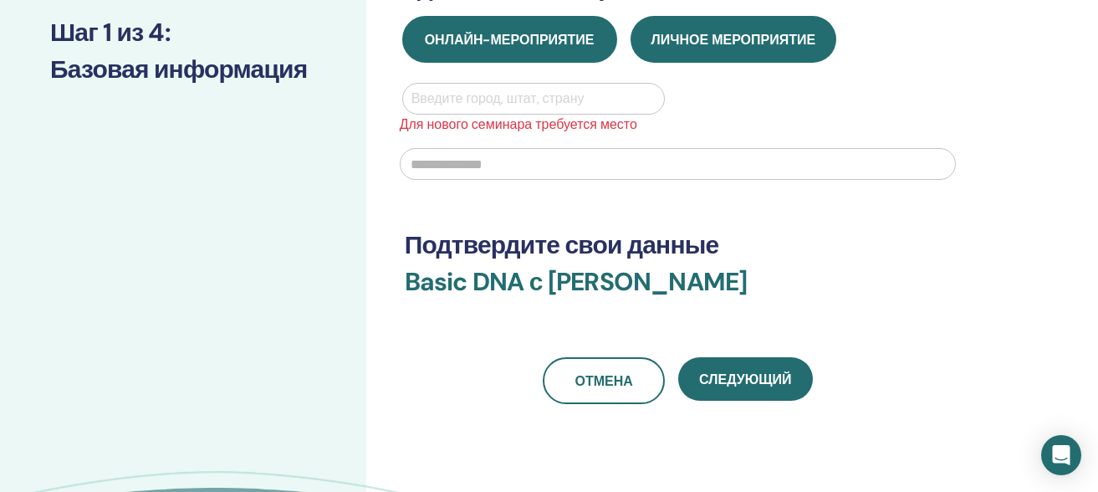
click at [541, 46] on span "Онлайн-мероприятие" at bounding box center [510, 40] width 170 height 18
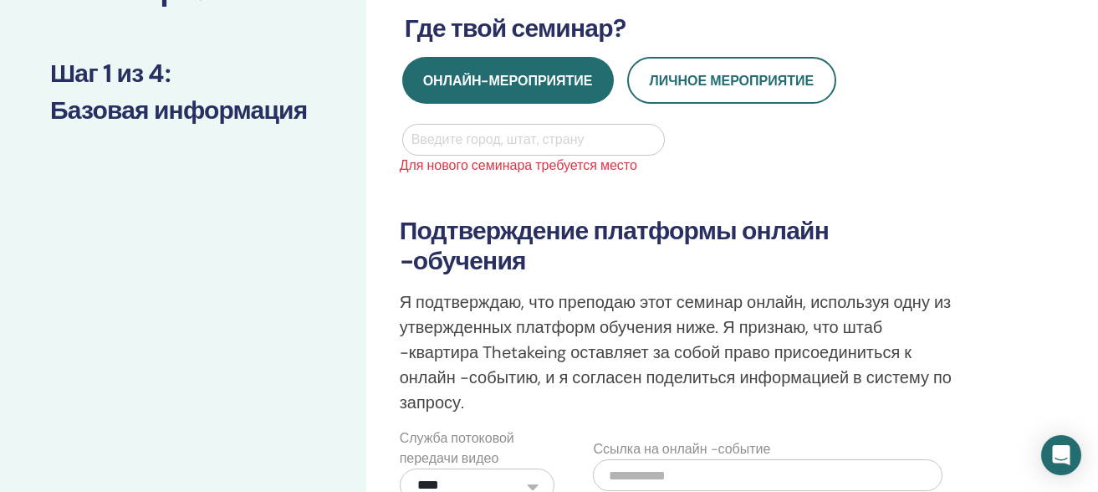
scroll to position [248, 0]
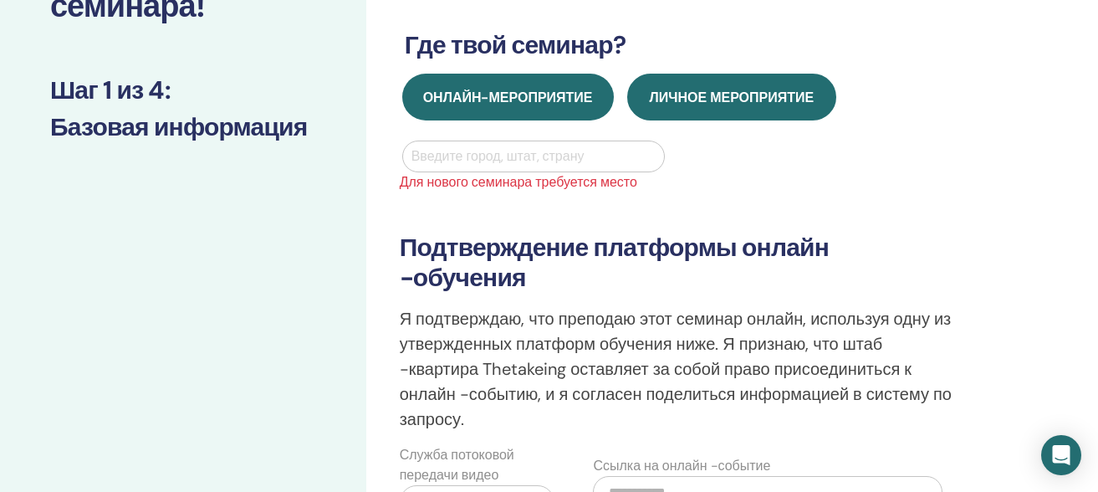
click at [749, 105] on span "Личное мероприятие" at bounding box center [732, 98] width 165 height 18
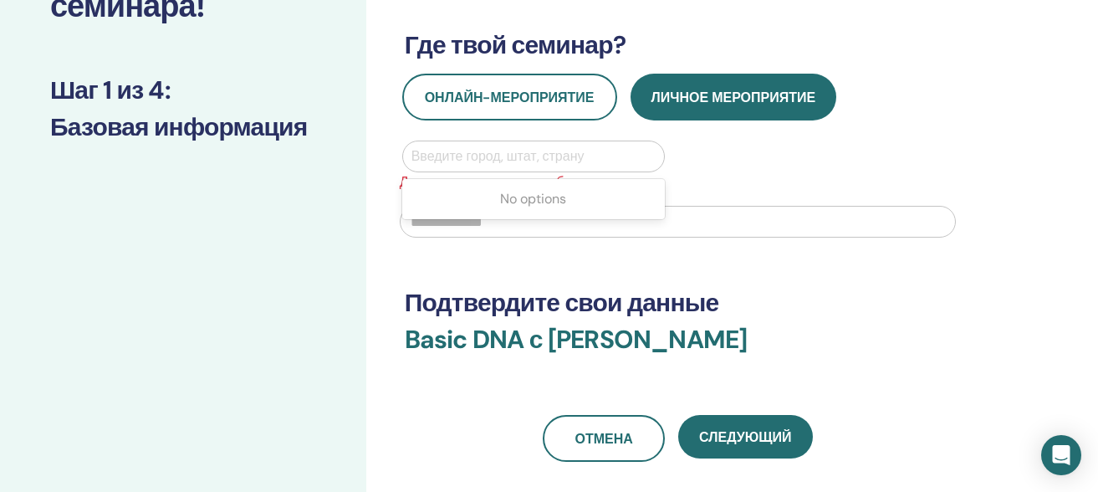
click at [556, 154] on div at bounding box center [533, 156] width 245 height 23
type input "*"
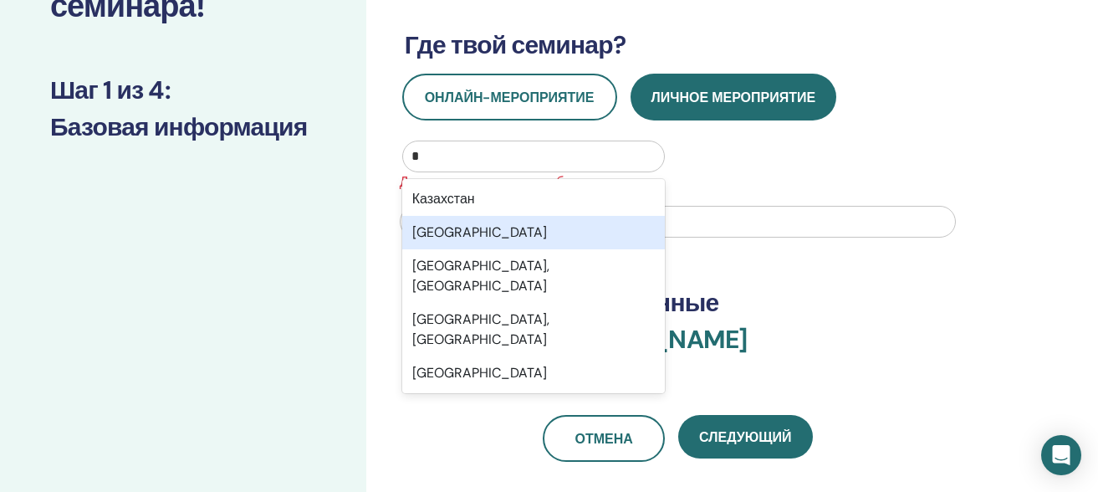
click at [426, 235] on div "Київ" at bounding box center [533, 232] width 263 height 33
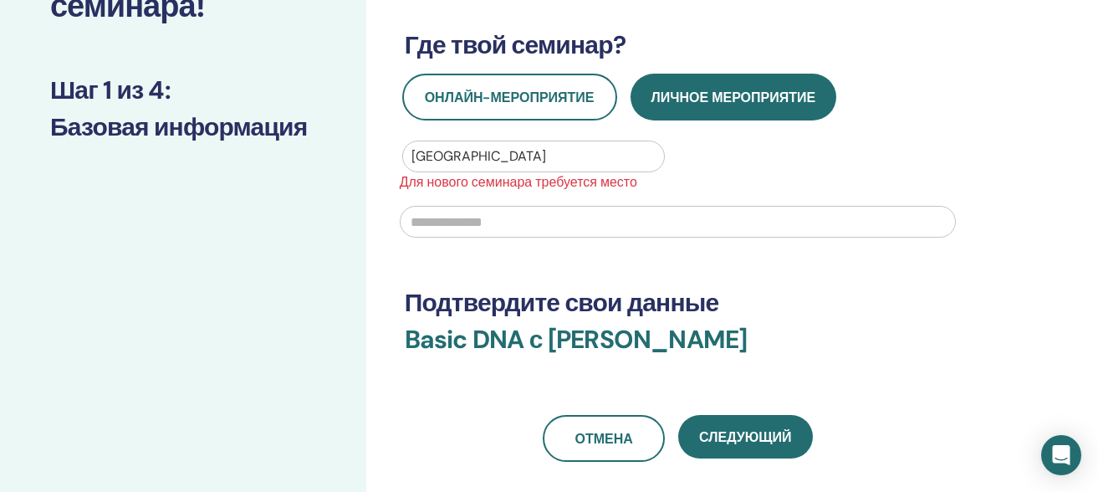
click at [444, 227] on input "text" at bounding box center [678, 222] width 556 height 32
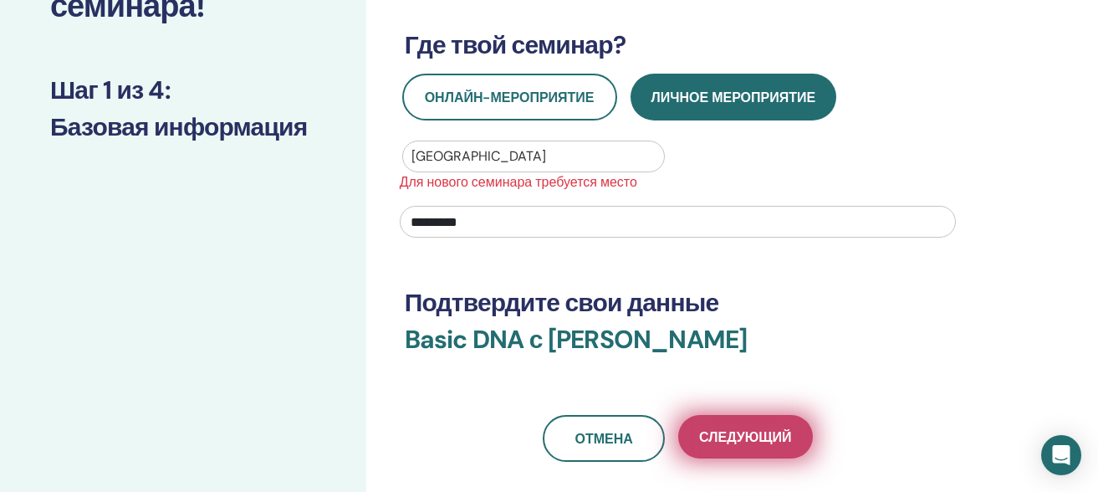
type input "********"
click at [728, 432] on span "Следующий" at bounding box center [745, 437] width 92 height 18
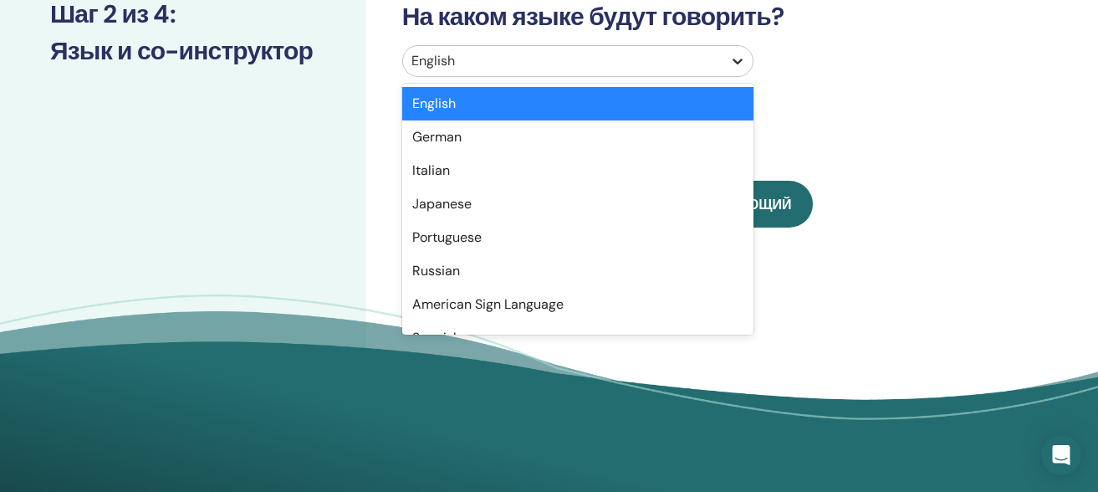
click at [738, 58] on icon at bounding box center [737, 61] width 17 height 17
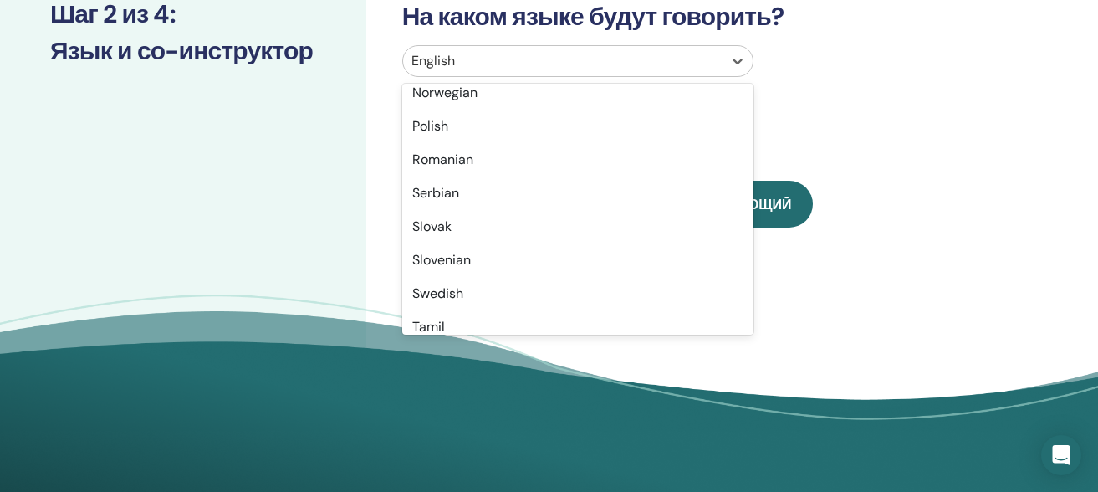
scroll to position [1328, 0]
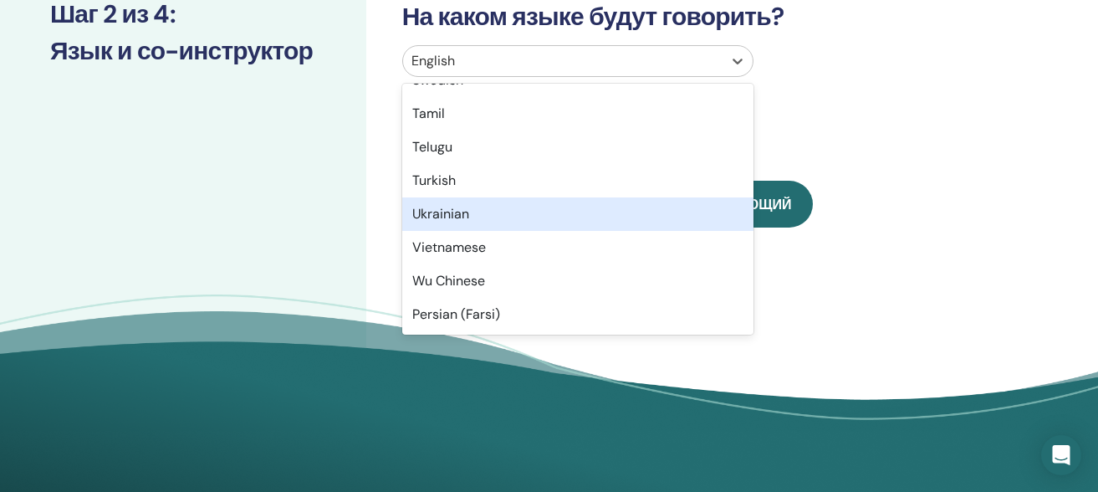
click at [512, 215] on div "Ukrainian" at bounding box center [578, 213] width 352 height 33
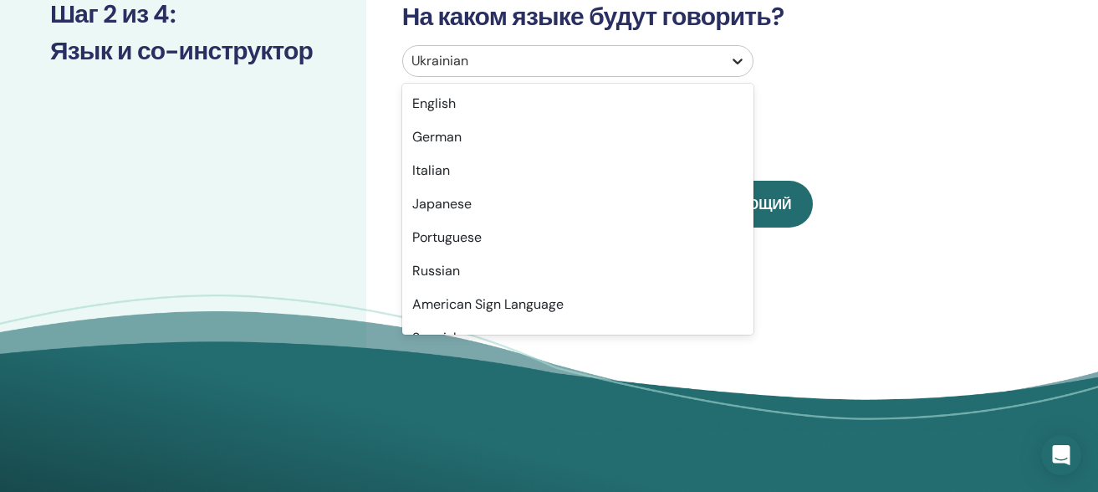
click at [735, 63] on icon at bounding box center [737, 61] width 17 height 17
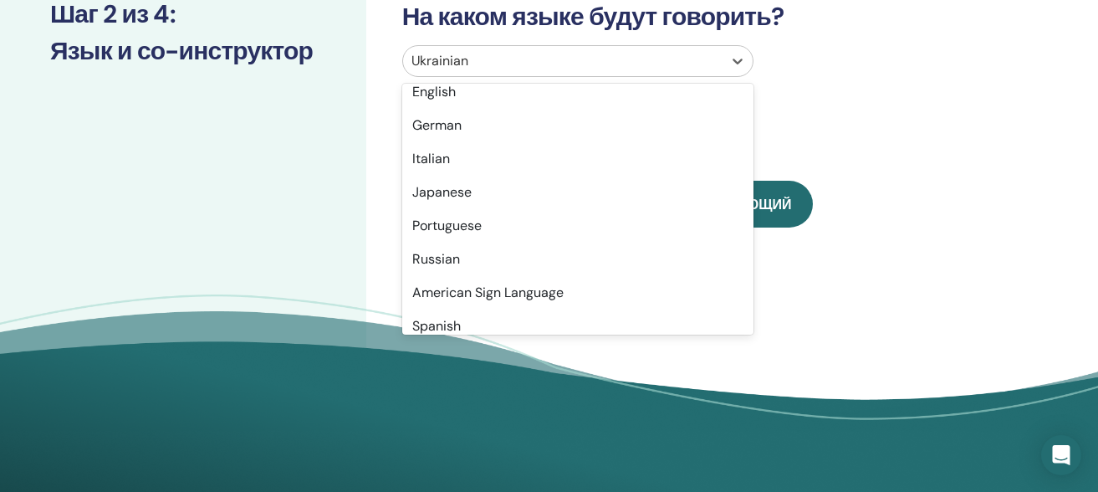
scroll to position [0, 0]
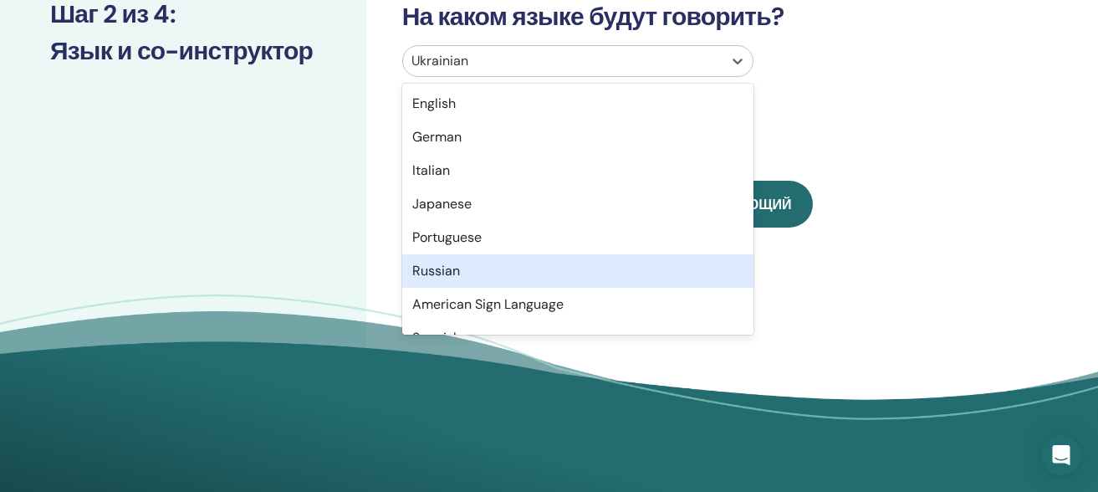
click at [431, 274] on div "Russian" at bounding box center [578, 270] width 352 height 33
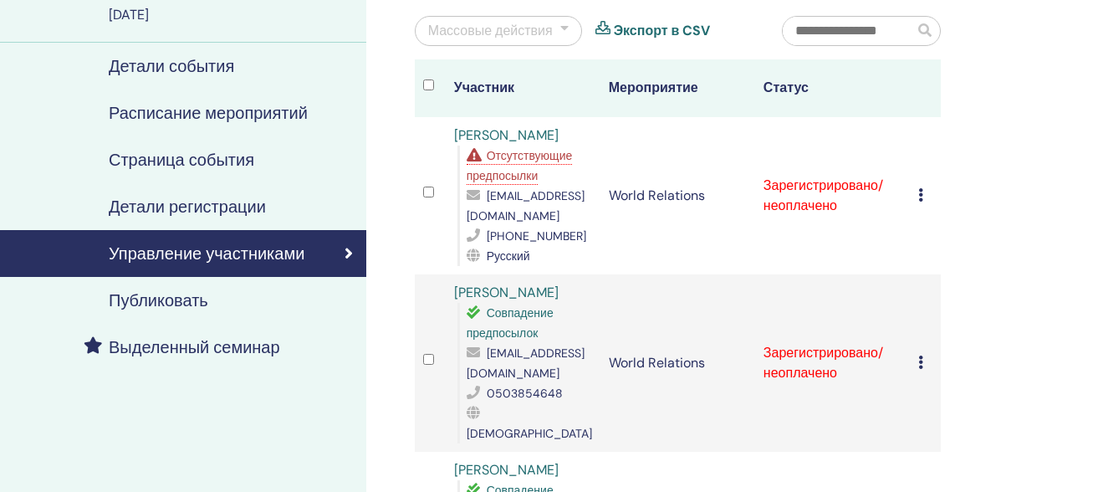
scroll to position [156, 0]
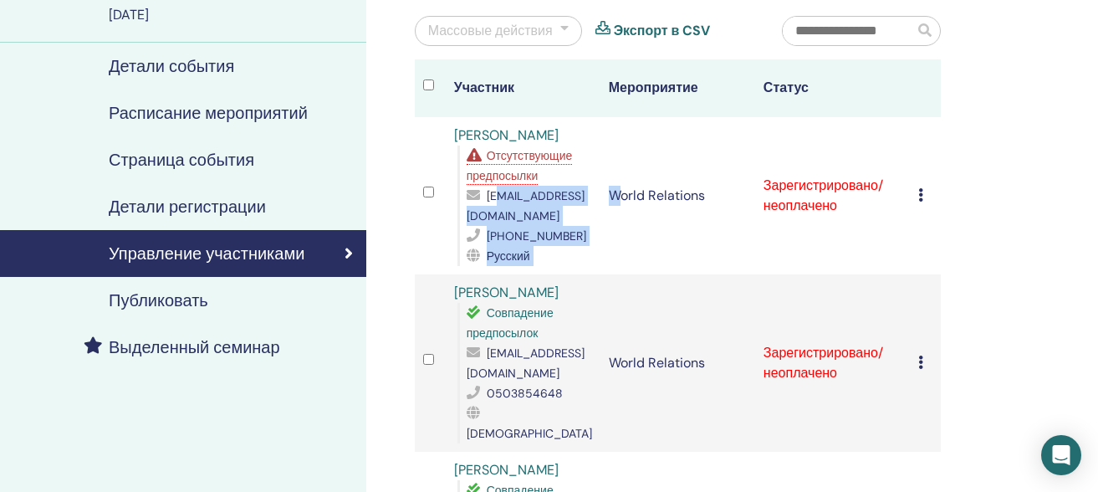
drag, startPoint x: 622, startPoint y: 213, endPoint x: 479, endPoint y: 214, distance: 143.0
click at [479, 214] on tr "Nataliia Pakhniuk Отсутствующие предпосылки [EMAIL_ADDRESS][DOMAIN_NAME] [PHONE…" at bounding box center [678, 195] width 526 height 157
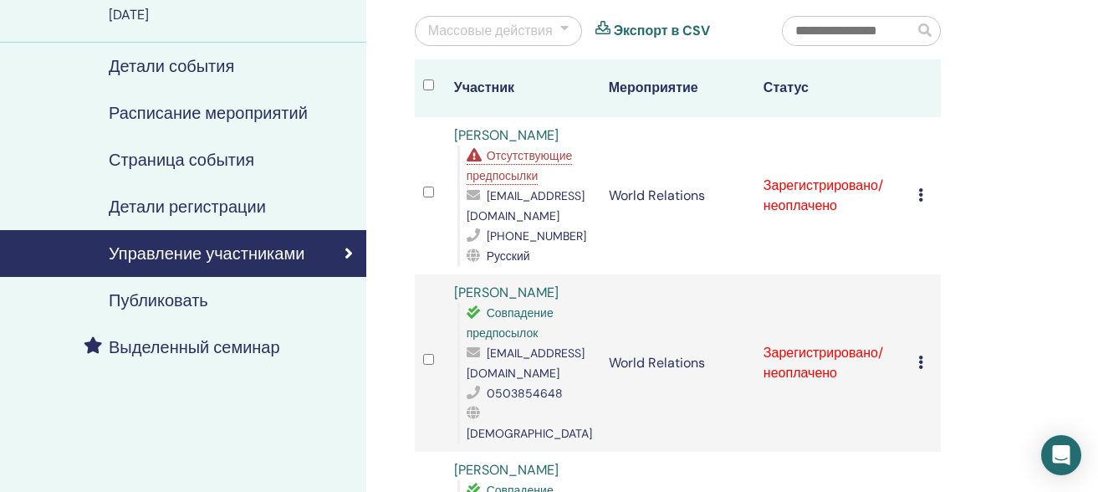
click at [647, 272] on td "World Relations" at bounding box center [677, 195] width 155 height 157
drag, startPoint x: 619, startPoint y: 215, endPoint x: 462, endPoint y: 216, distance: 157.2
click at [462, 216] on div "Отсутствующие предпосылки [EMAIL_ADDRESS][DOMAIN_NAME] [PHONE_NUMBER] Русский" at bounding box center [524, 206] width 135 height 120
copy span "[EMAIL_ADDRESS][DOMAIN_NAME]"
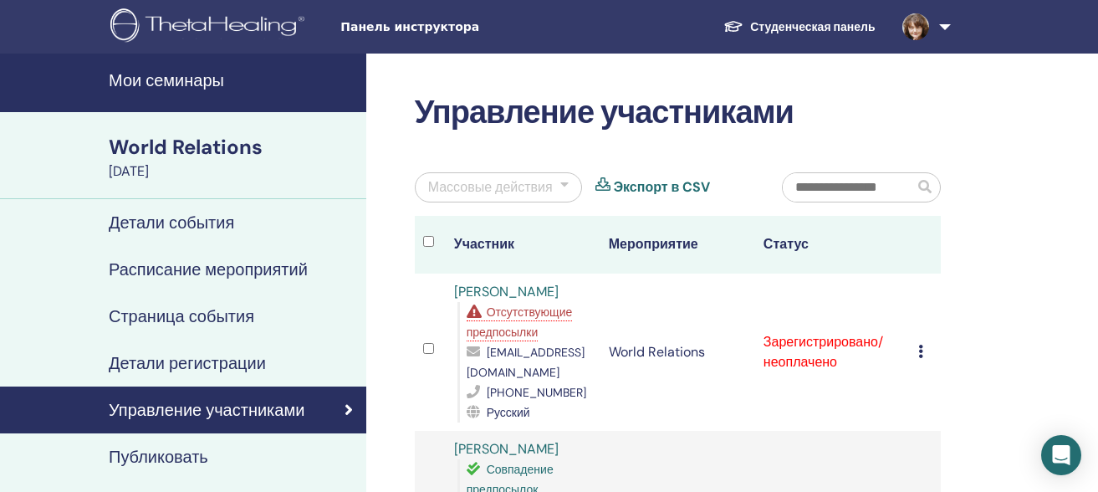
click at [176, 75] on h4 "Мои семинары" at bounding box center [233, 80] width 248 height 20
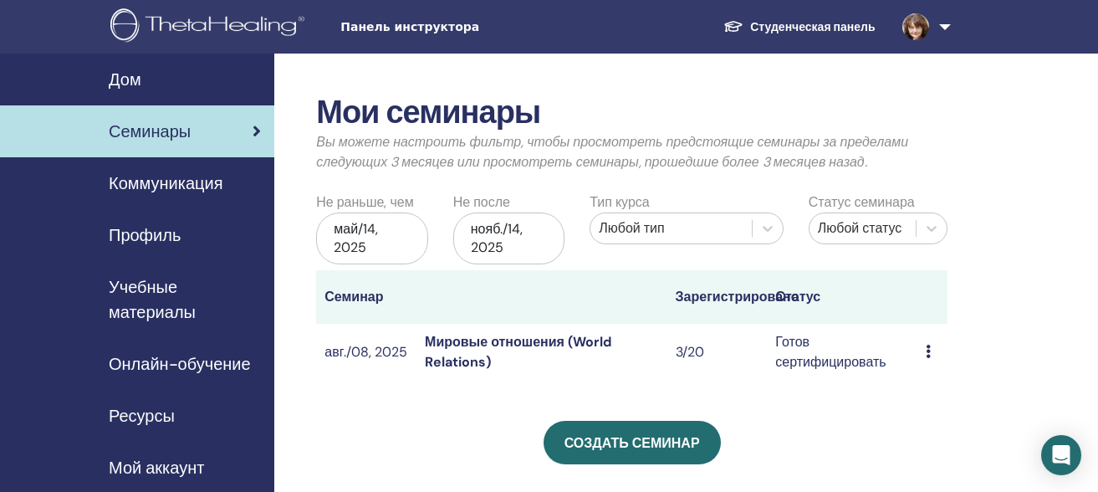
click at [387, 240] on div "май/14, 2025" at bounding box center [371, 238] width 111 height 52
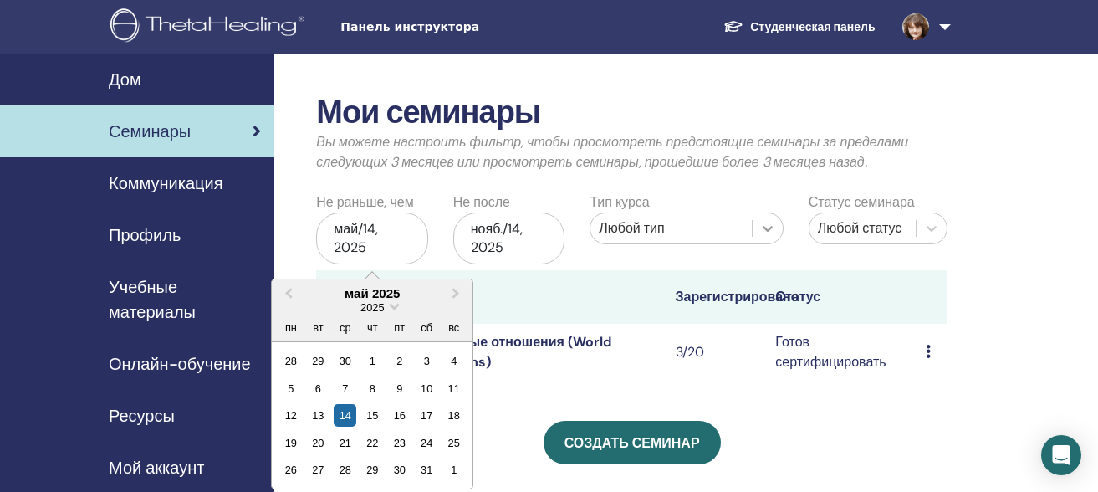
click at [764, 228] on icon at bounding box center [767, 228] width 17 height 17
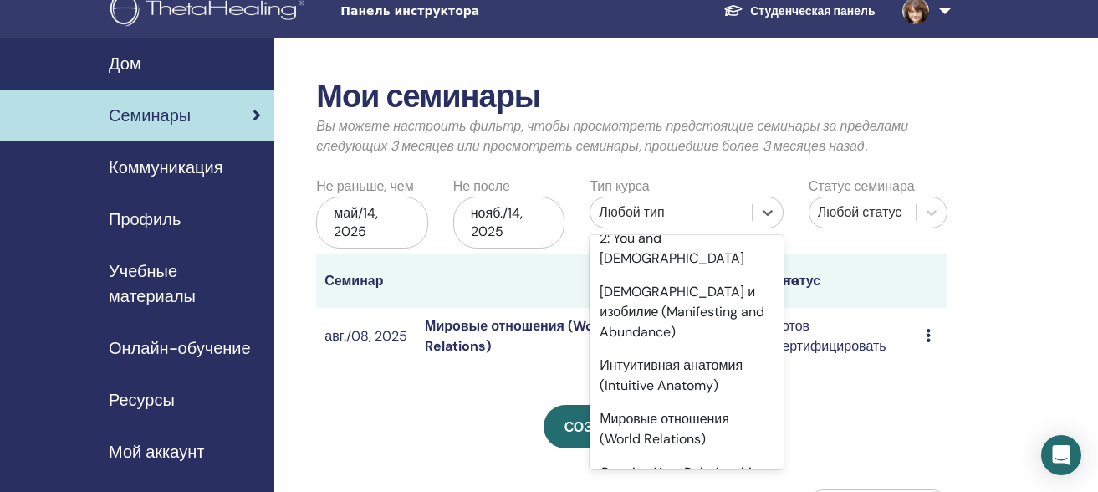
scroll to position [241, 0]
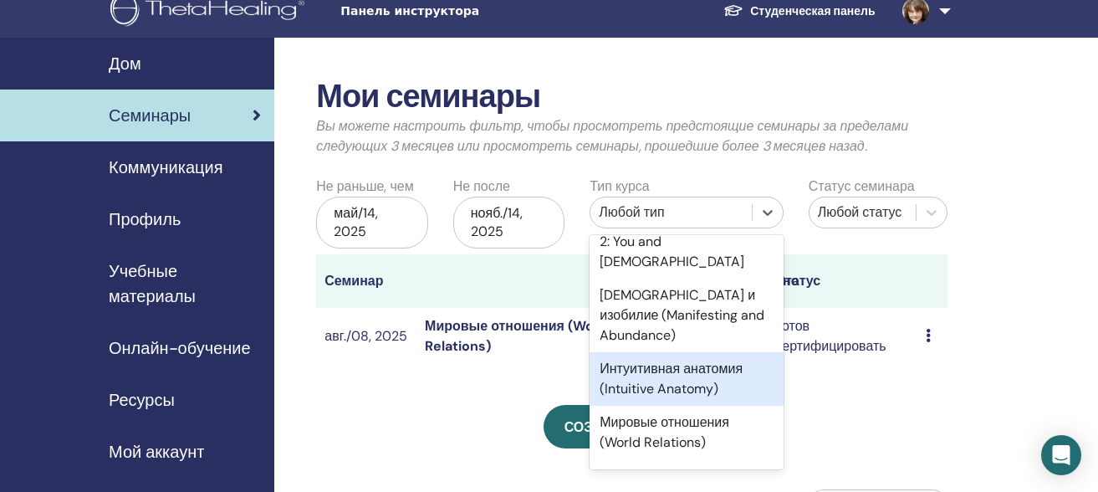
click at [694, 396] on div "Интуитивная анатомия (Intuitive Anatomy)" at bounding box center [687, 379] width 194 height 54
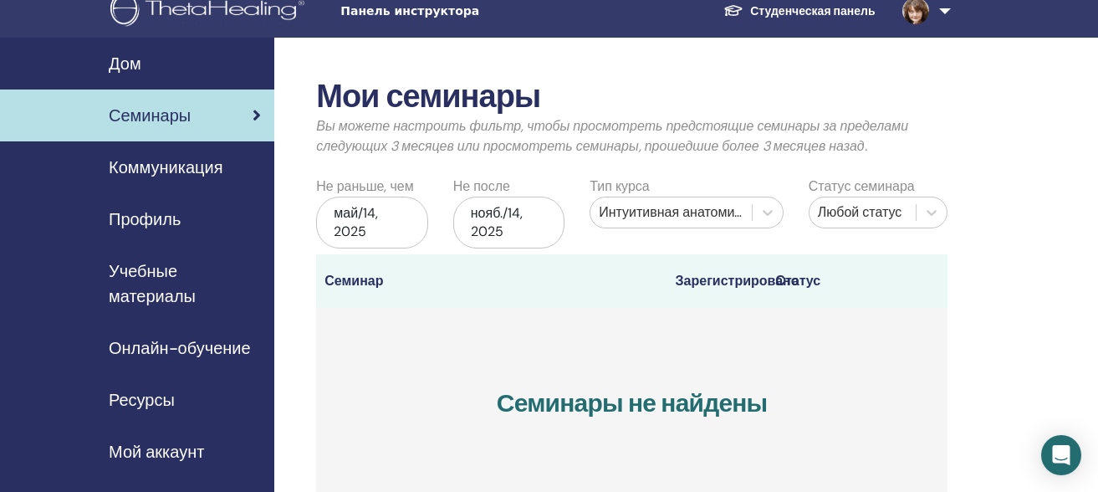
click at [392, 217] on div "май/14, 2025" at bounding box center [371, 223] width 111 height 52
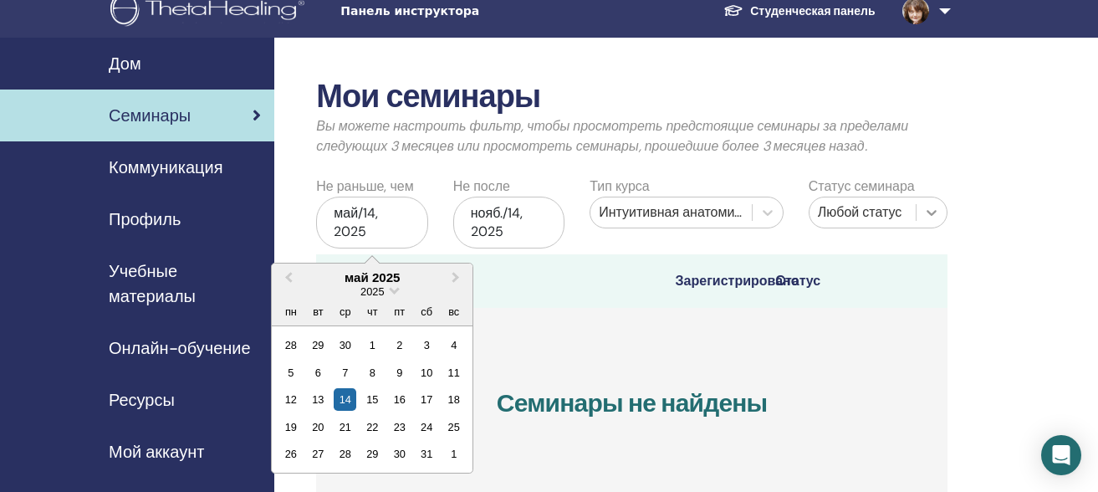
click at [930, 213] on icon at bounding box center [932, 213] width 10 height 6
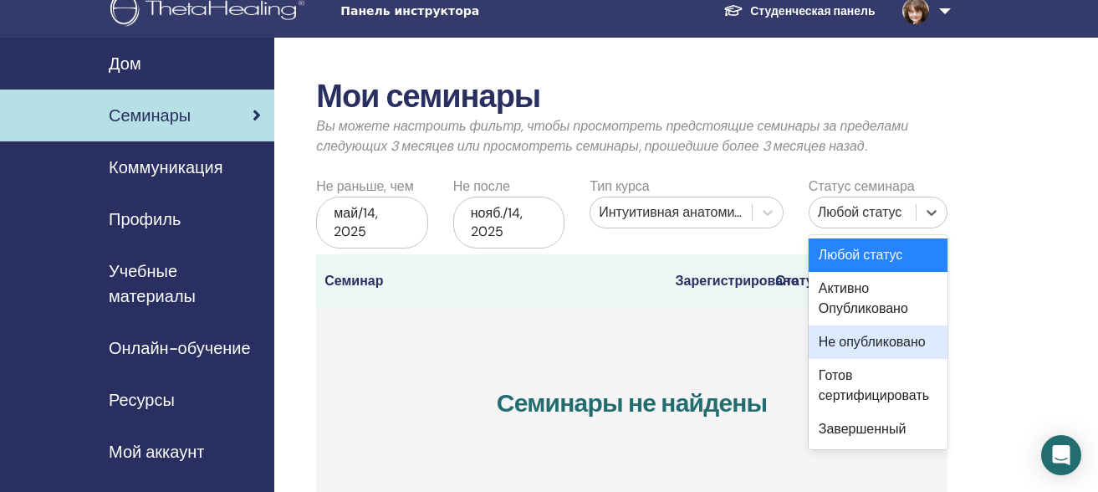
click at [912, 336] on div "Не опубликовано" at bounding box center [878, 341] width 139 height 33
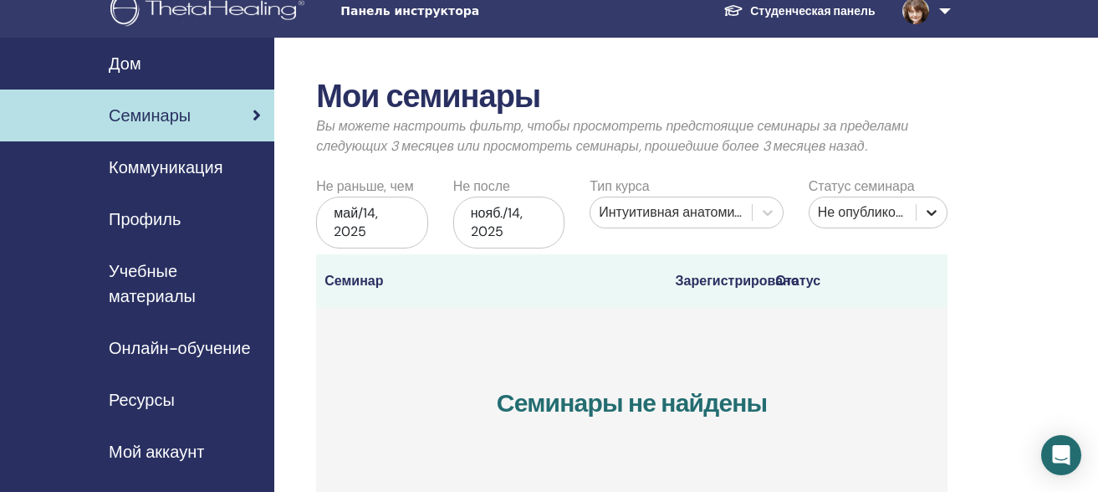
click at [927, 208] on icon at bounding box center [931, 212] width 17 height 17
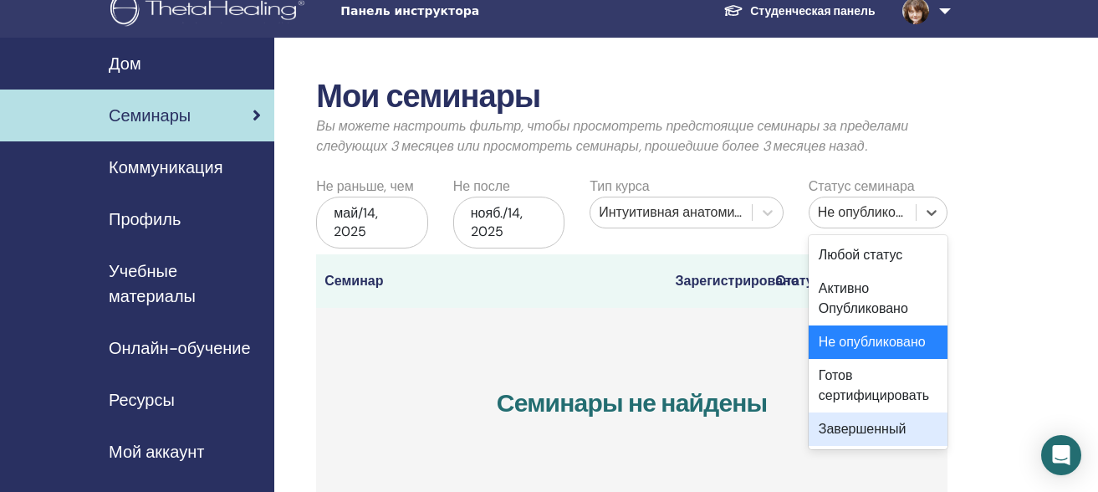
click at [894, 435] on div "Завершенный" at bounding box center [878, 428] width 139 height 33
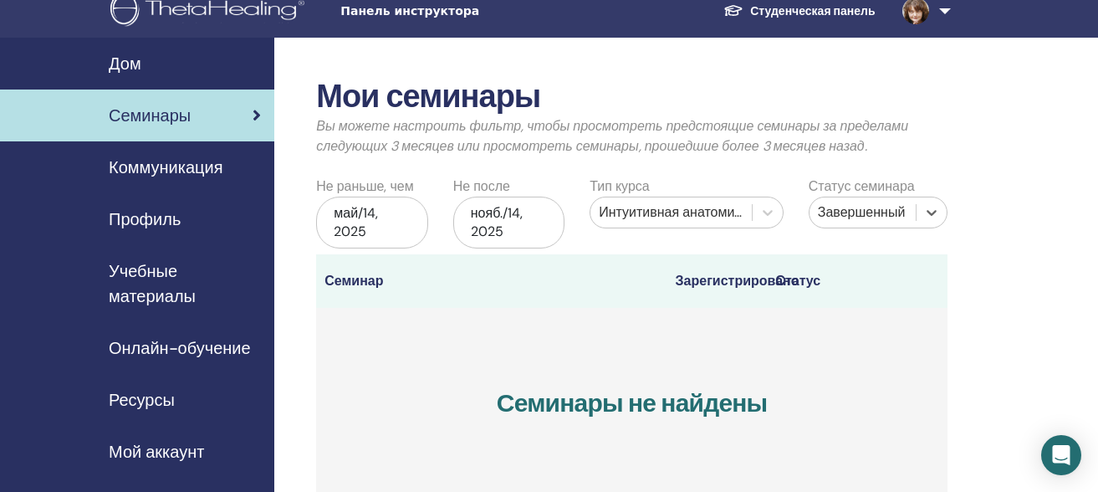
click at [386, 221] on div "май/14, 2025" at bounding box center [371, 223] width 111 height 52
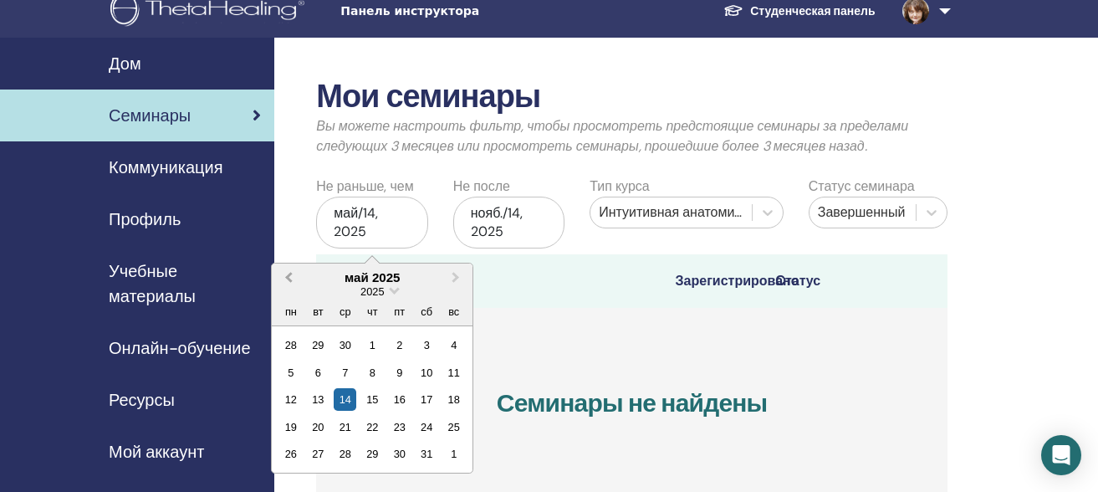
click at [285, 279] on button "Previous Month" at bounding box center [286, 278] width 27 height 27
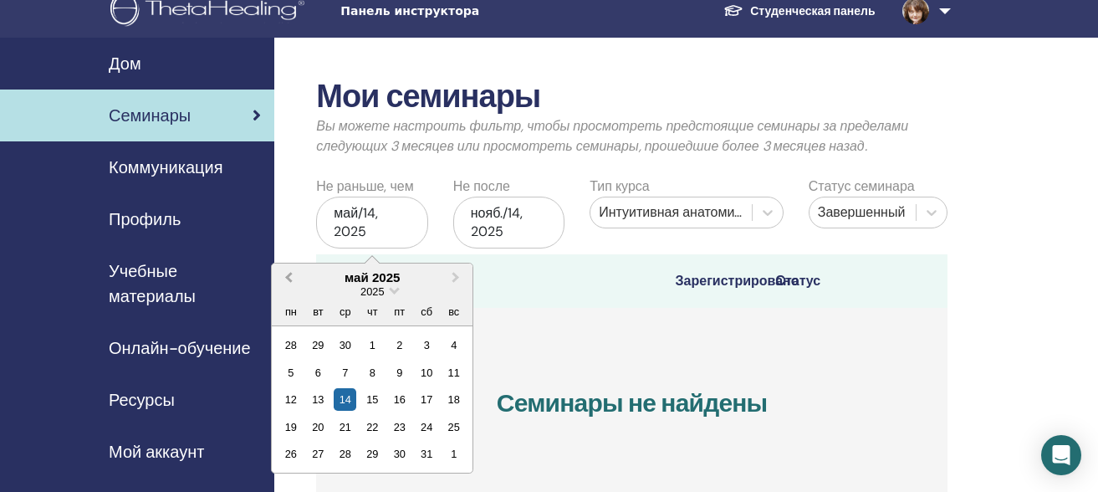
click at [285, 279] on button "Previous Month" at bounding box center [286, 278] width 27 height 27
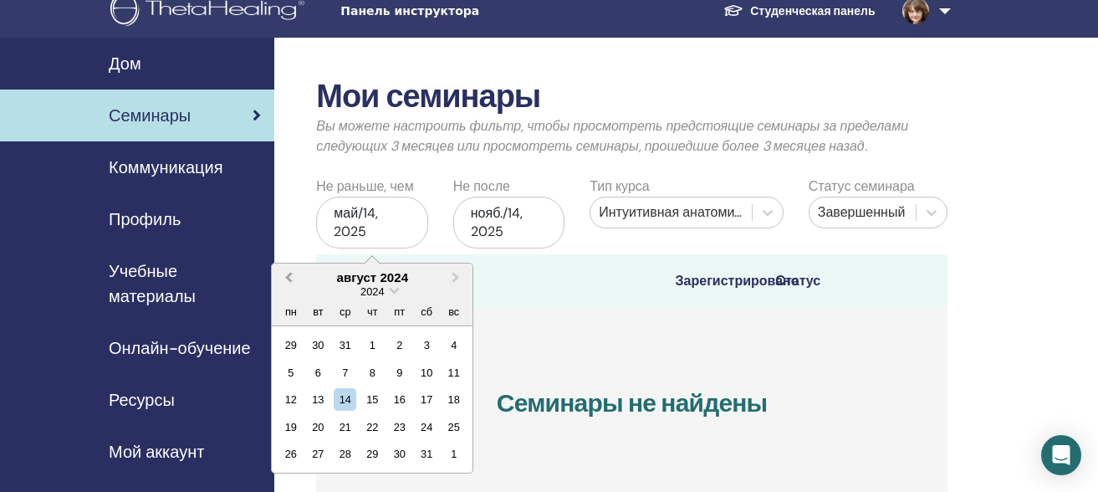
click at [285, 279] on button "Previous Month" at bounding box center [286, 278] width 27 height 27
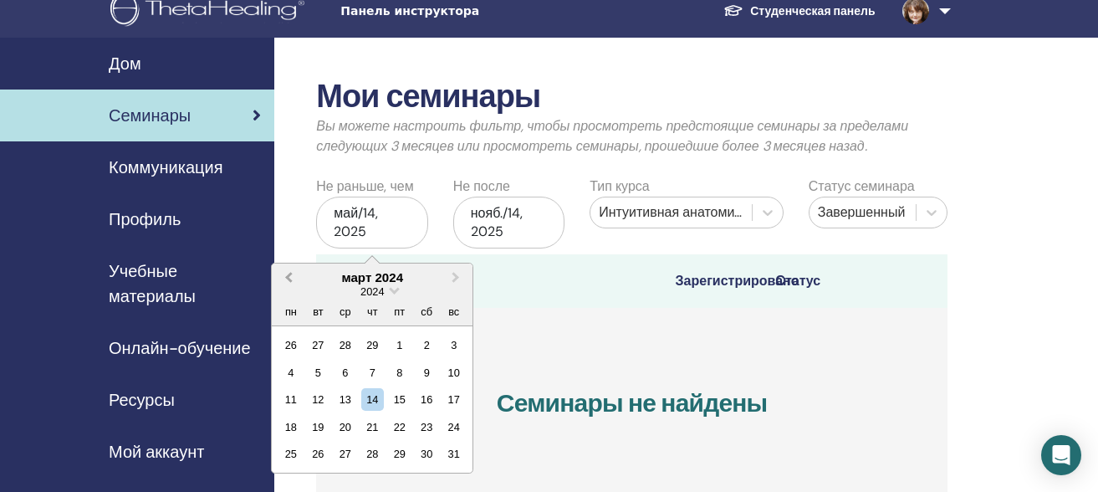
click at [285, 279] on button "Previous Month" at bounding box center [286, 278] width 27 height 27
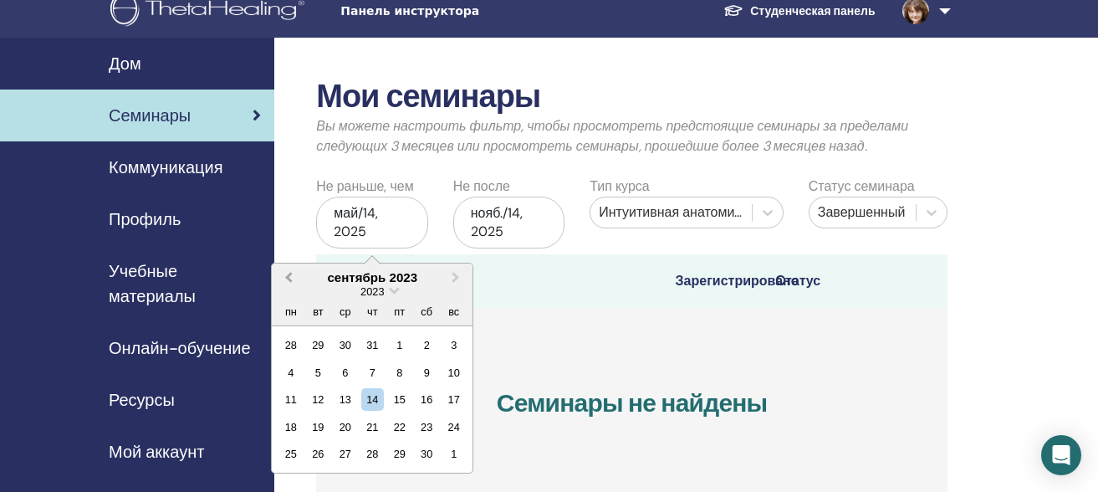
click at [285, 279] on button "Previous Month" at bounding box center [286, 278] width 27 height 27
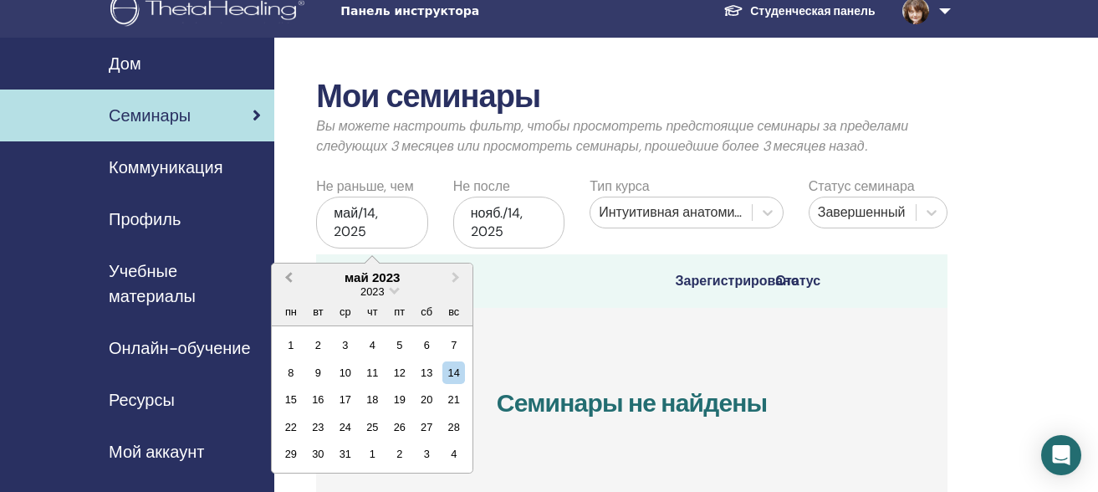
click at [285, 279] on button "Previous Month" at bounding box center [286, 278] width 27 height 27
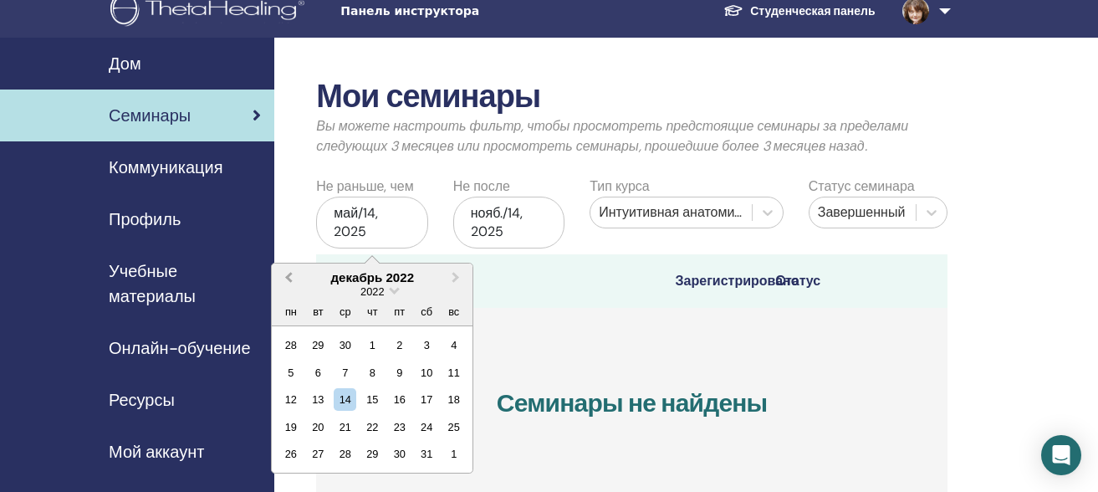
click at [285, 279] on button "Previous Month" at bounding box center [286, 278] width 27 height 27
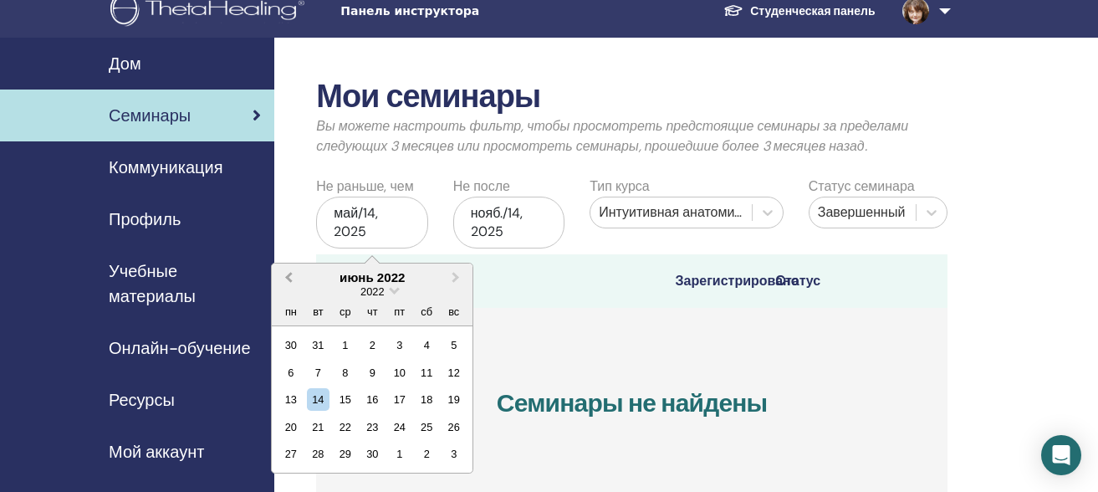
click at [285, 279] on button "Previous Month" at bounding box center [286, 278] width 27 height 27
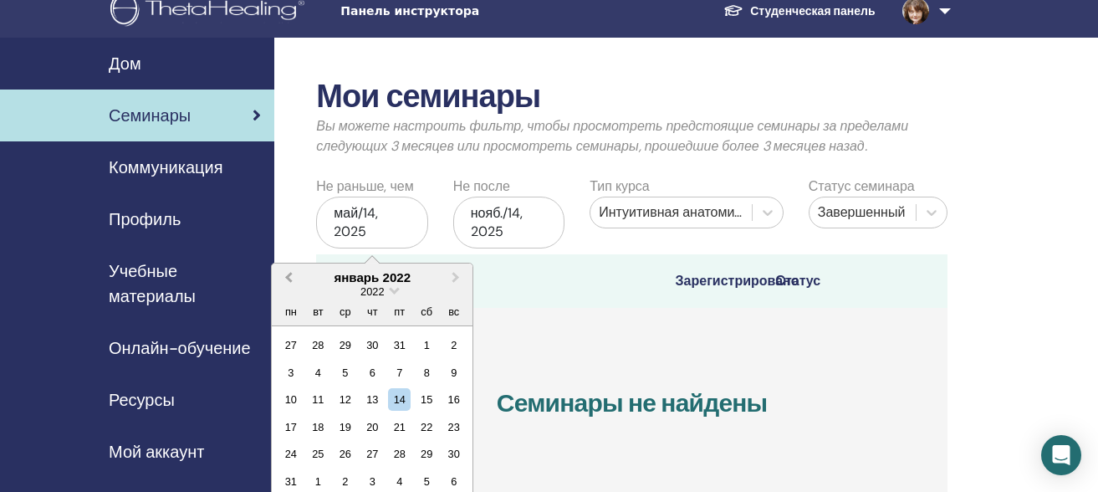
click at [285, 279] on button "Previous Month" at bounding box center [286, 278] width 27 height 27
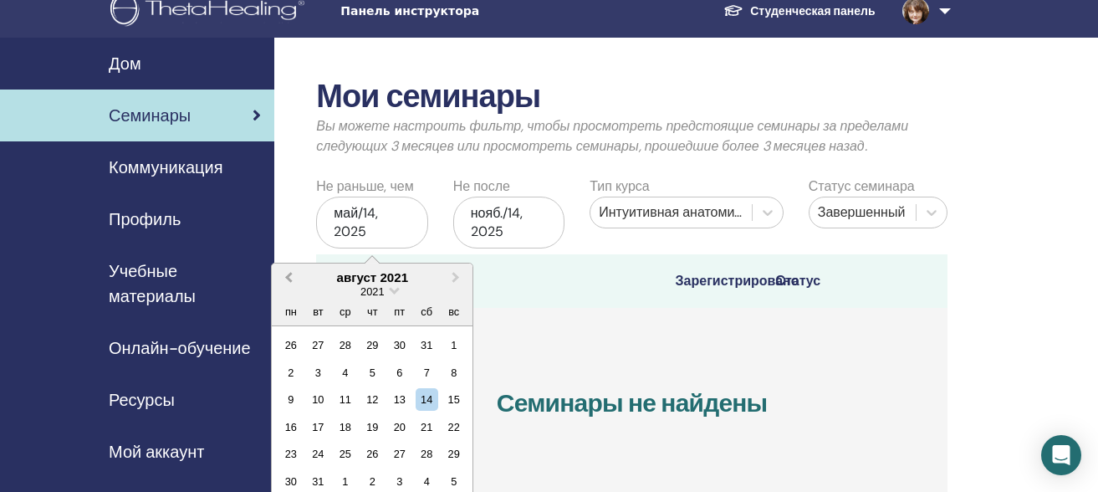
click at [285, 279] on button "Previous Month" at bounding box center [286, 278] width 27 height 27
click at [342, 403] on div "14" at bounding box center [345, 399] width 23 height 23
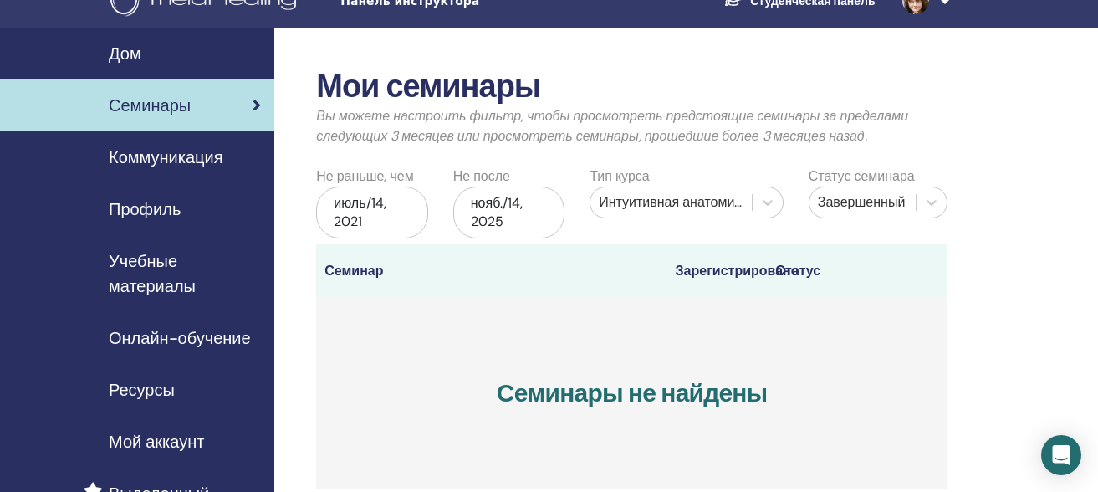
scroll to position [0, 0]
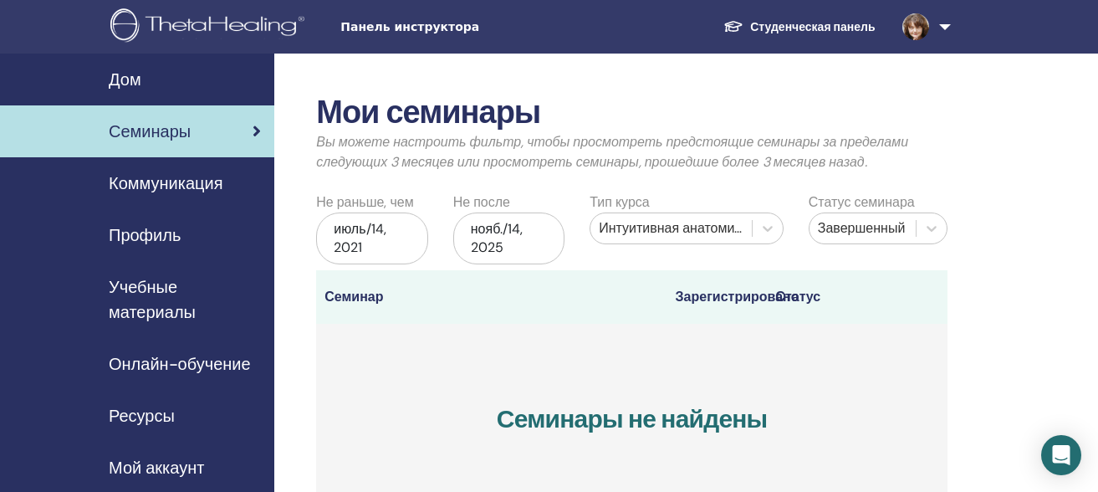
click at [192, 365] on span "Онлайн-обучение" at bounding box center [180, 363] width 142 height 25
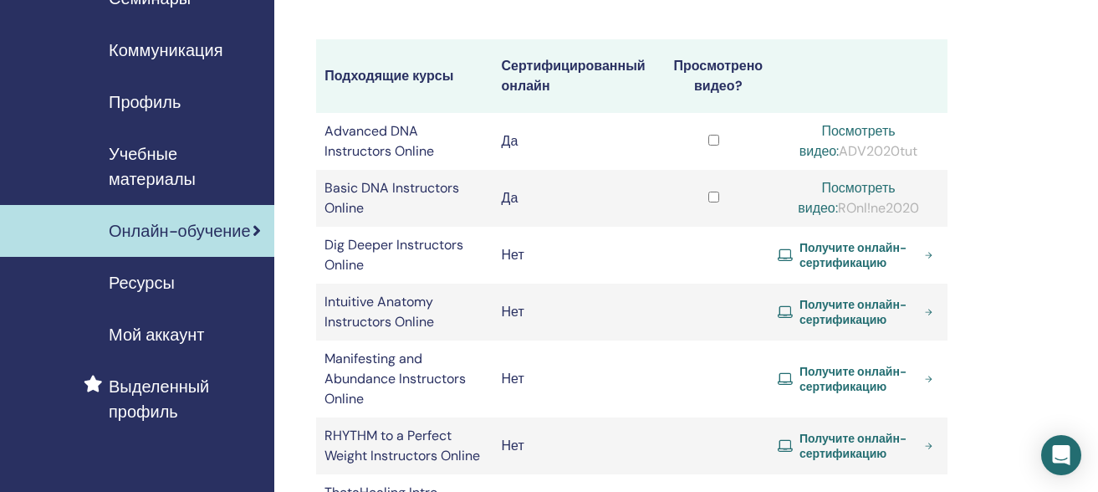
scroll to position [127, 0]
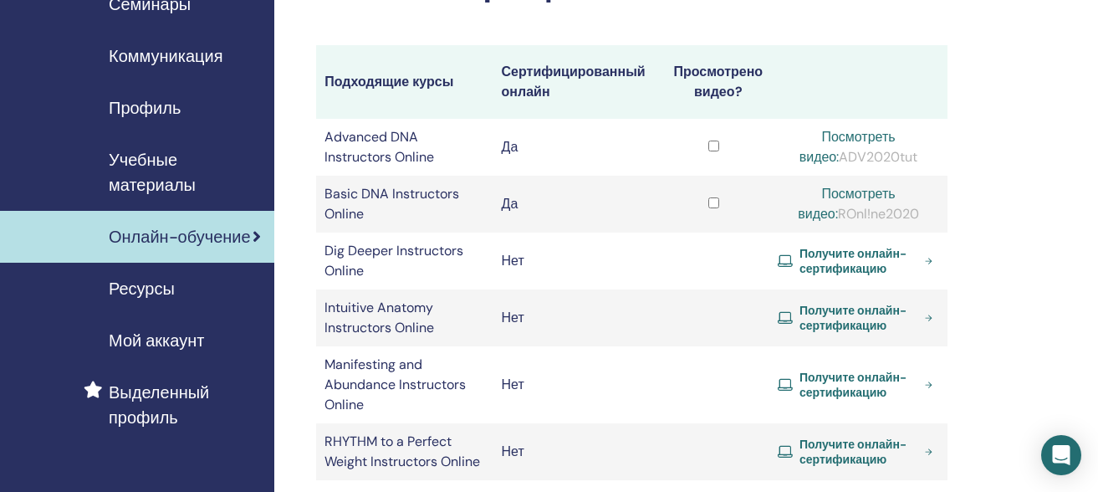
click at [156, 401] on span "Выделенный профиль" at bounding box center [185, 405] width 152 height 50
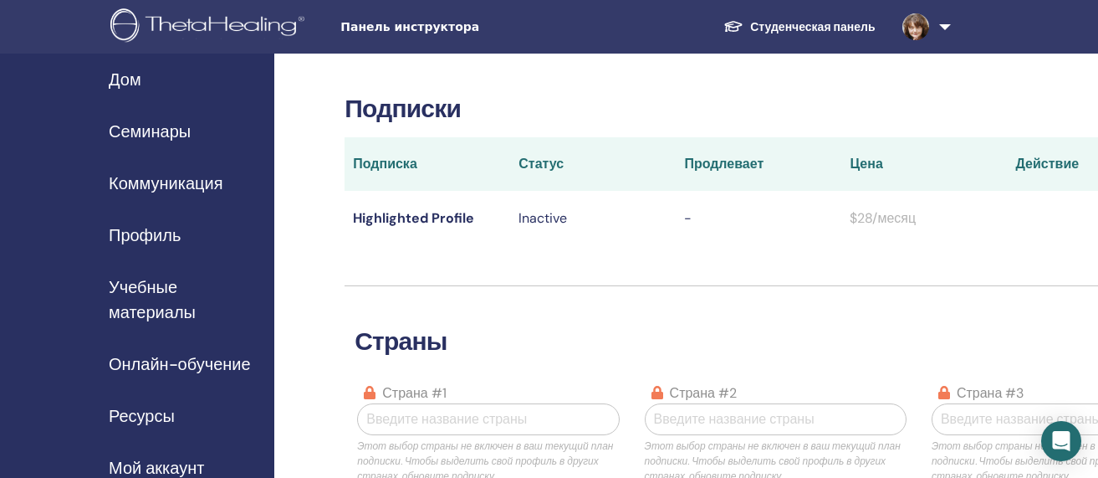
click at [142, 416] on span "Ресурсы" at bounding box center [142, 415] width 66 height 25
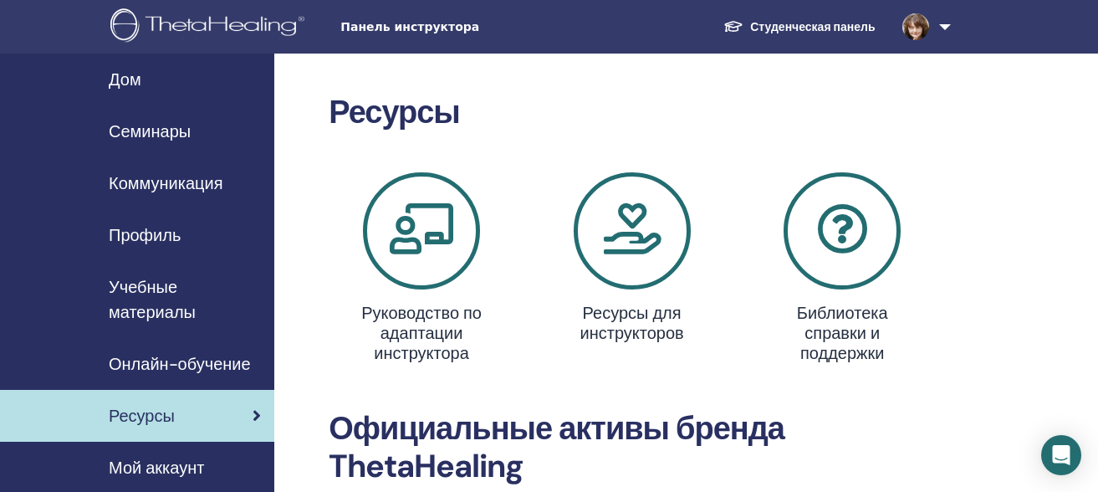
click at [151, 232] on span "Профиль" at bounding box center [145, 234] width 72 height 25
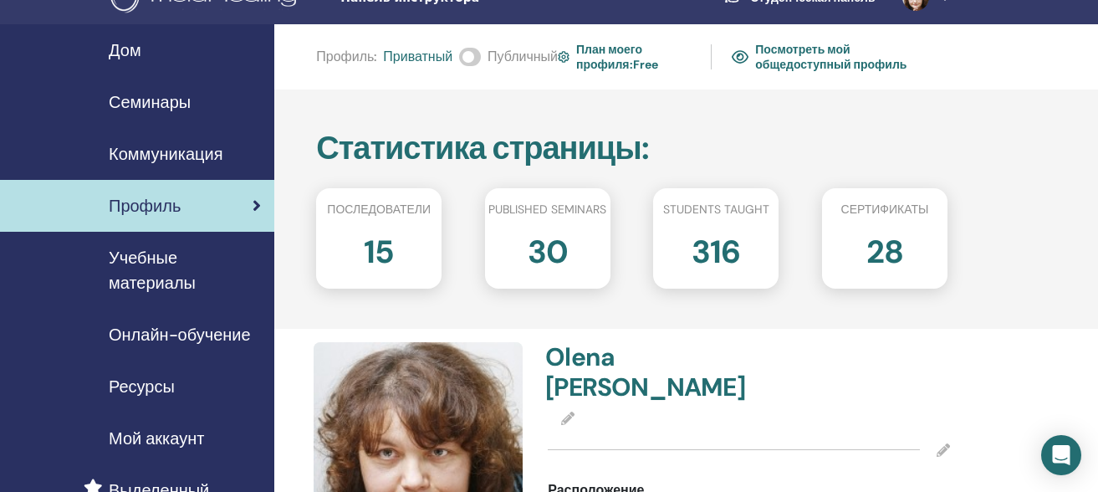
scroll to position [14, 0]
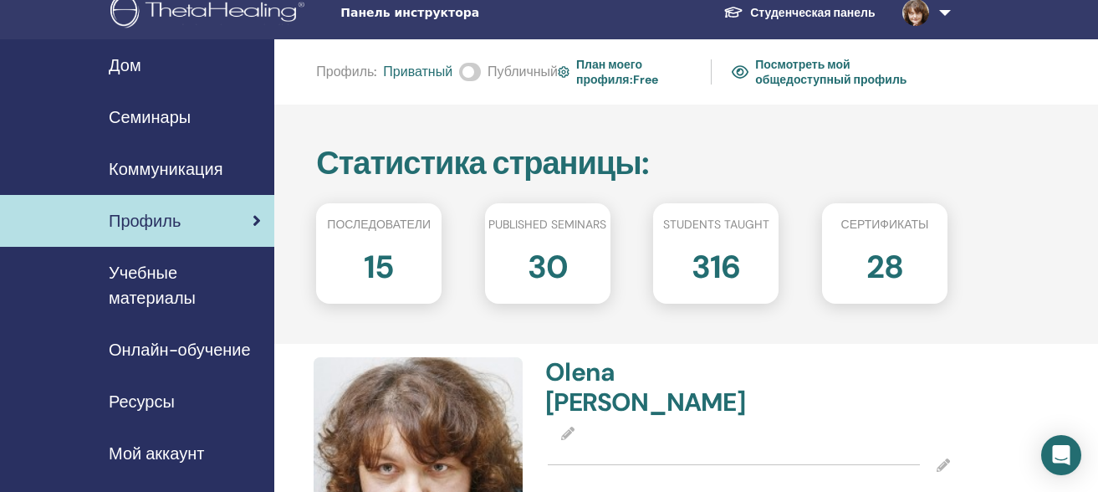
click at [817, 76] on link "Посмотреть мой общедоступный профиль" at bounding box center [840, 72] width 216 height 38
click at [542, 278] on h2 "30" at bounding box center [548, 263] width 40 height 47
click at [389, 261] on h2 "15" at bounding box center [379, 263] width 30 height 47
click at [551, 269] on h2 "30" at bounding box center [548, 263] width 40 height 47
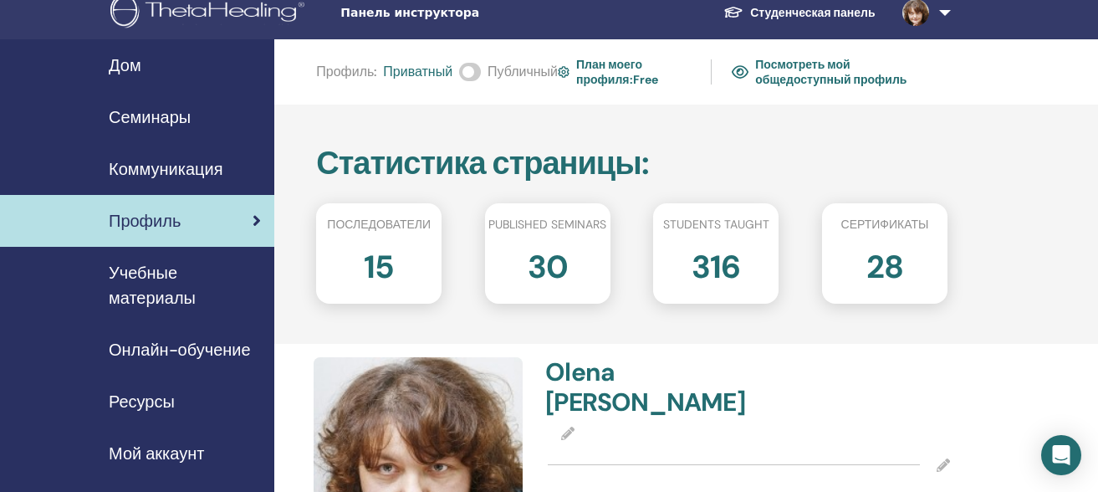
click at [708, 269] on h2 "316" at bounding box center [716, 263] width 49 height 47
click at [869, 258] on h2 "28" at bounding box center [884, 263] width 37 height 47
click at [887, 270] on h2 "28" at bounding box center [884, 263] width 37 height 47
click at [380, 263] on h2 "15" at bounding box center [379, 263] width 30 height 47
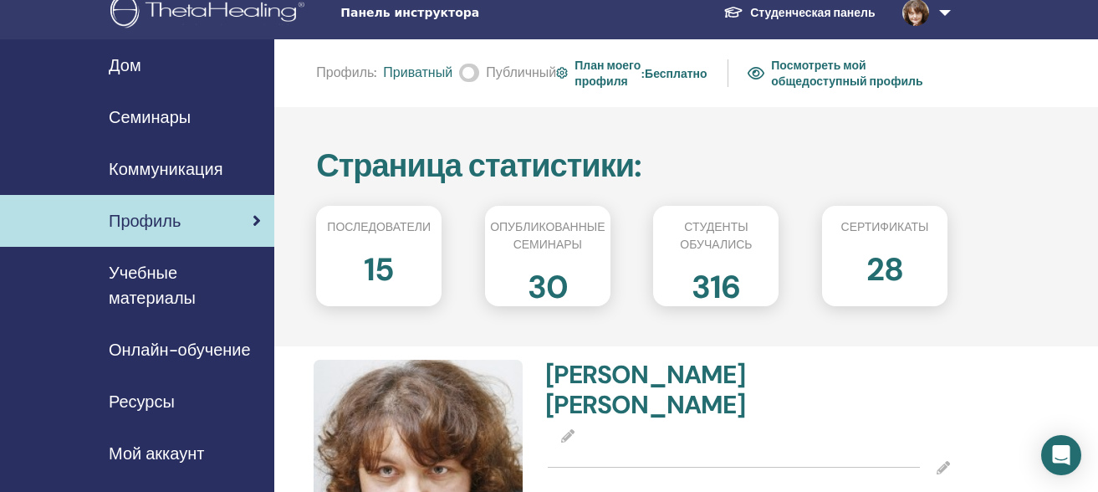
click at [162, 165] on font "Коммуникация" at bounding box center [166, 169] width 114 height 22
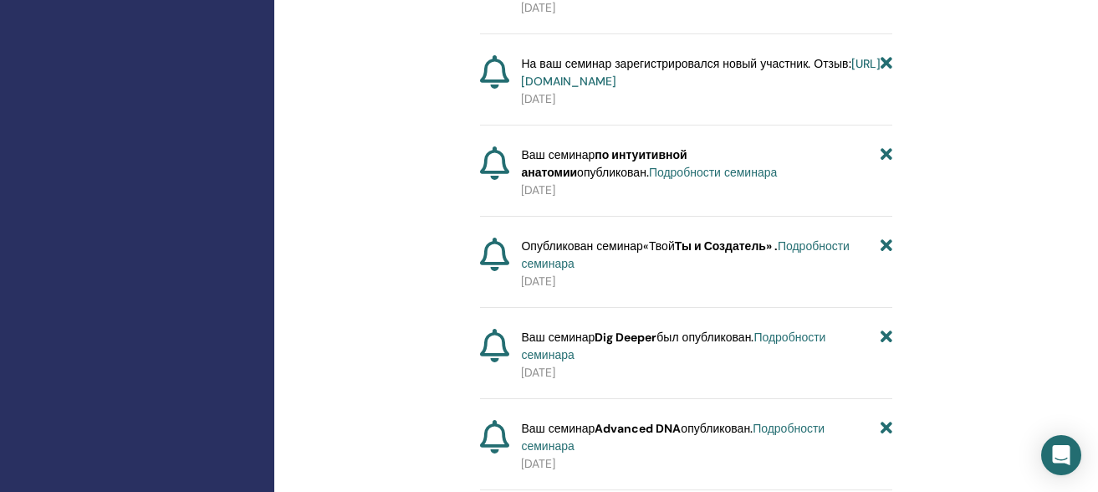
scroll to position [3907, 0]
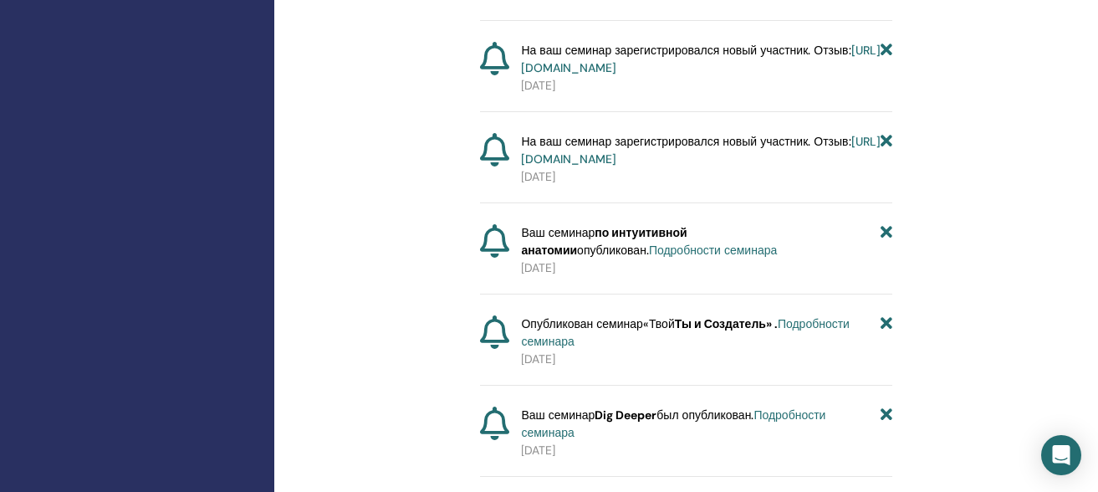
click at [744, 166] on font "[URL][DOMAIN_NAME]" at bounding box center [700, 150] width 359 height 33
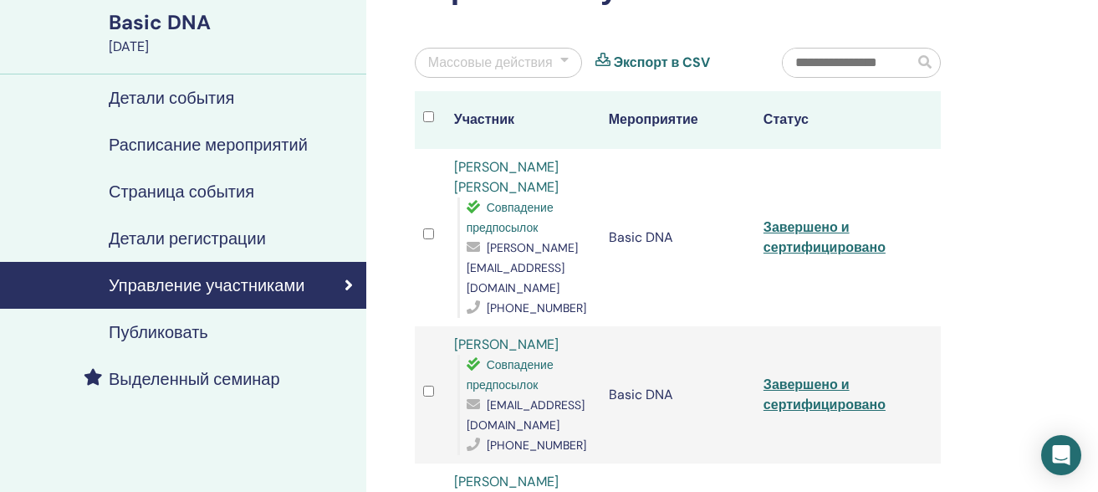
scroll to position [110, 0]
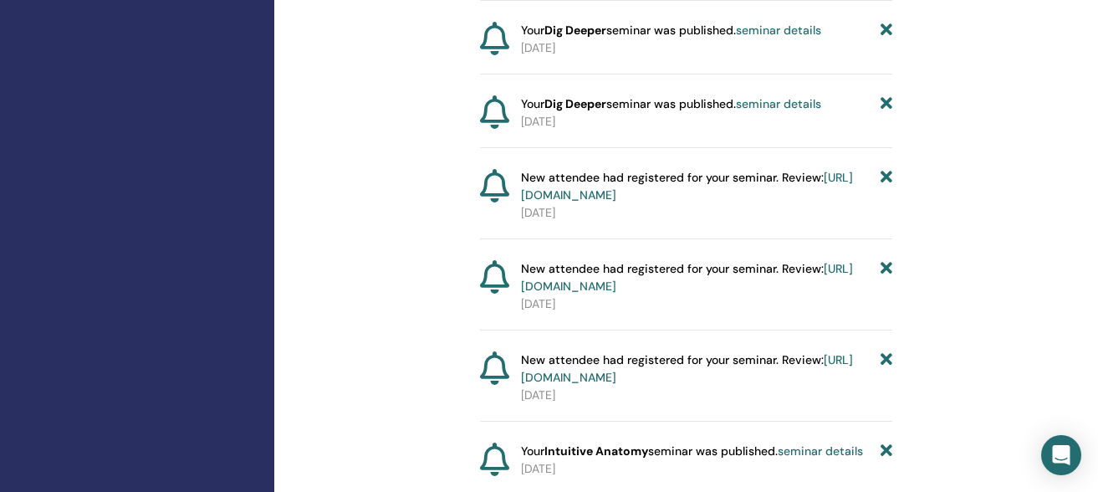
scroll to position [3539, 0]
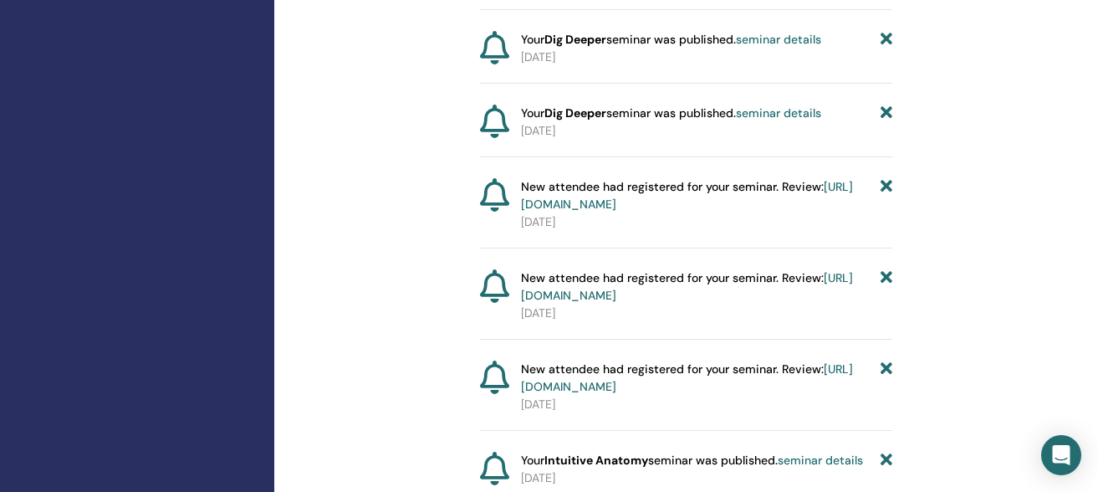
click at [779, 212] on link "https://member.thetahealing.com/instructor/seminar/312496/attendees" at bounding box center [687, 195] width 332 height 33
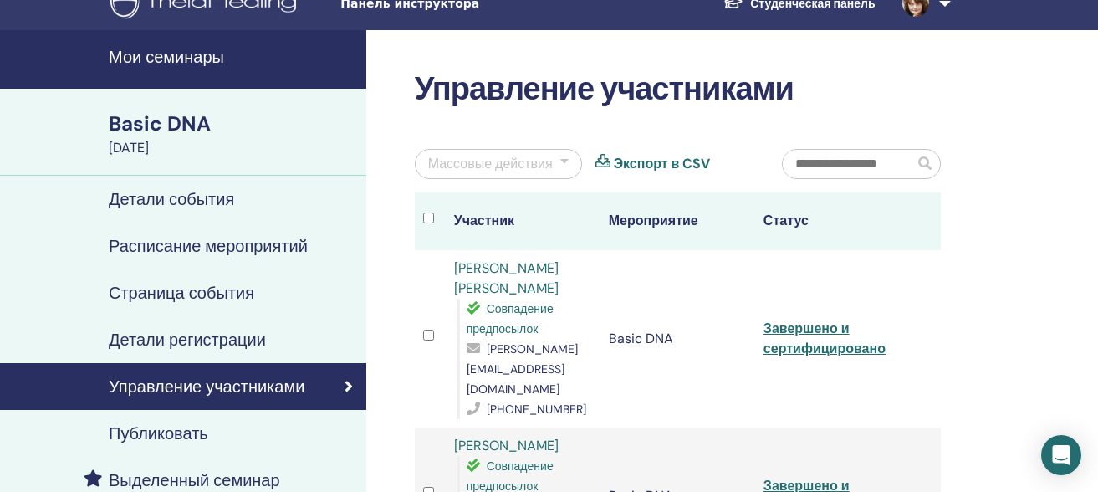
scroll to position [6, 0]
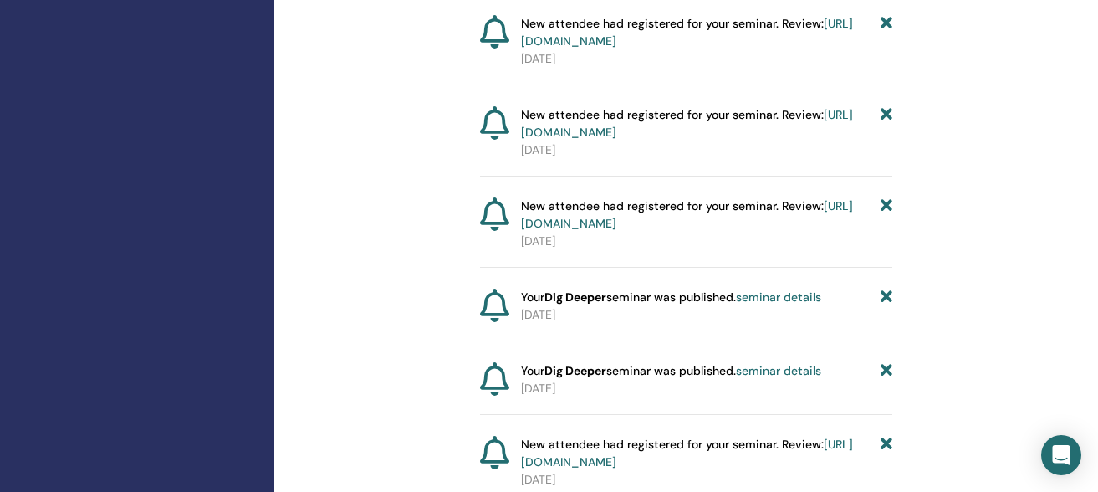
scroll to position [3272, 0]
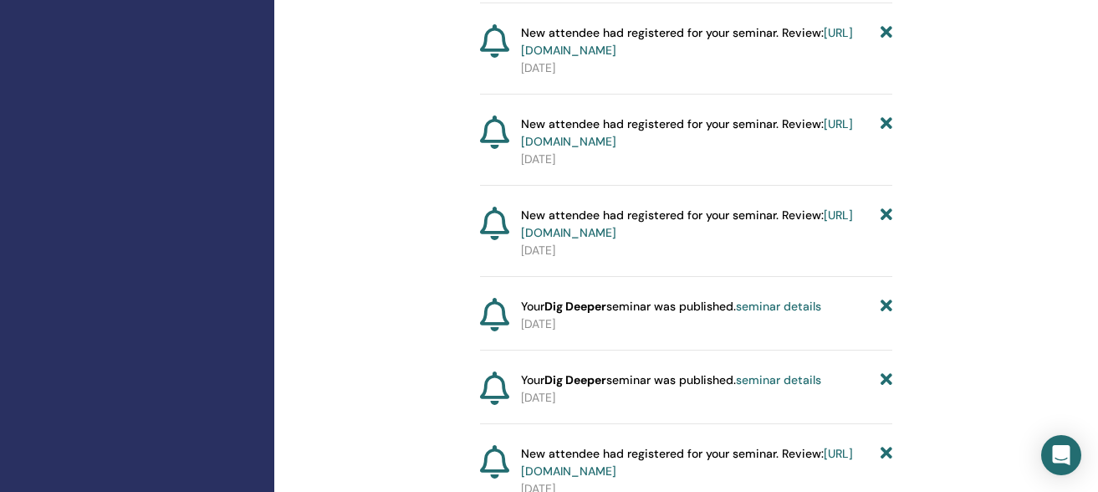
click at [669, 240] on link "[URL][DOMAIN_NAME]" at bounding box center [687, 223] width 332 height 33
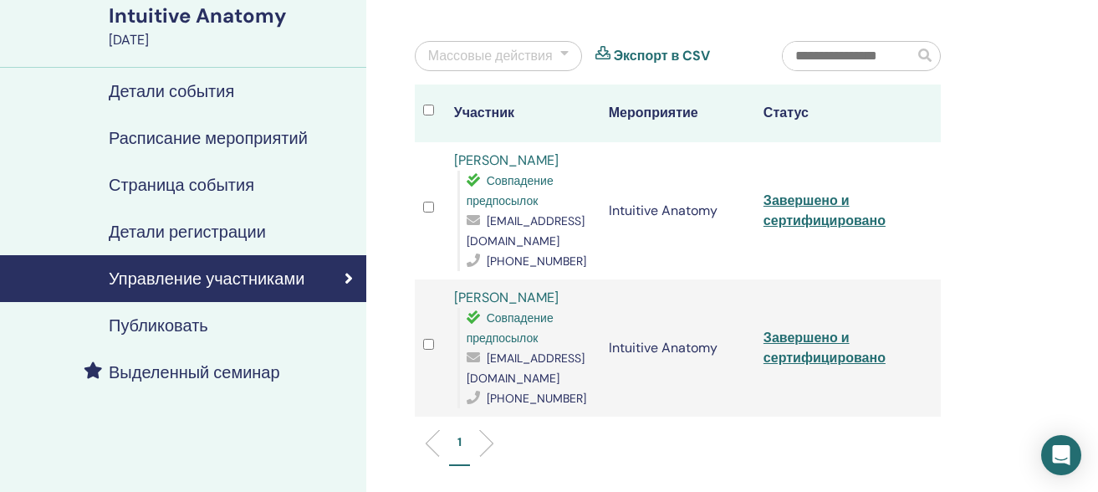
scroll to position [80, 0]
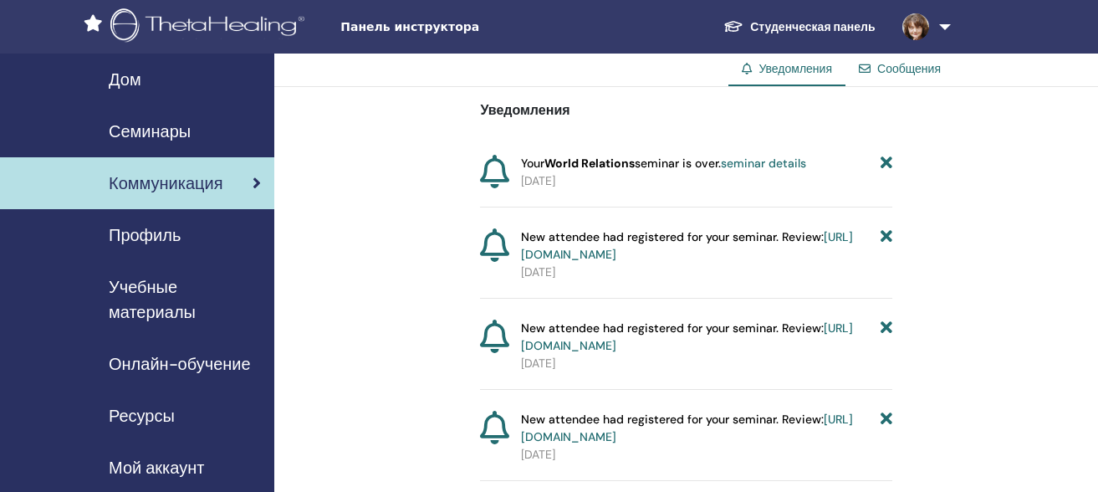
scroll to position [3272, 0]
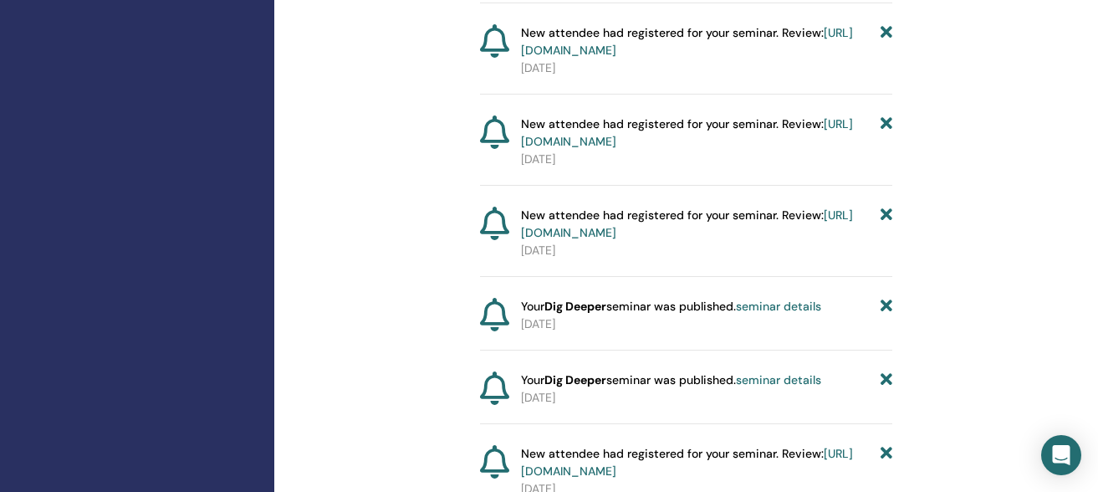
click at [671, 149] on link "[URL][DOMAIN_NAME]" at bounding box center [687, 132] width 332 height 33
click at [672, 240] on link "[URL][DOMAIN_NAME]" at bounding box center [687, 223] width 332 height 33
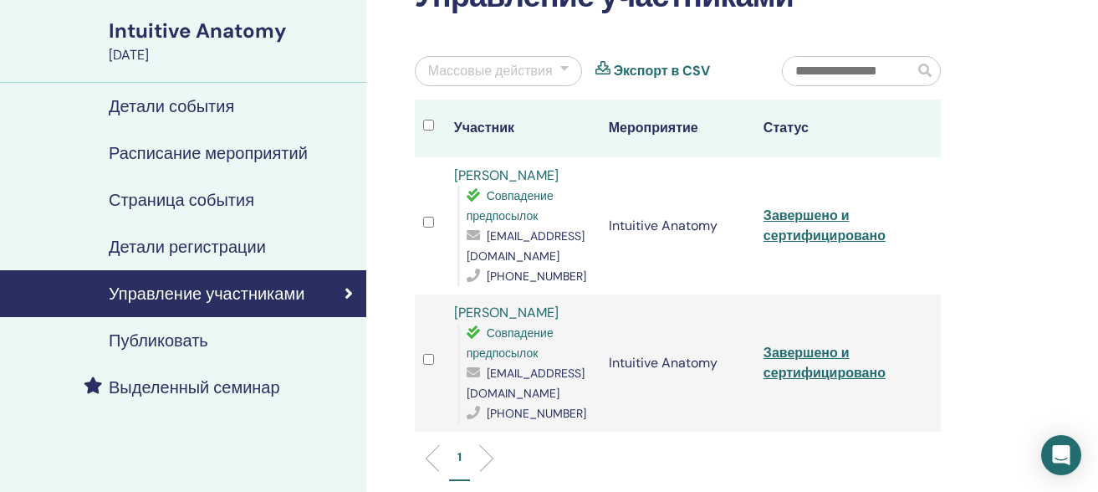
scroll to position [162, 0]
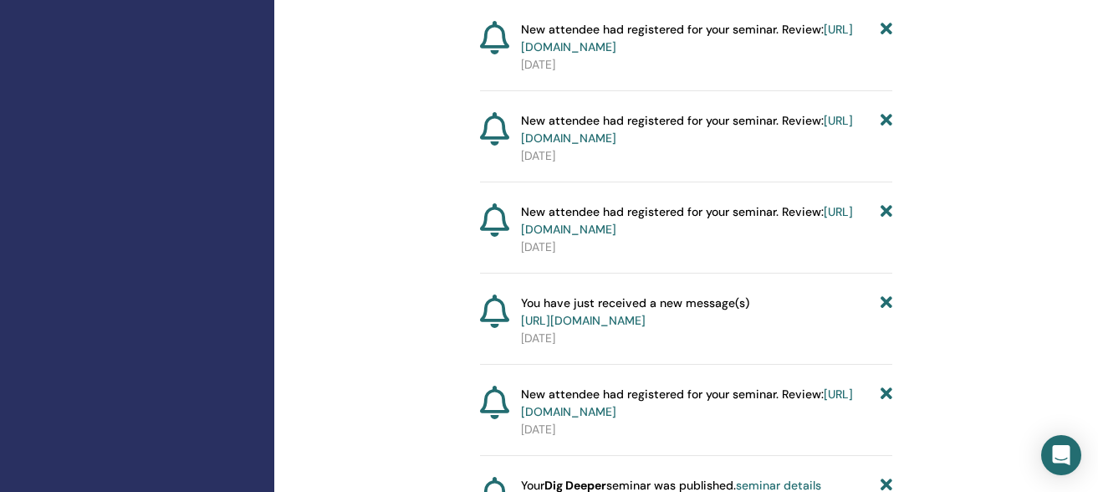
scroll to position [1514, 0]
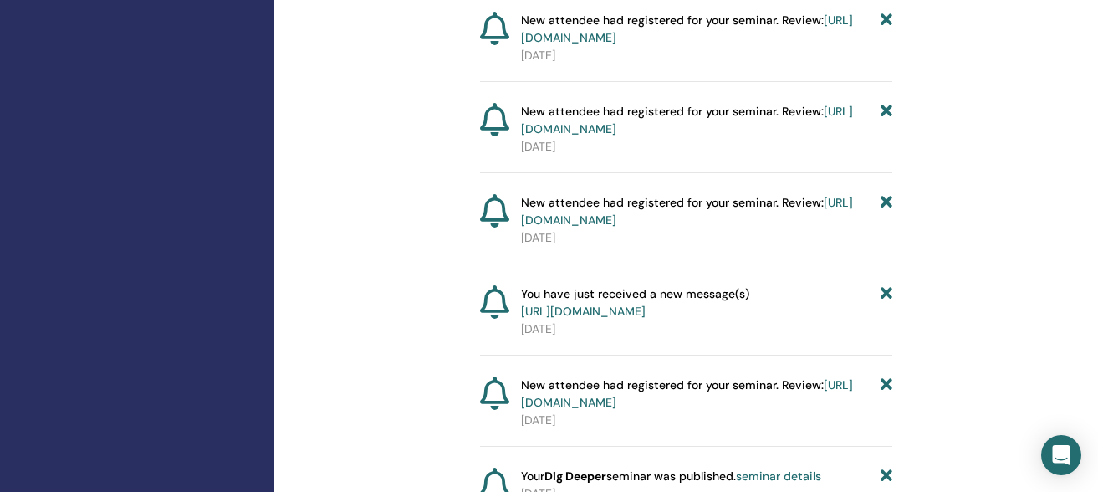
click at [646, 315] on link "[URL][DOMAIN_NAME]" at bounding box center [583, 311] width 125 height 15
click at [656, 219] on link "[URL][DOMAIN_NAME]" at bounding box center [687, 211] width 332 height 33
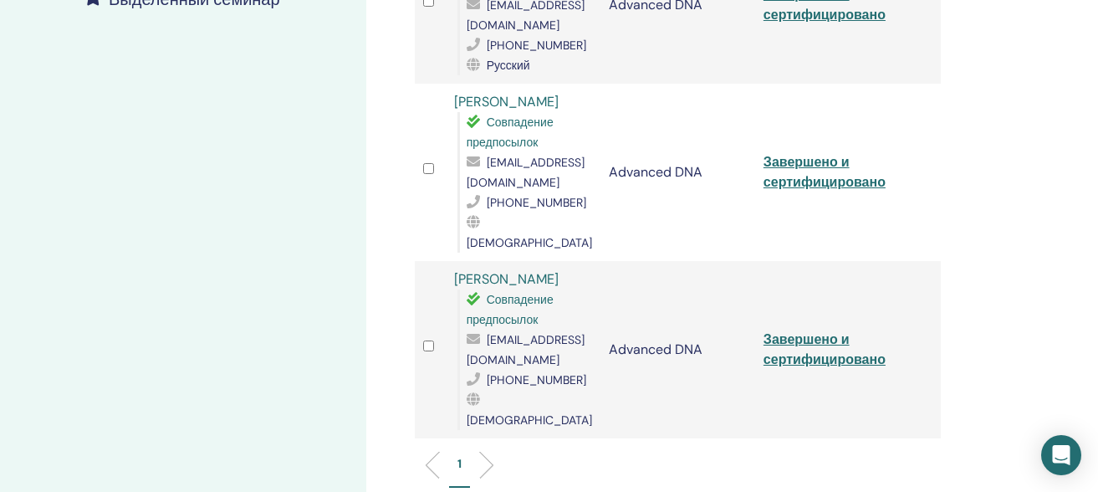
scroll to position [524, 0]
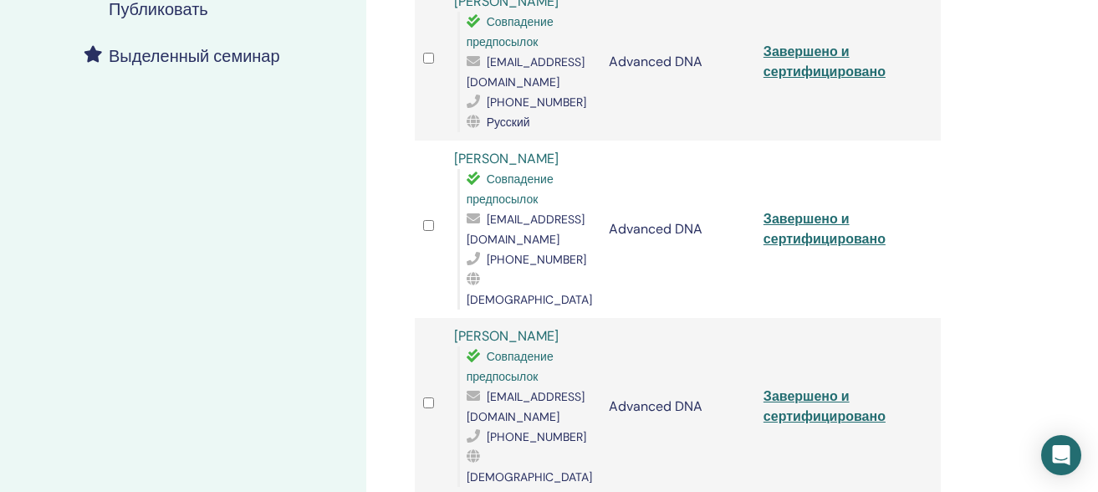
scroll to position [470, 0]
